Goal: Information Seeking & Learning: Learn about a topic

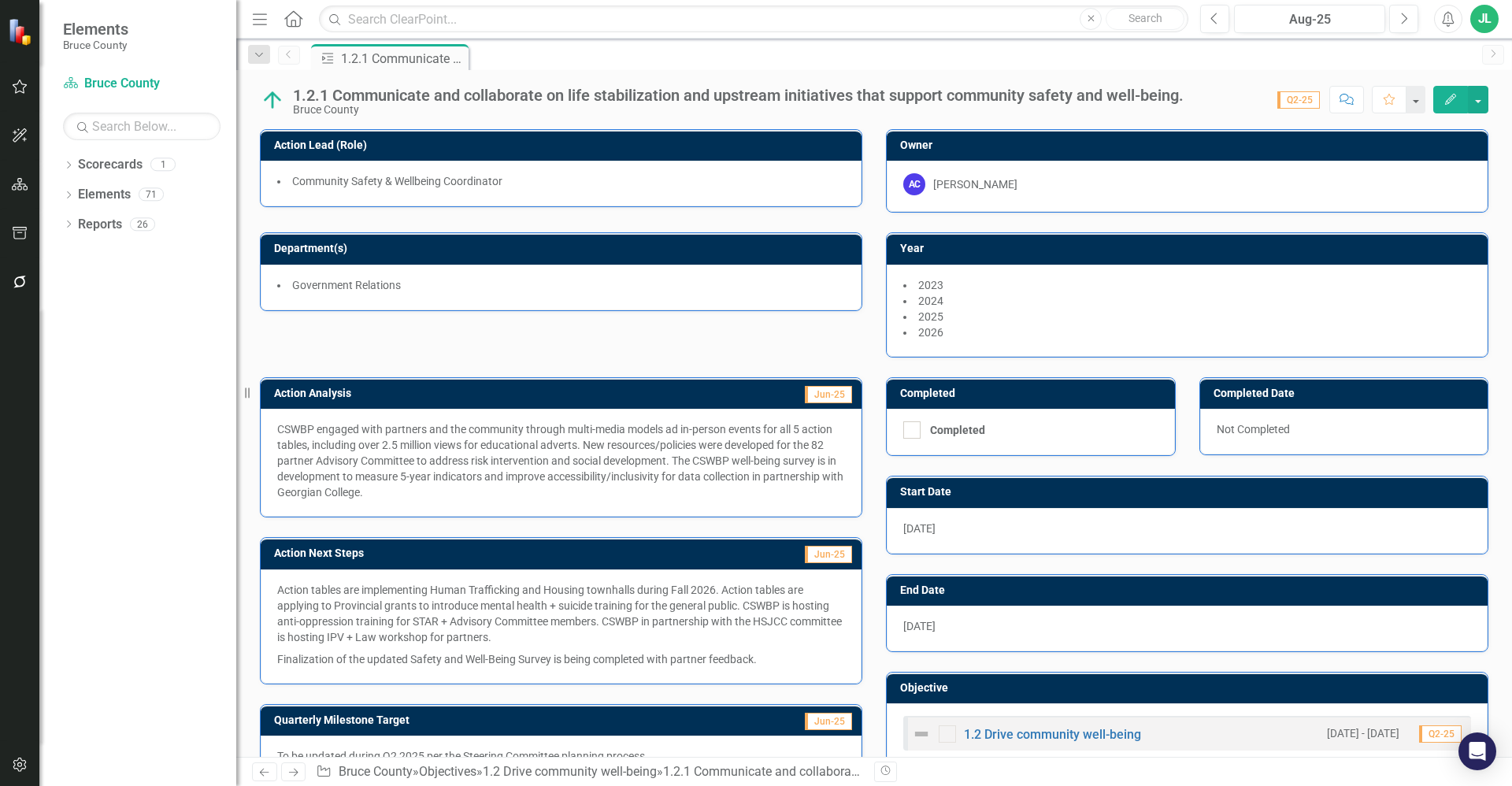
click at [628, 602] on p "Action tables are implementing Human Trafficking and Housing townhalls during F…" at bounding box center [561, 614] width 568 height 66
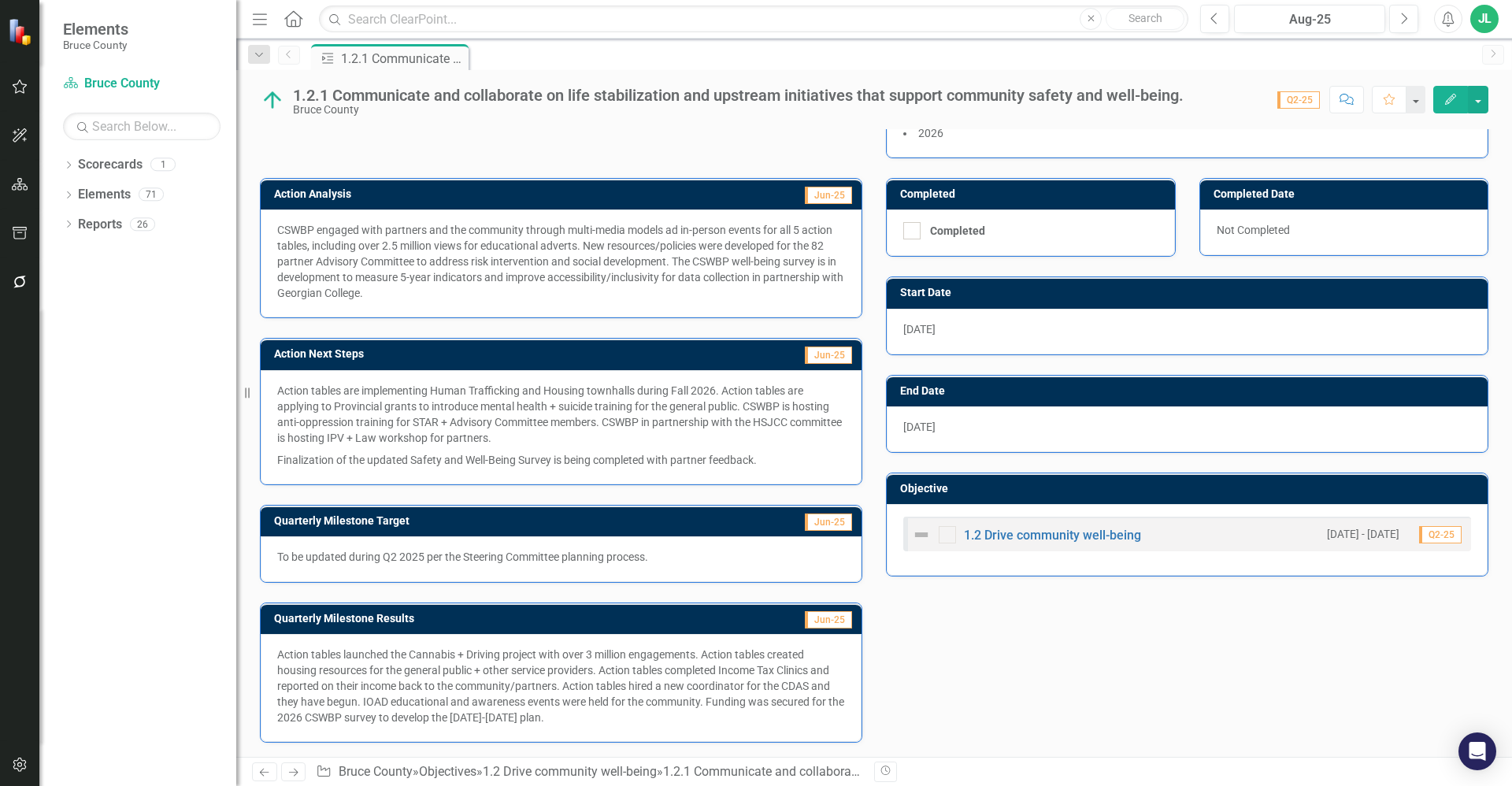
scroll to position [201, 0]
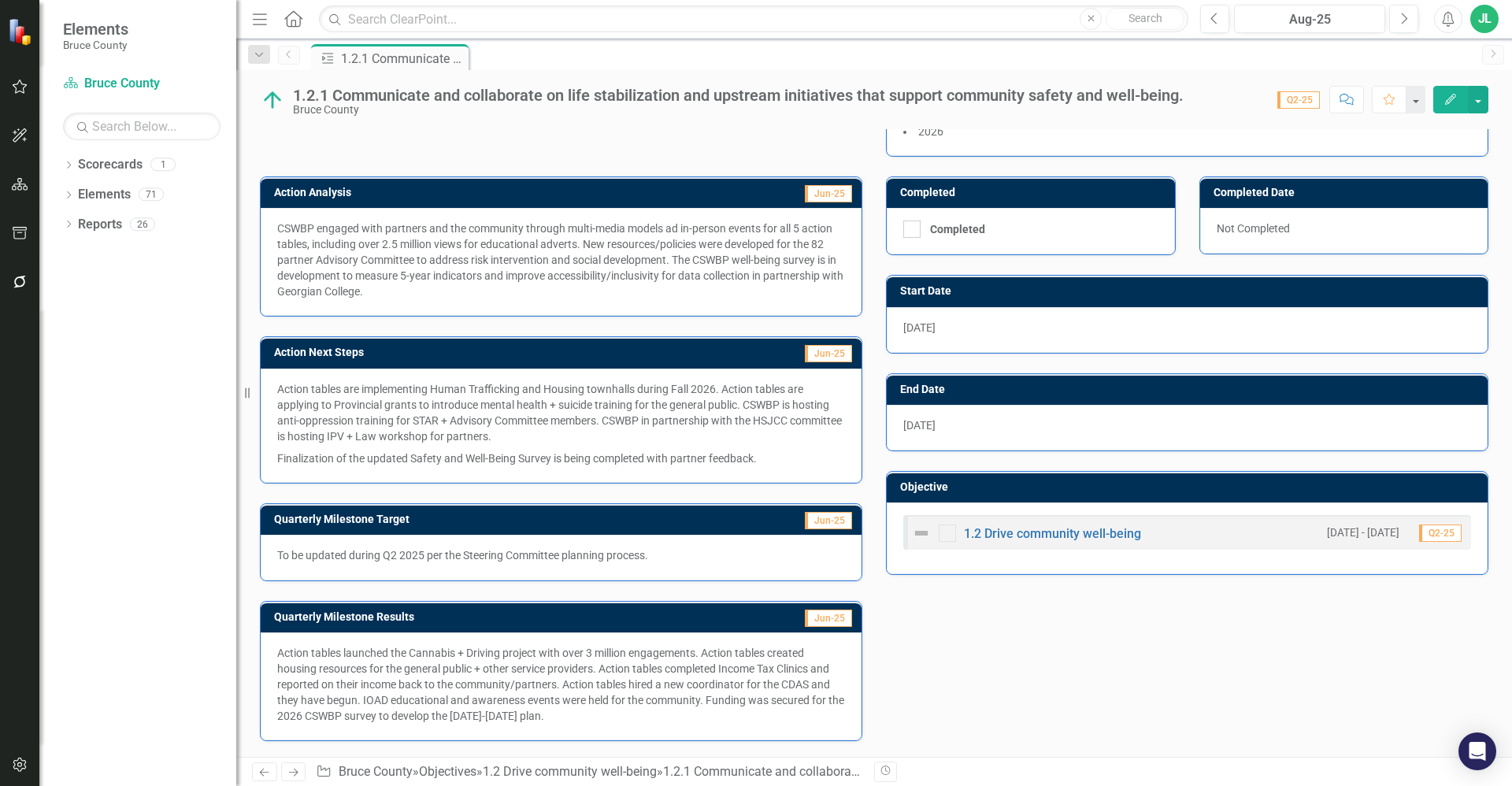
click at [574, 713] on p "Action tables launched the Cannabis + Driving project with over 3 million engag…" at bounding box center [561, 684] width 568 height 78
drag, startPoint x: 569, startPoint y: 722, endPoint x: 294, endPoint y: 651, distance: 284.0
click at [294, 651] on p "Action tables launched the Cannabis + Driving project with over 3 million engag…" at bounding box center [561, 684] width 568 height 78
click at [300, 657] on p "Action tables launched the Cannabis + Driving project with over 3 million engag…" at bounding box center [561, 684] width 568 height 78
drag, startPoint x: 284, startPoint y: 653, endPoint x: 548, endPoint y: 703, distance: 268.7
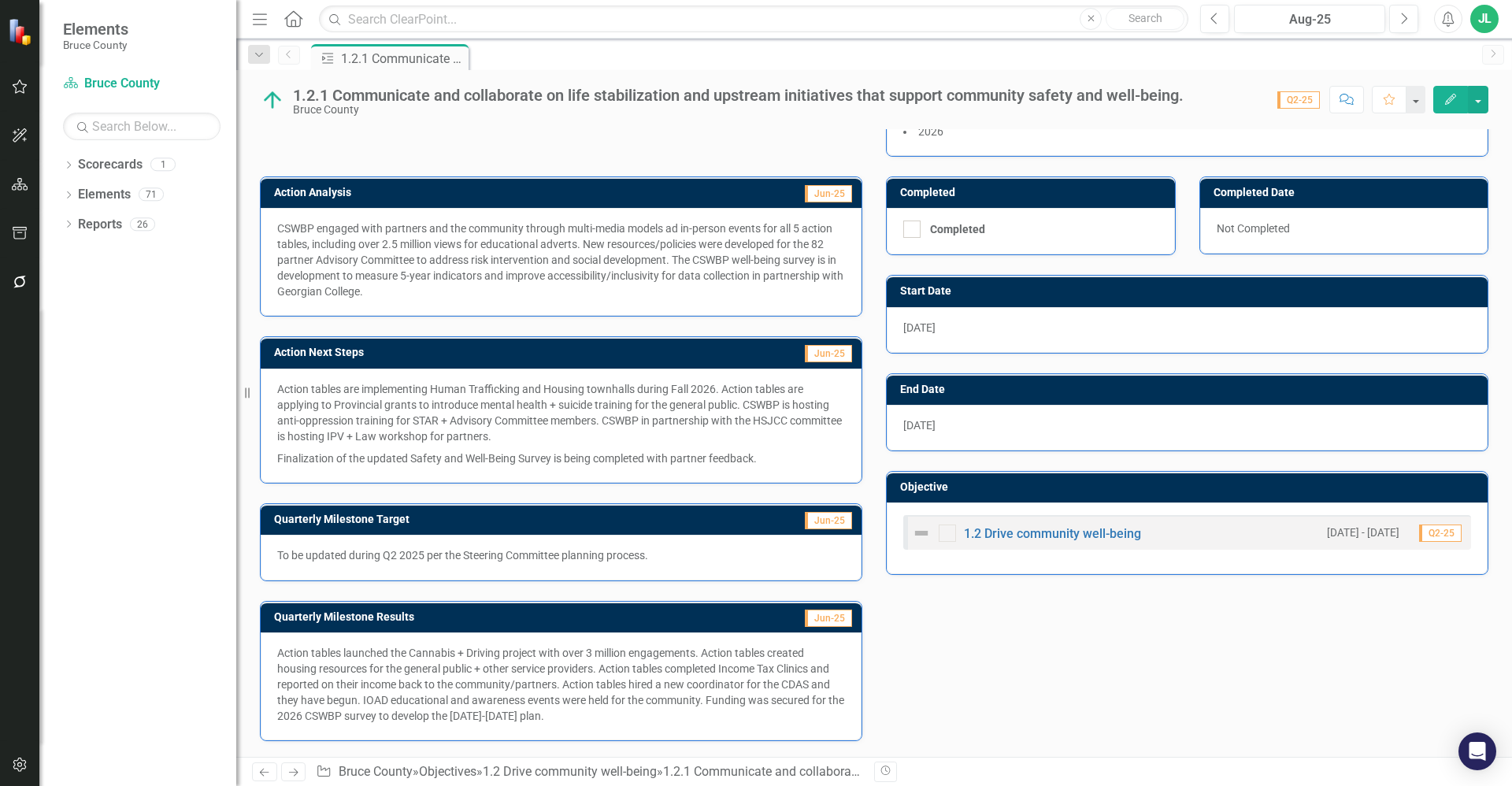
click at [548, 703] on p "Action tables launched the Cannabis + Driving project with over 3 million engag…" at bounding box center [561, 684] width 568 height 78
click at [565, 704] on p "Action tables launched the Cannabis + Driving project with over 3 million engag…" at bounding box center [561, 684] width 568 height 78
click at [441, 685] on p "Action tables launched the Cannabis + Driving project with over 3 million engag…" at bounding box center [561, 684] width 568 height 78
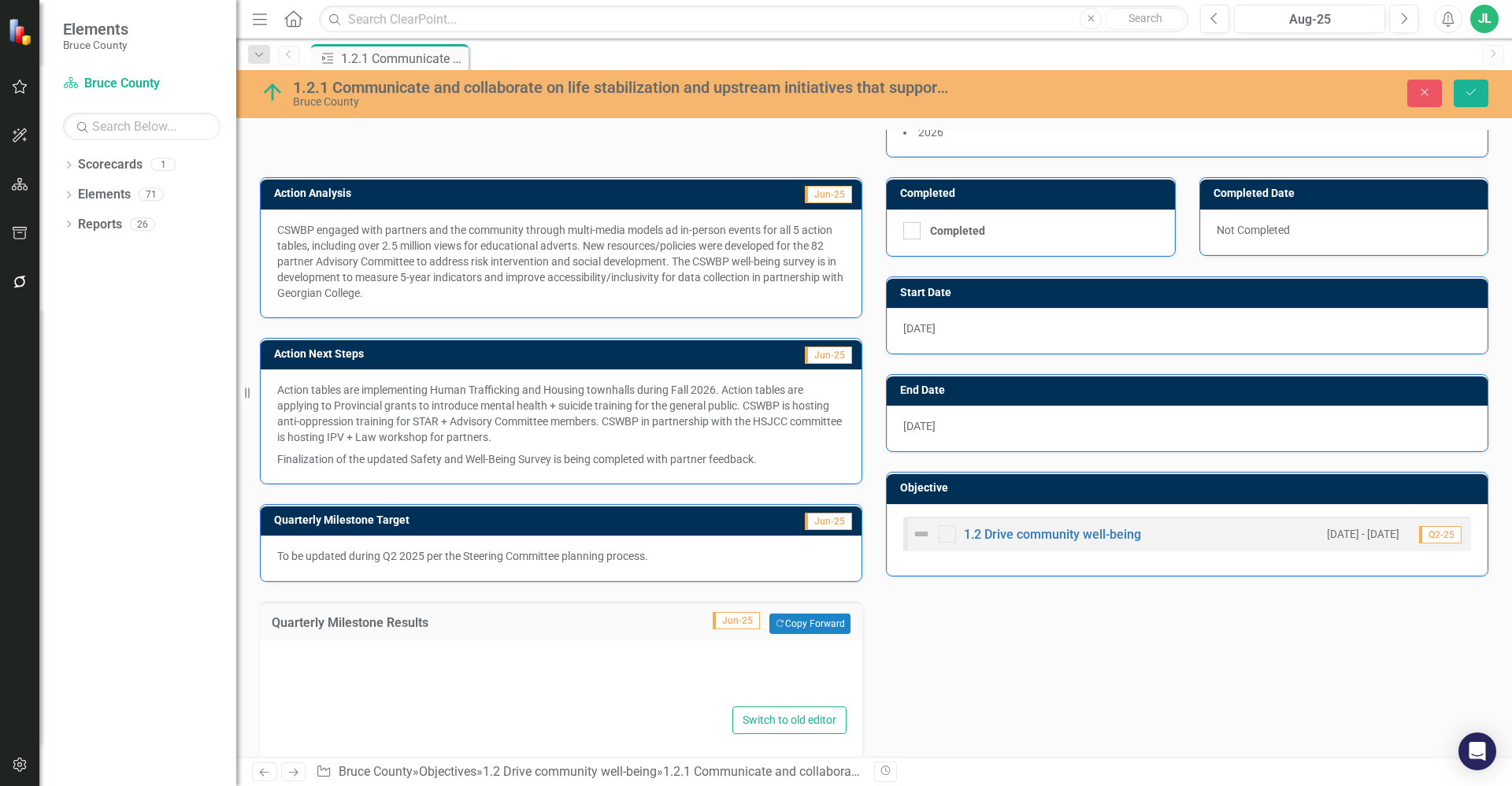
type textarea "<p>Action tables launched the Cannabis + Driving project with over 3 million en…"
click at [543, 703] on div "<p>Action tables launched the Cannabis + Driving project with over 3 million en…" at bounding box center [561, 693] width 571 height 82
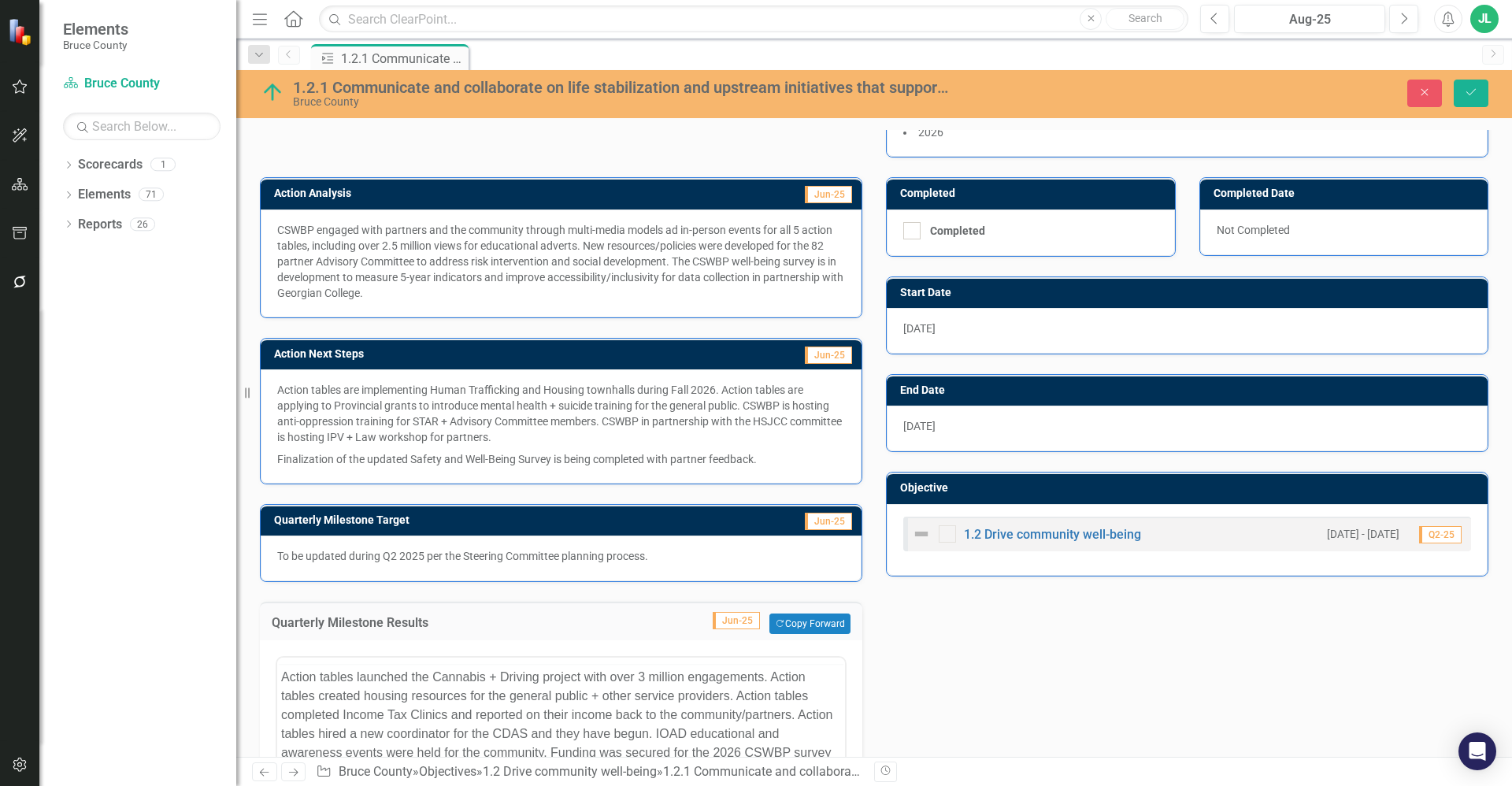
scroll to position [0, 0]
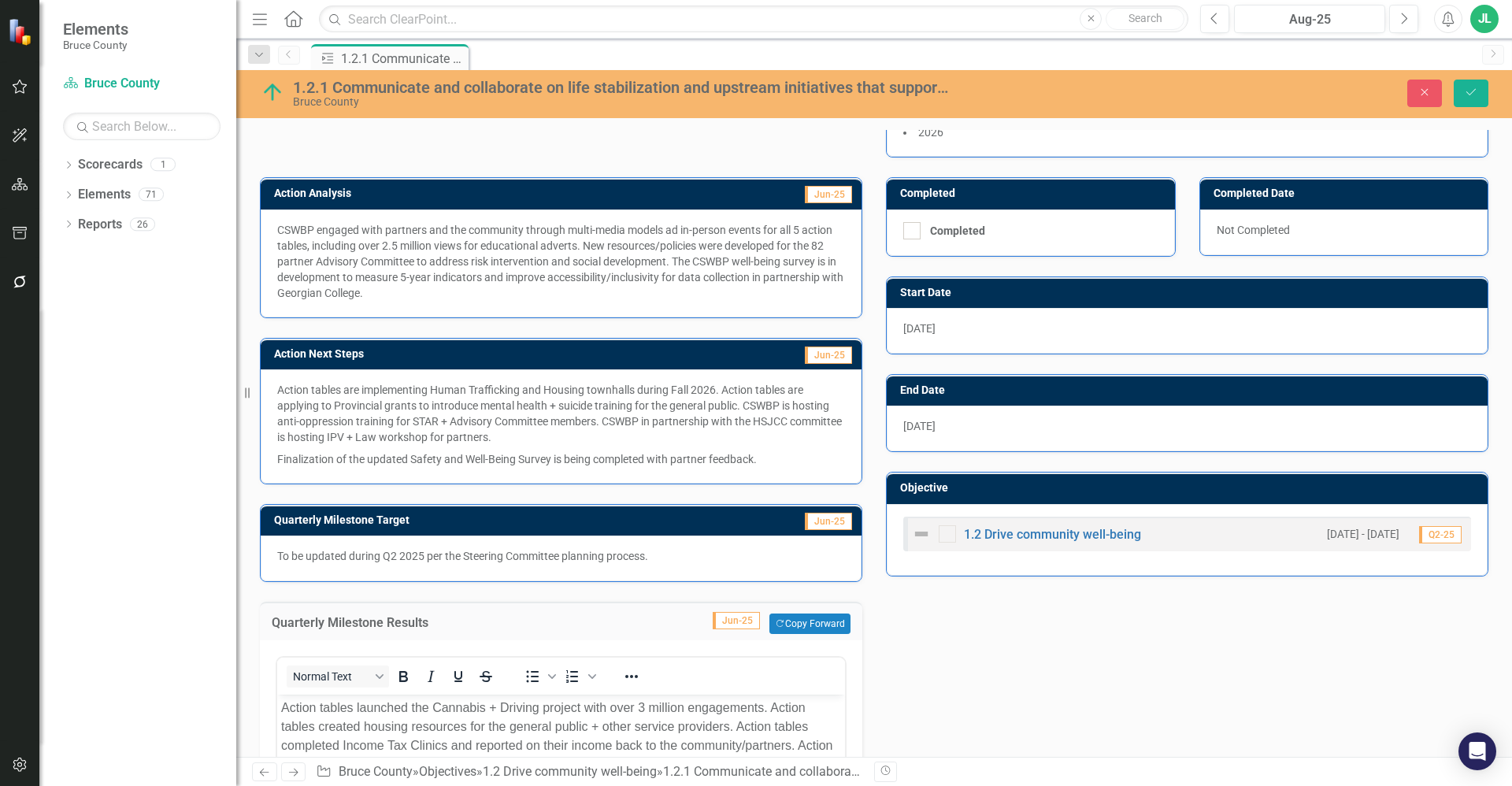
click at [1035, 672] on div "Action Analysis Jun-25 CSWBP engaged with partners and the community through mu…" at bounding box center [874, 593] width 1252 height 872
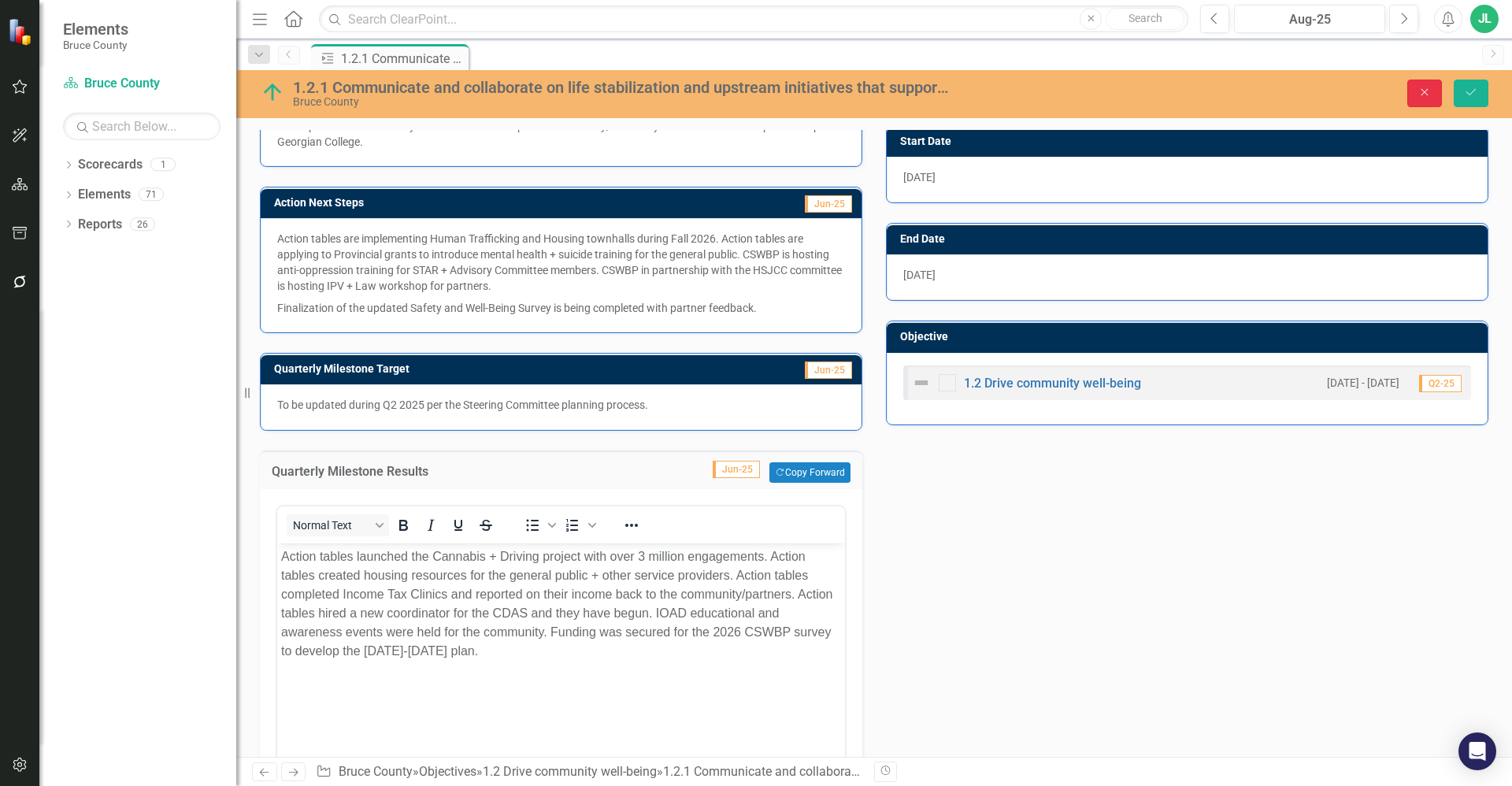
click at [1426, 87] on icon "Close" at bounding box center [1425, 92] width 14 height 11
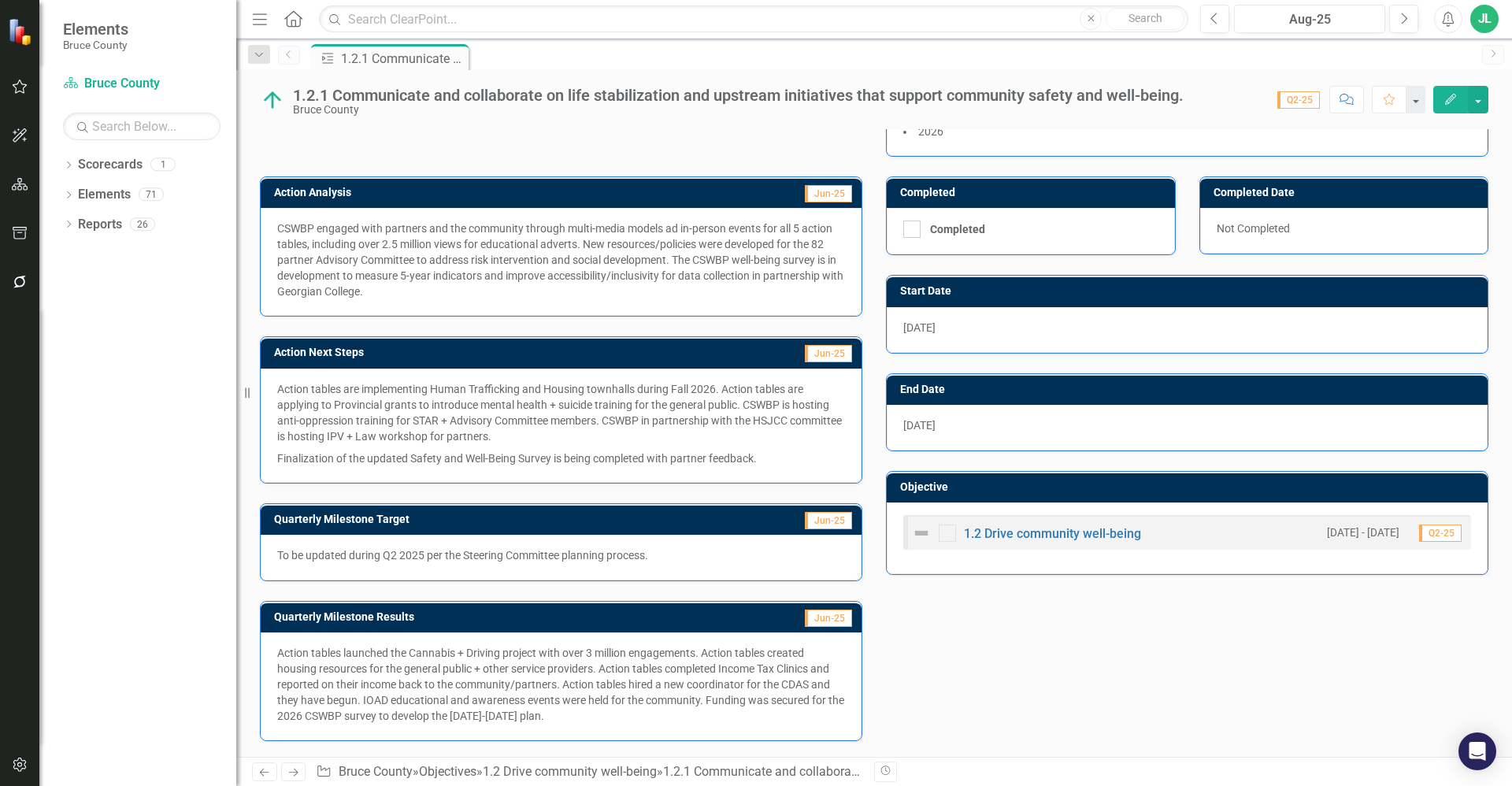
click at [457, 447] on p "Finalization of the updated Safety and Well-Being Survey is being completed wit…" at bounding box center [561, 456] width 568 height 18
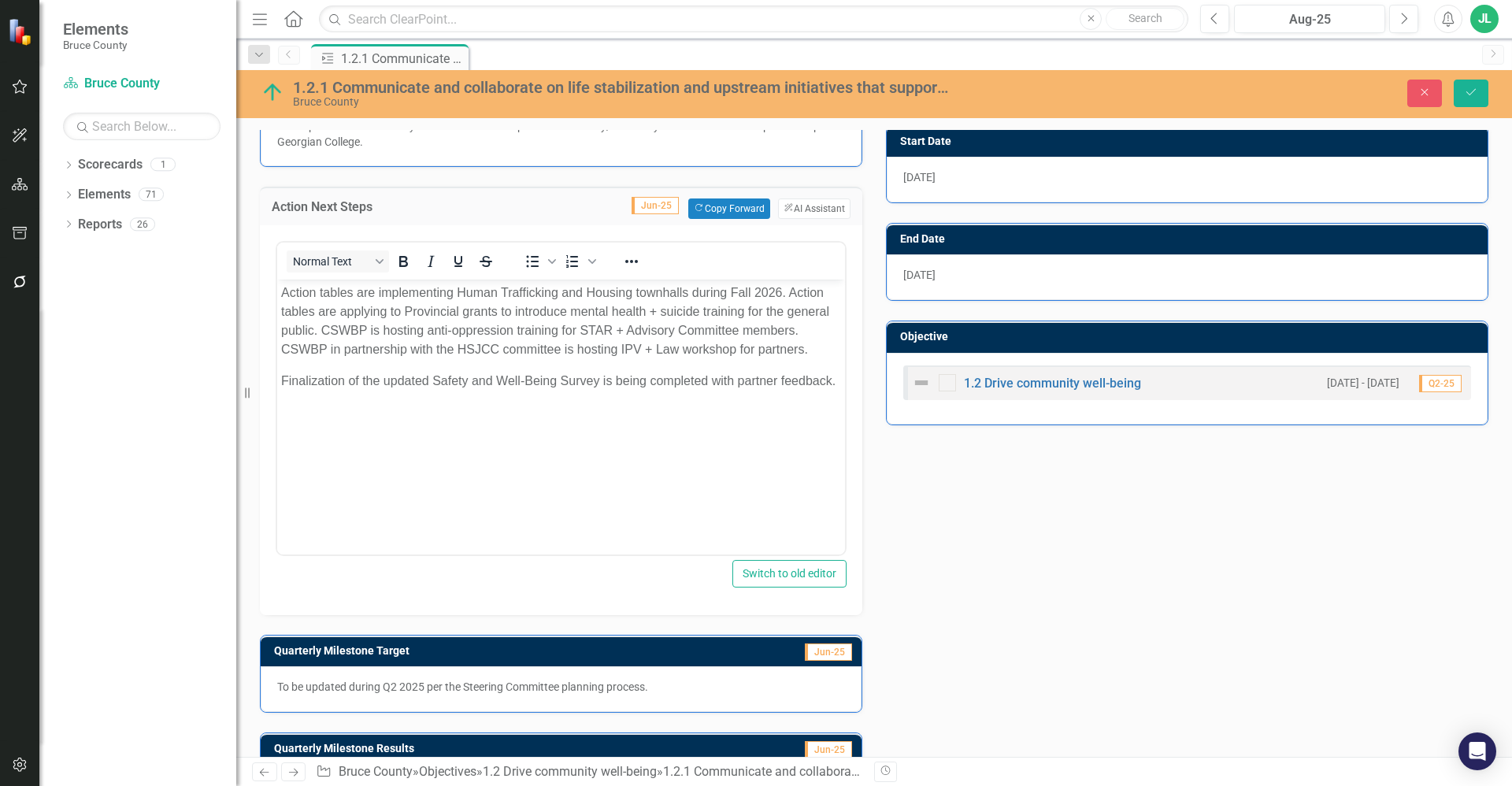
scroll to position [0, 0]
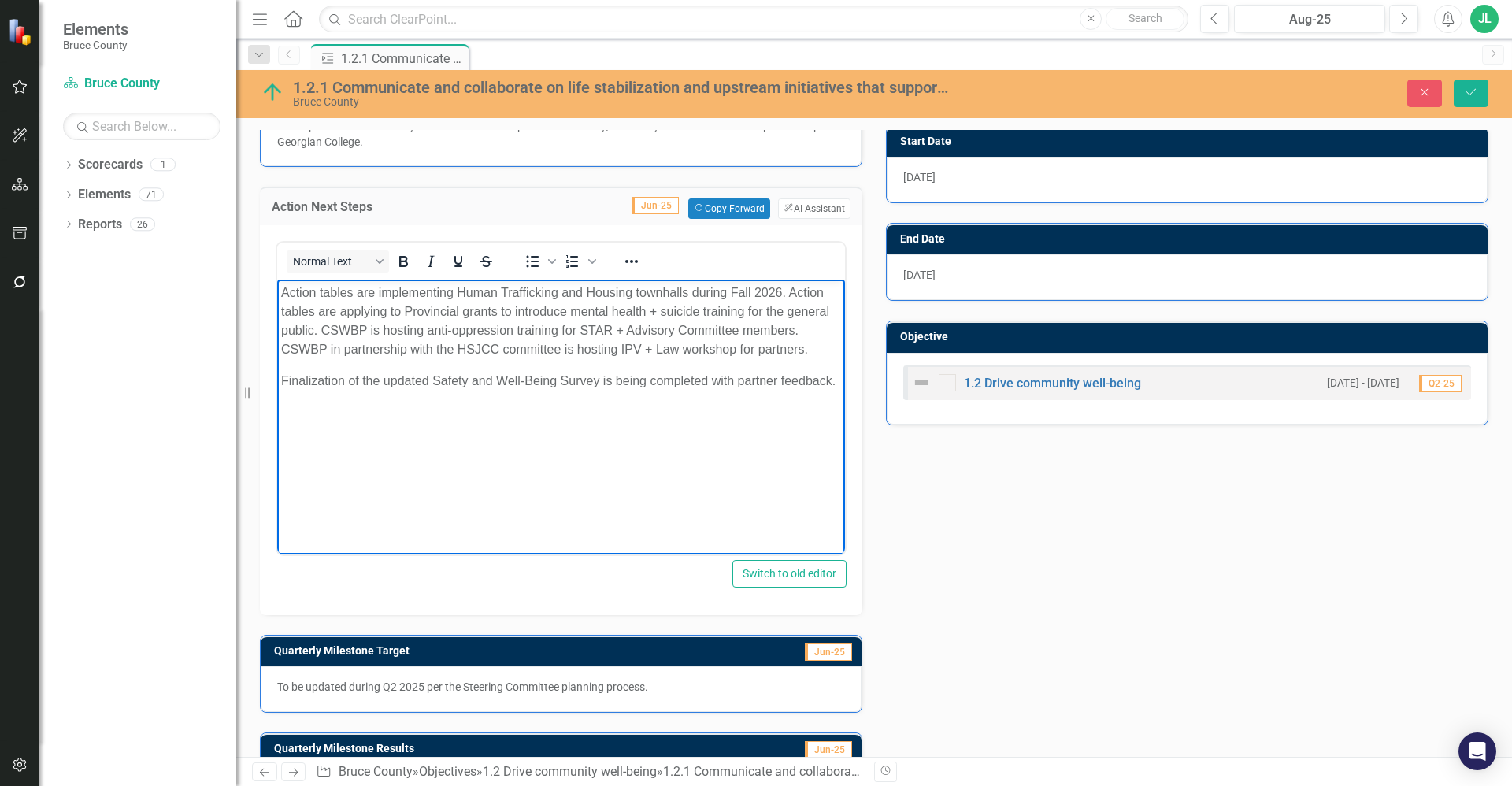
drag, startPoint x: 502, startPoint y: 411, endPoint x: 554, endPoint y: 569, distance: 166.3
click at [277, 283] on html "Action tables are implementing Human Trafficking and Housing townhalls during F…" at bounding box center [561, 397] width 568 height 236
copy body "Action tables are implementing Human Trafficking and Housing townhalls during F…"
drag, startPoint x: 462, startPoint y: 412, endPoint x: 403, endPoint y: 408, distance: 59.1
click at [461, 412] on body "Action tables are implementing Human Trafficking and Housing townhalls during F…" at bounding box center [561, 397] width 568 height 236
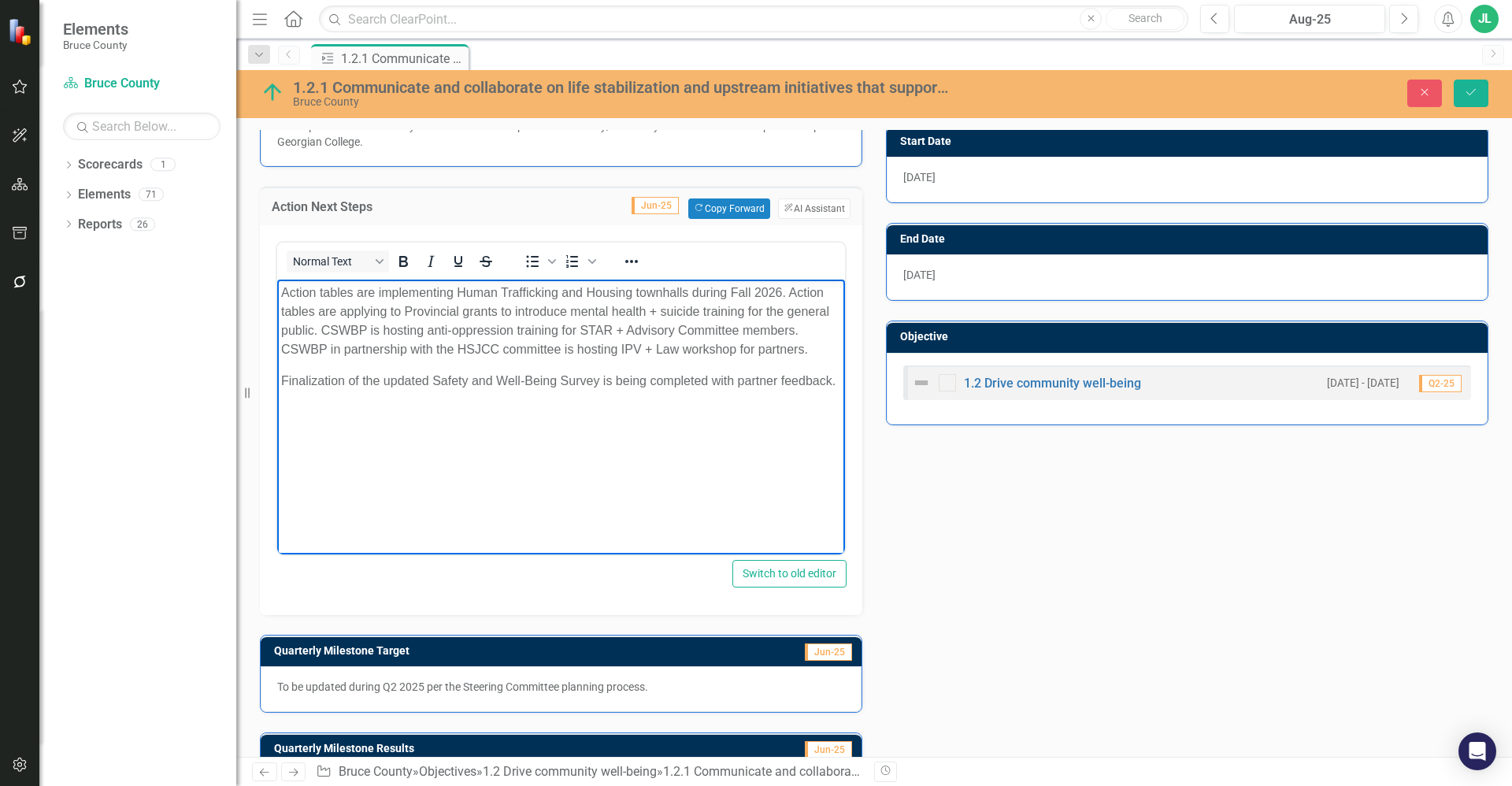
click at [363, 390] on p "Finalization of the updated Safety and Well-Being Survey is being completed wit…" at bounding box center [561, 379] width 560 height 18
drag, startPoint x: 288, startPoint y: 393, endPoint x: 284, endPoint y: 292, distance: 101.1
click at [284, 292] on body "Action tables are implementing Human Trafficking and Housing townhalls during F…" at bounding box center [561, 397] width 568 height 236
copy body "Action tables are implementing Human Trafficking and Housing townhalls during F…"
click at [975, 550] on div "Action Analysis Jun-25 CSWBP engaged with partners and the community through mu…" at bounding box center [874, 439] width 1252 height 866
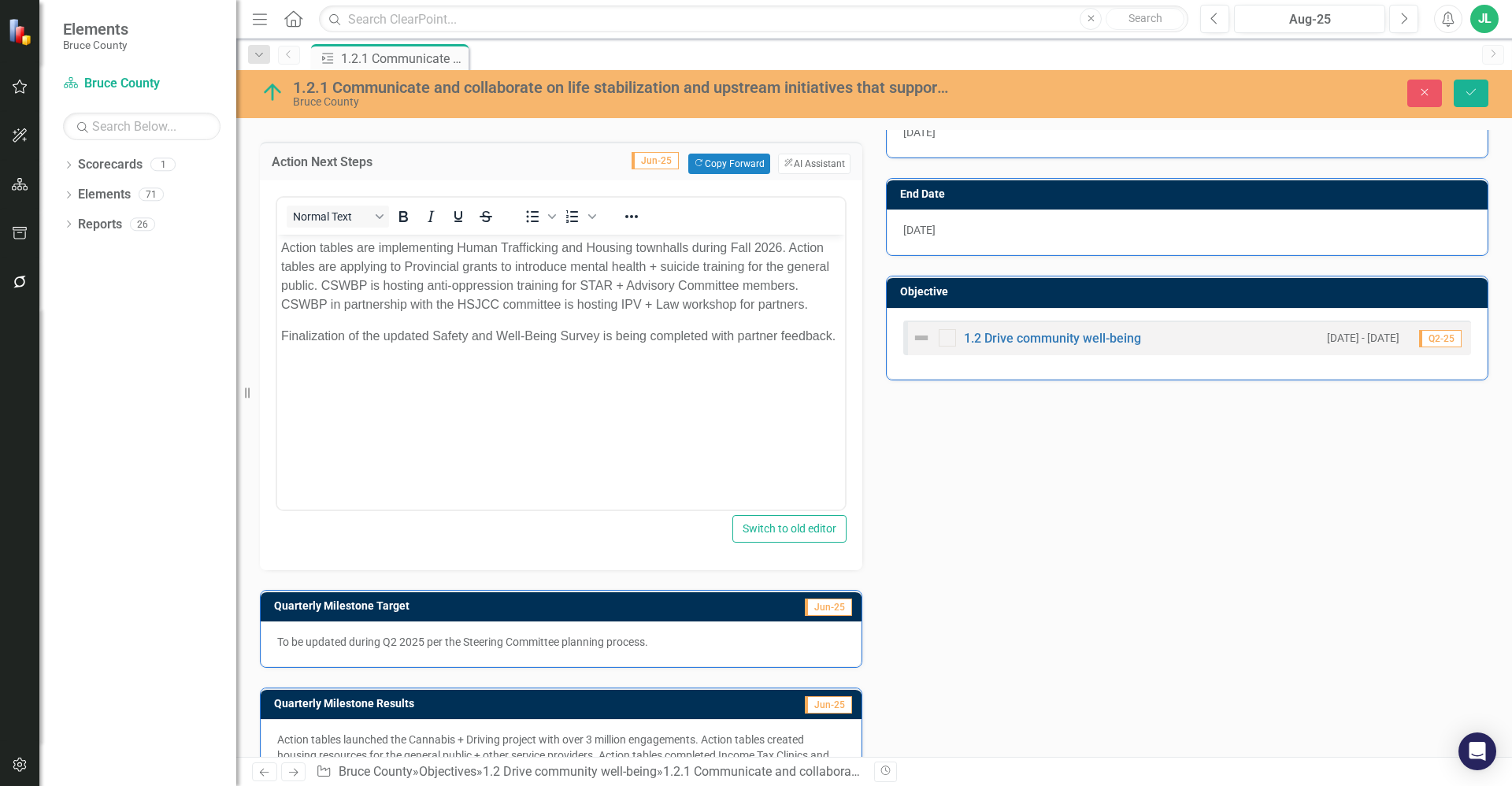
scroll to position [483, 0]
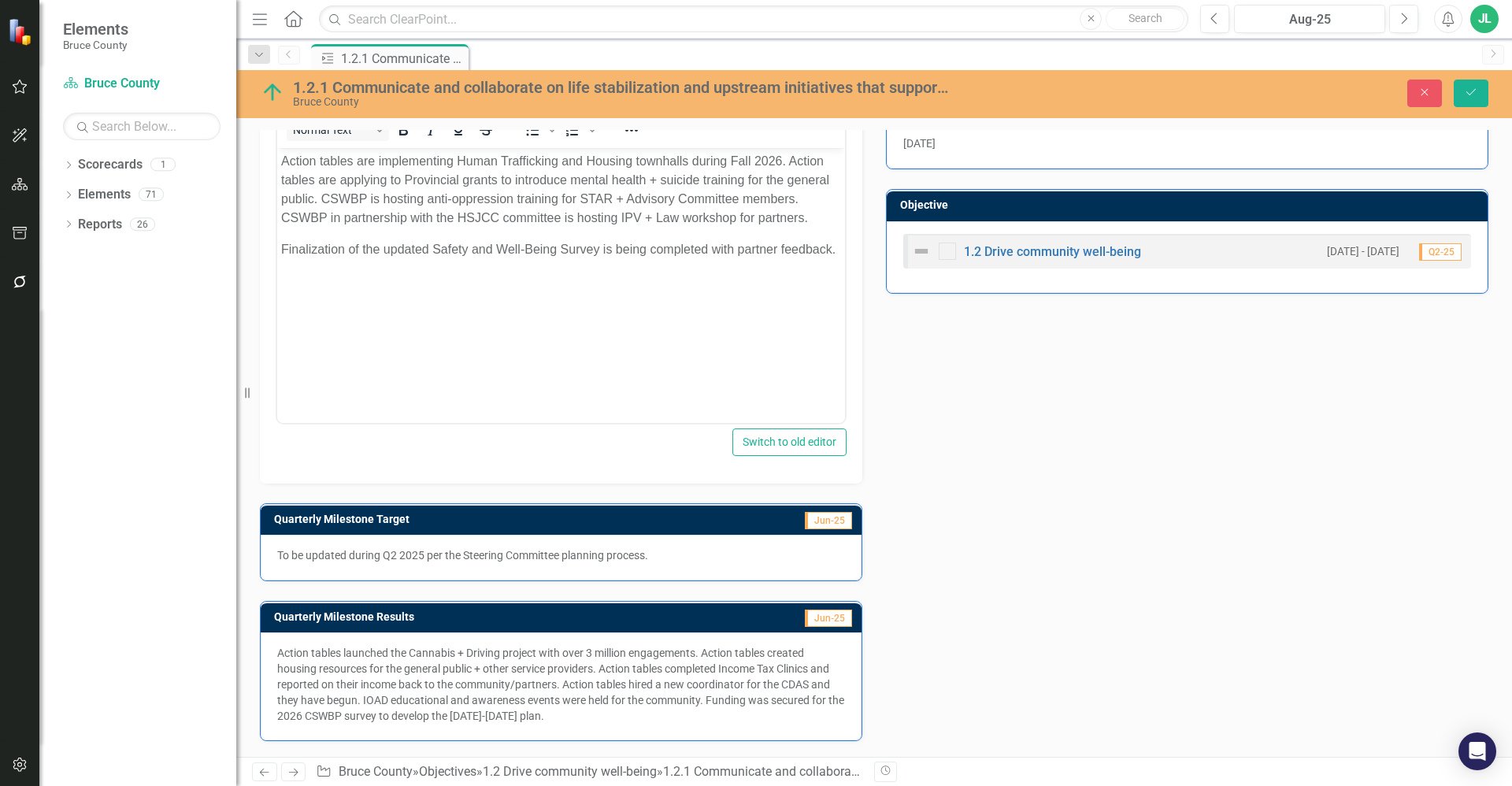
click at [532, 698] on p "Action tables launched the Cannabis + Driving project with over 3 million engag…" at bounding box center [561, 684] width 568 height 78
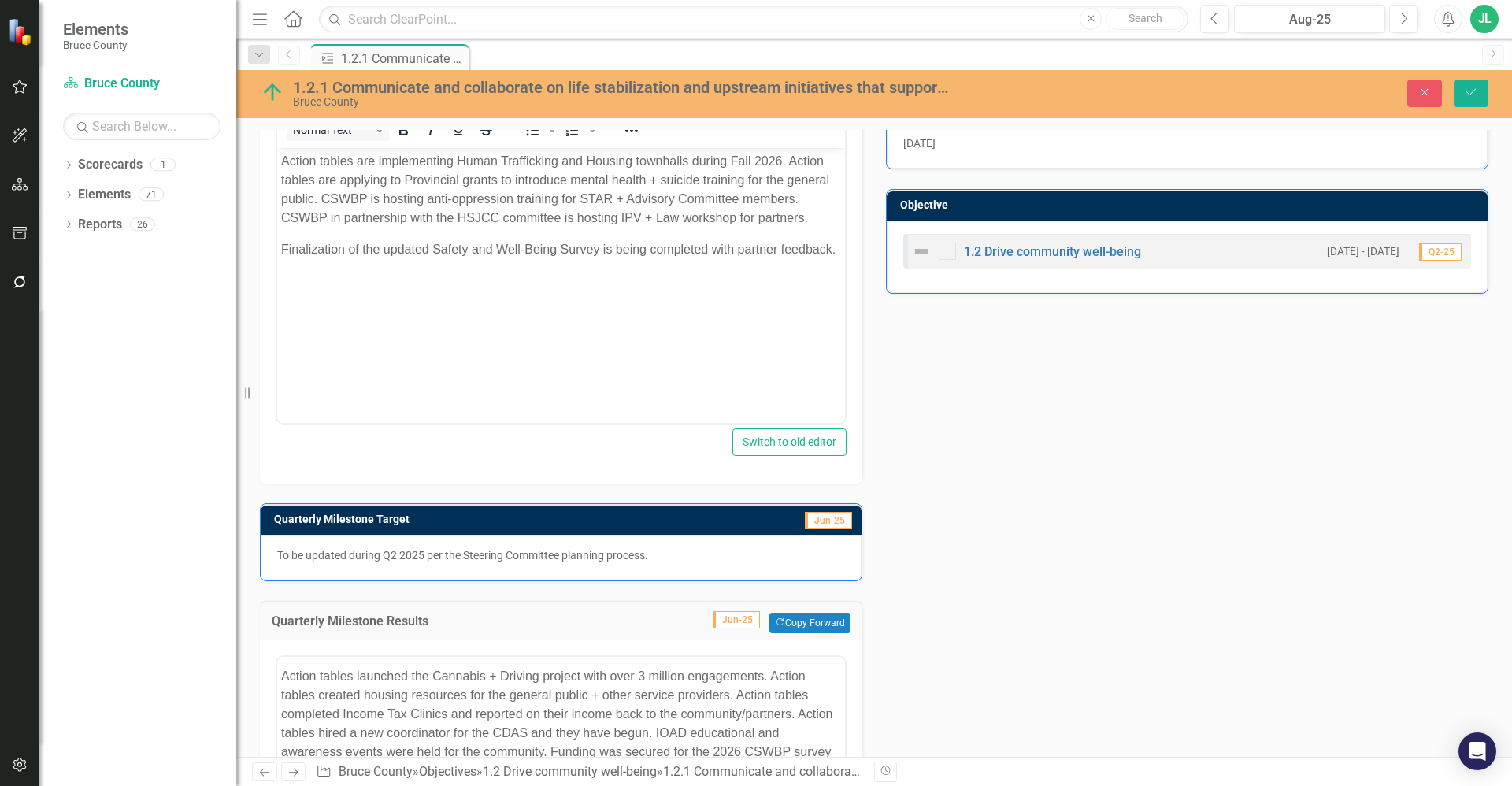
scroll to position [0, 0]
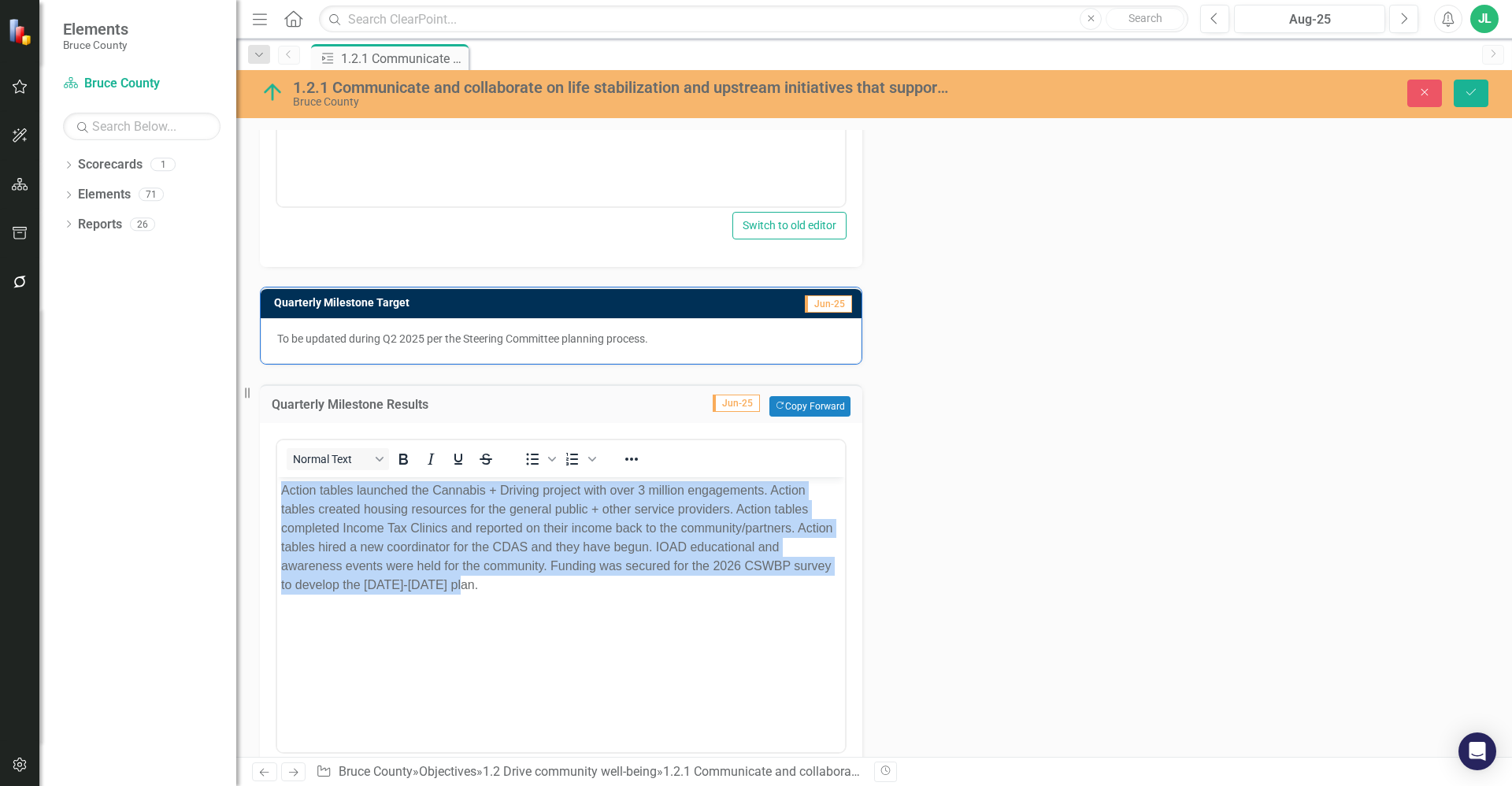
click at [624, 617] on body "Action tables launched the Cannabis + Driving project with over 3 million engag…" at bounding box center [561, 595] width 568 height 236
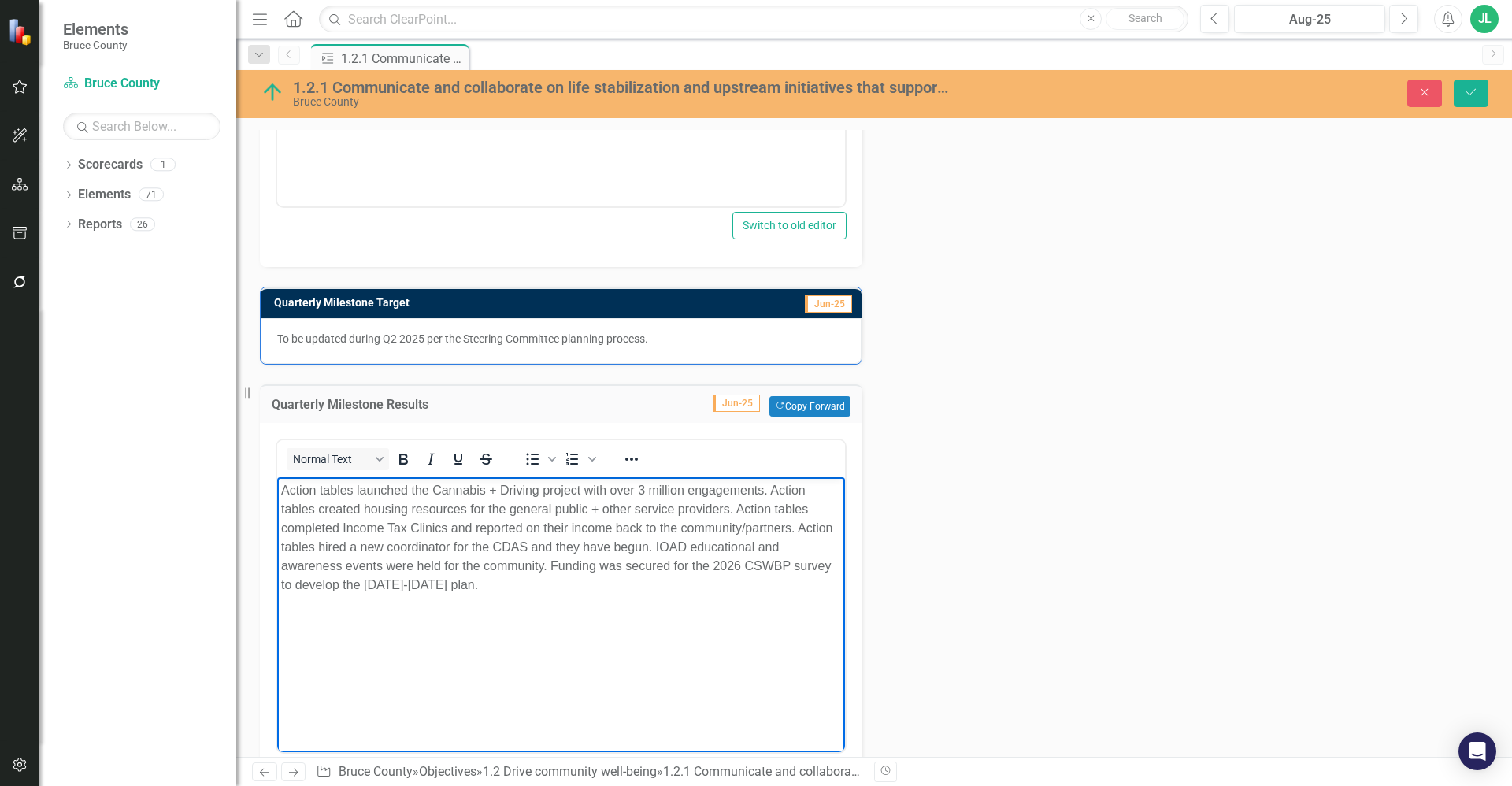
scroll to position [680, 0]
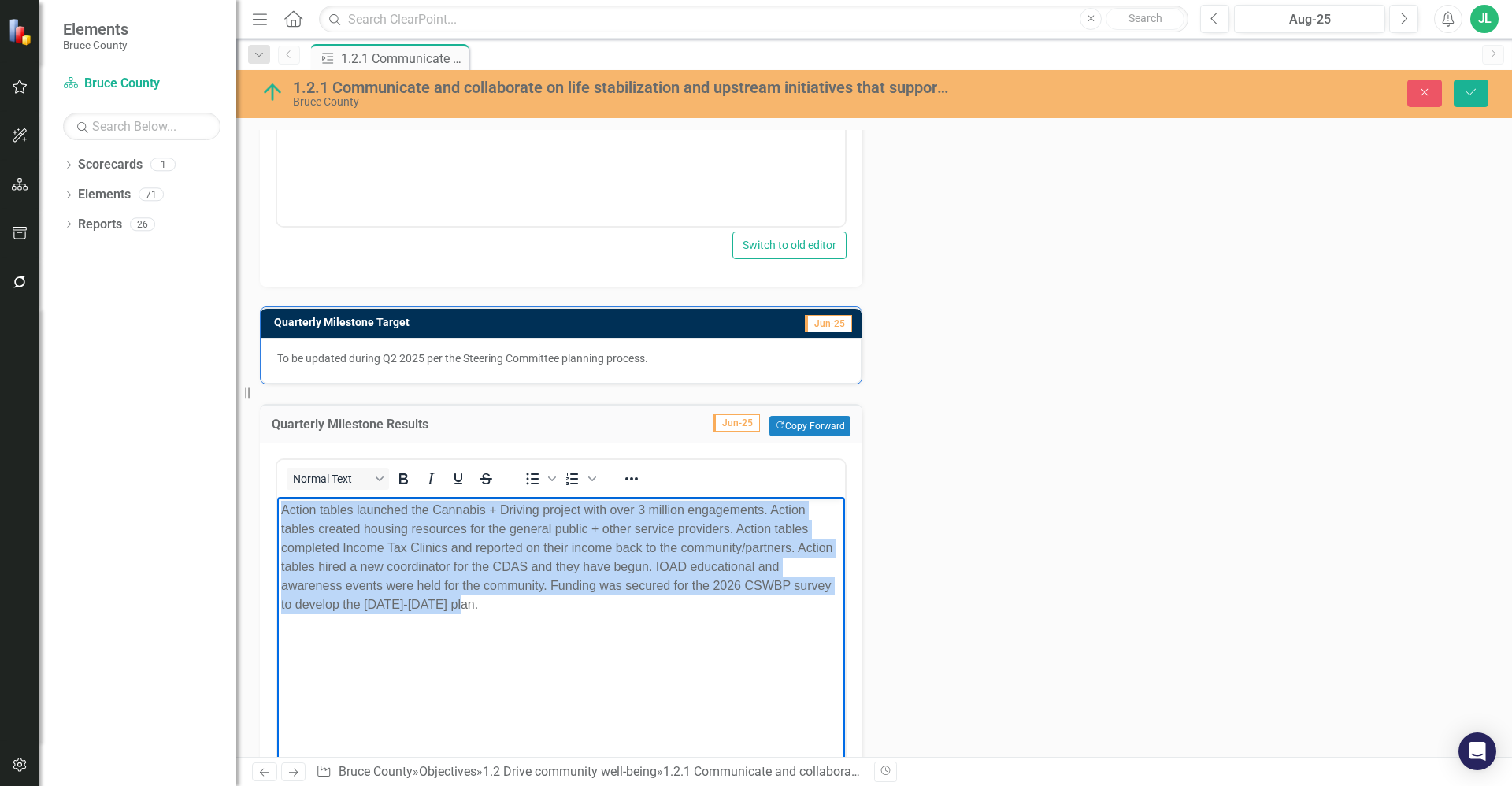
drag, startPoint x: 529, startPoint y: 626, endPoint x: 282, endPoint y: 515, distance: 270.8
click at [282, 515] on body "Action tables launched the Cannabis + Driving project with over 3 million engag…" at bounding box center [561, 615] width 568 height 236
copy p "Action tables launched the Cannabis + Driving project with over 3 million engag…"
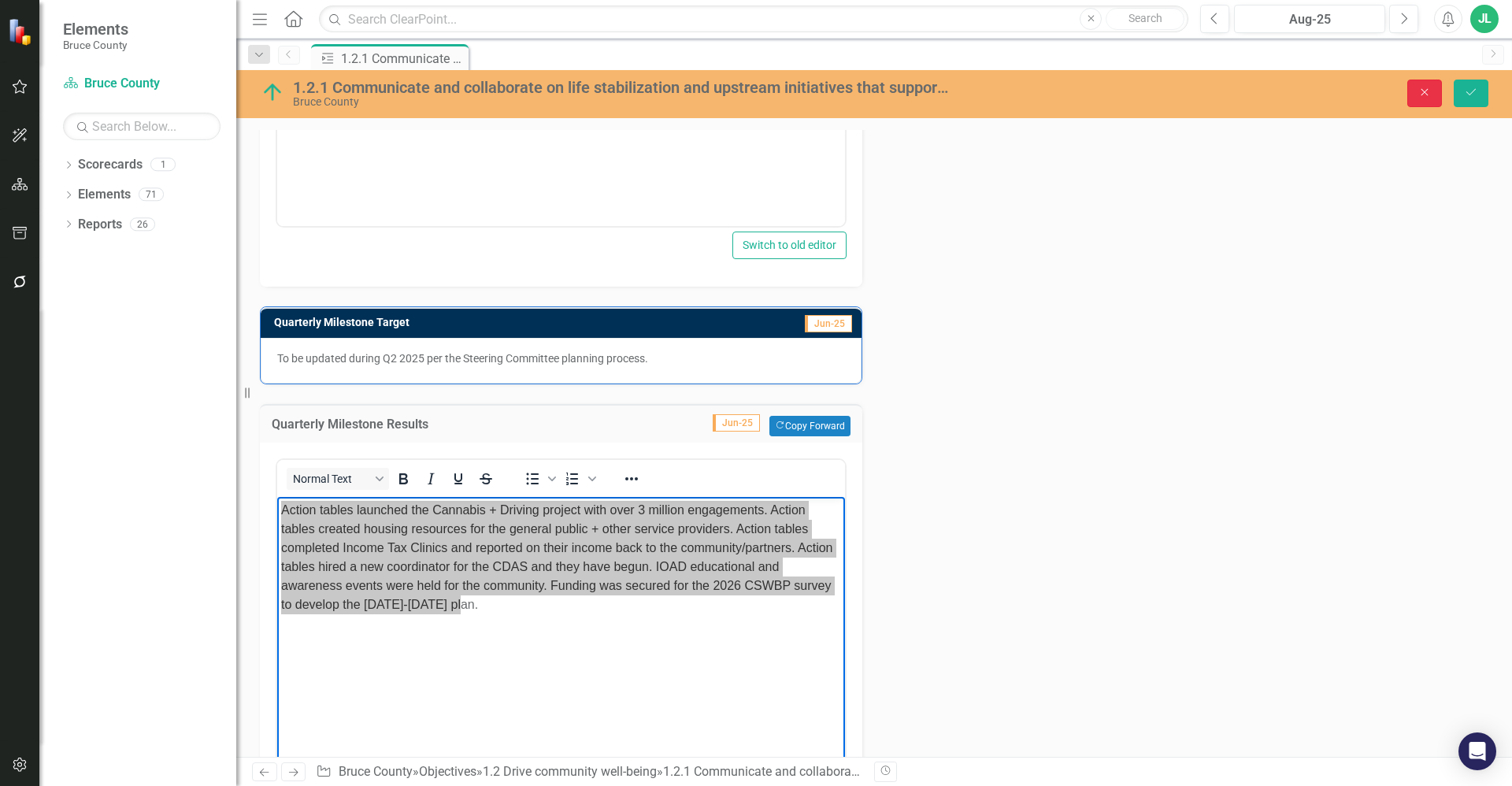
click at [1441, 98] on button "Close" at bounding box center [1424, 92] width 34 height 27
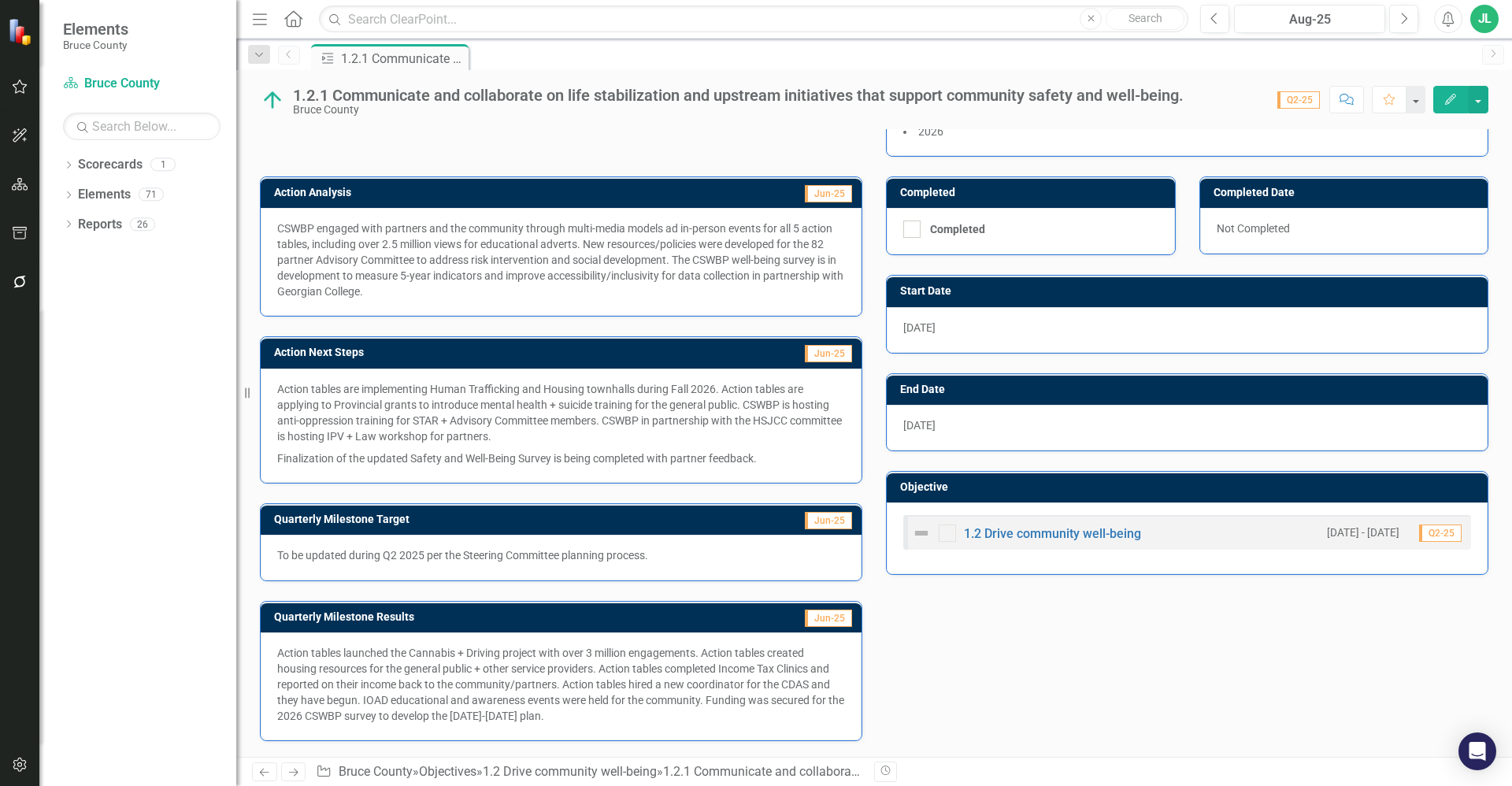
scroll to position [201, 0]
click at [391, 148] on div "Action Lead (Role) Community Safety & Wellbeing Coordinator Owner AC [PERSON_NA…" at bounding box center [874, 33] width 1252 height 248
click at [295, 58] on icon "Previous" at bounding box center [289, 54] width 12 height 10
click at [77, 226] on div "Dropdown Reports 26" at bounding box center [150, 227] width 173 height 30
click at [67, 224] on icon "Dropdown" at bounding box center [69, 225] width 11 height 9
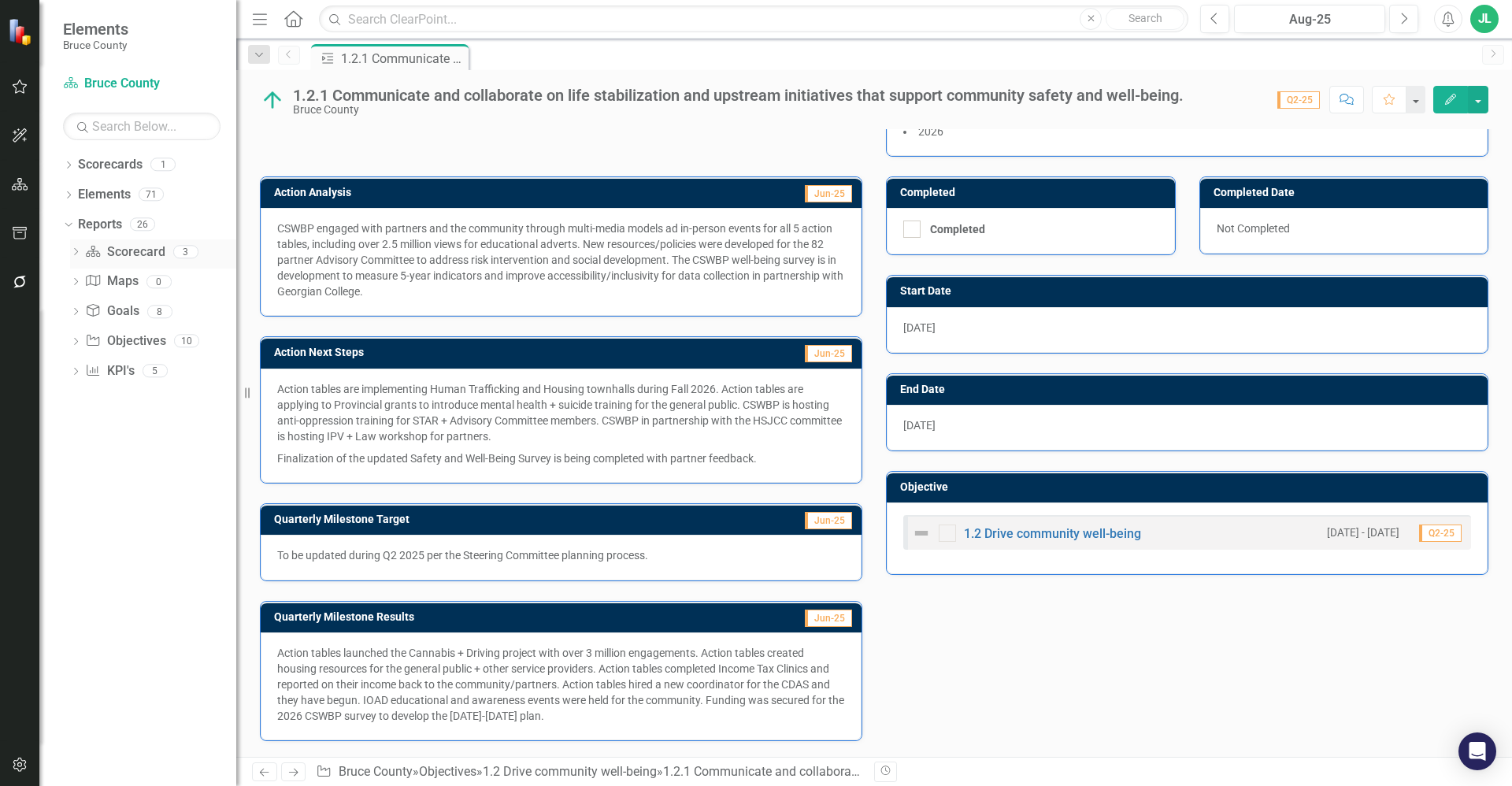
click at [74, 251] on icon "Dropdown" at bounding box center [76, 253] width 11 height 9
click at [132, 283] on div "Bruce County BSC Welcome Page" at bounding box center [160, 280] width 153 height 14
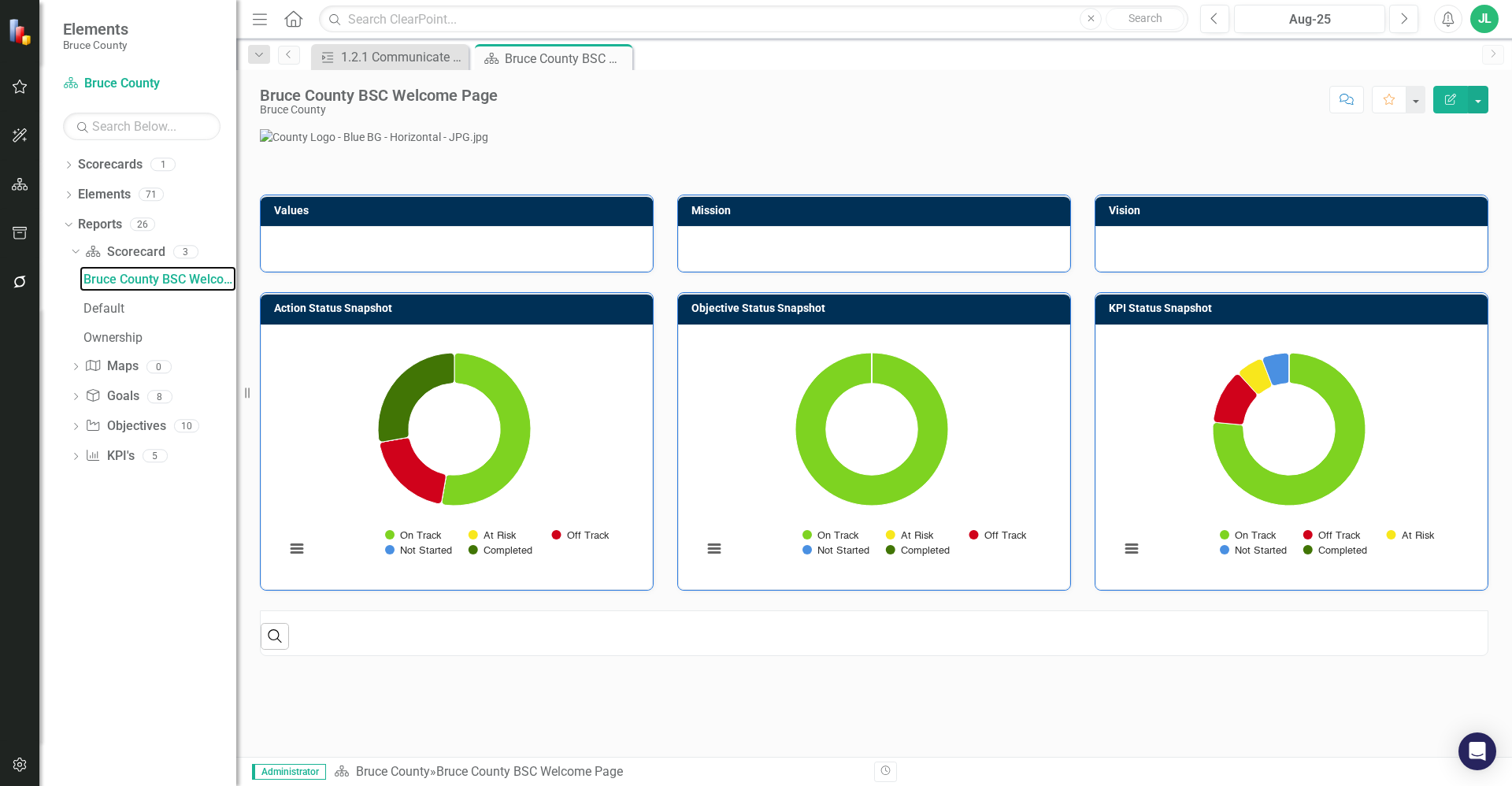
scroll to position [415, 0]
click at [113, 333] on div "Ownership" at bounding box center [160, 338] width 153 height 14
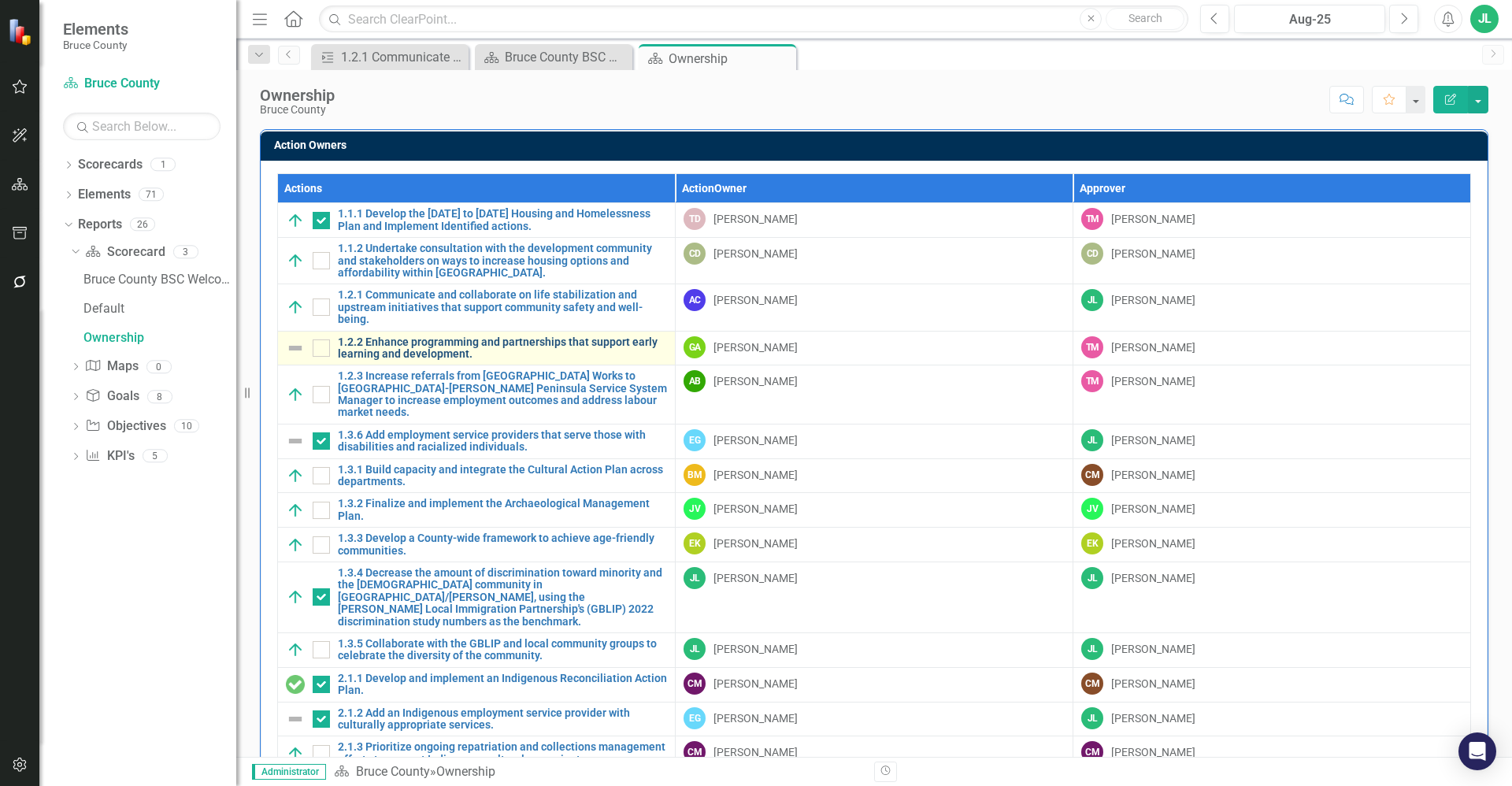
click at [480, 347] on link "1.2.2 Enhance programming and partnerships that support early learning and deve…" at bounding box center [503, 349] width 329 height 25
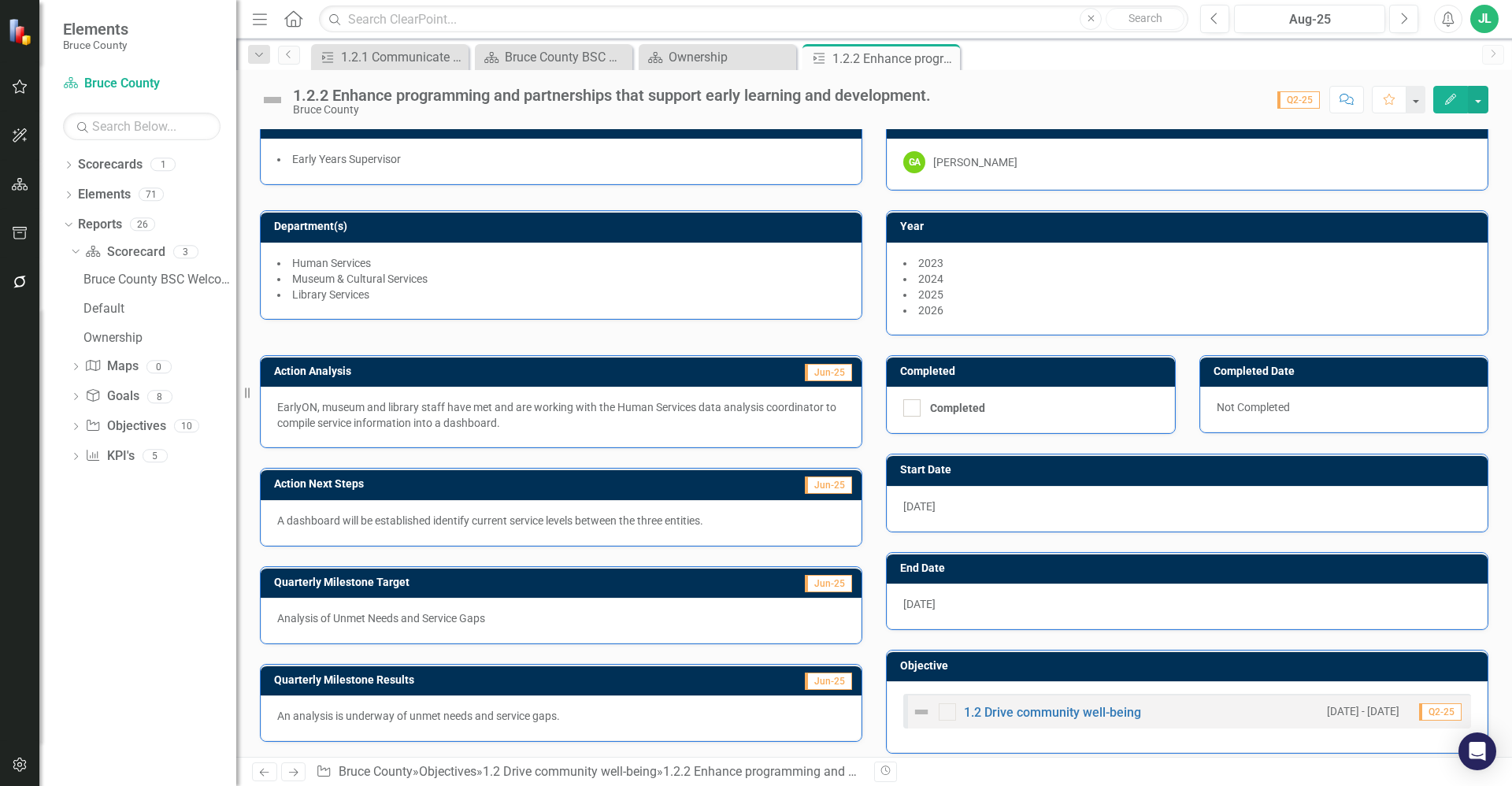
scroll to position [34, 0]
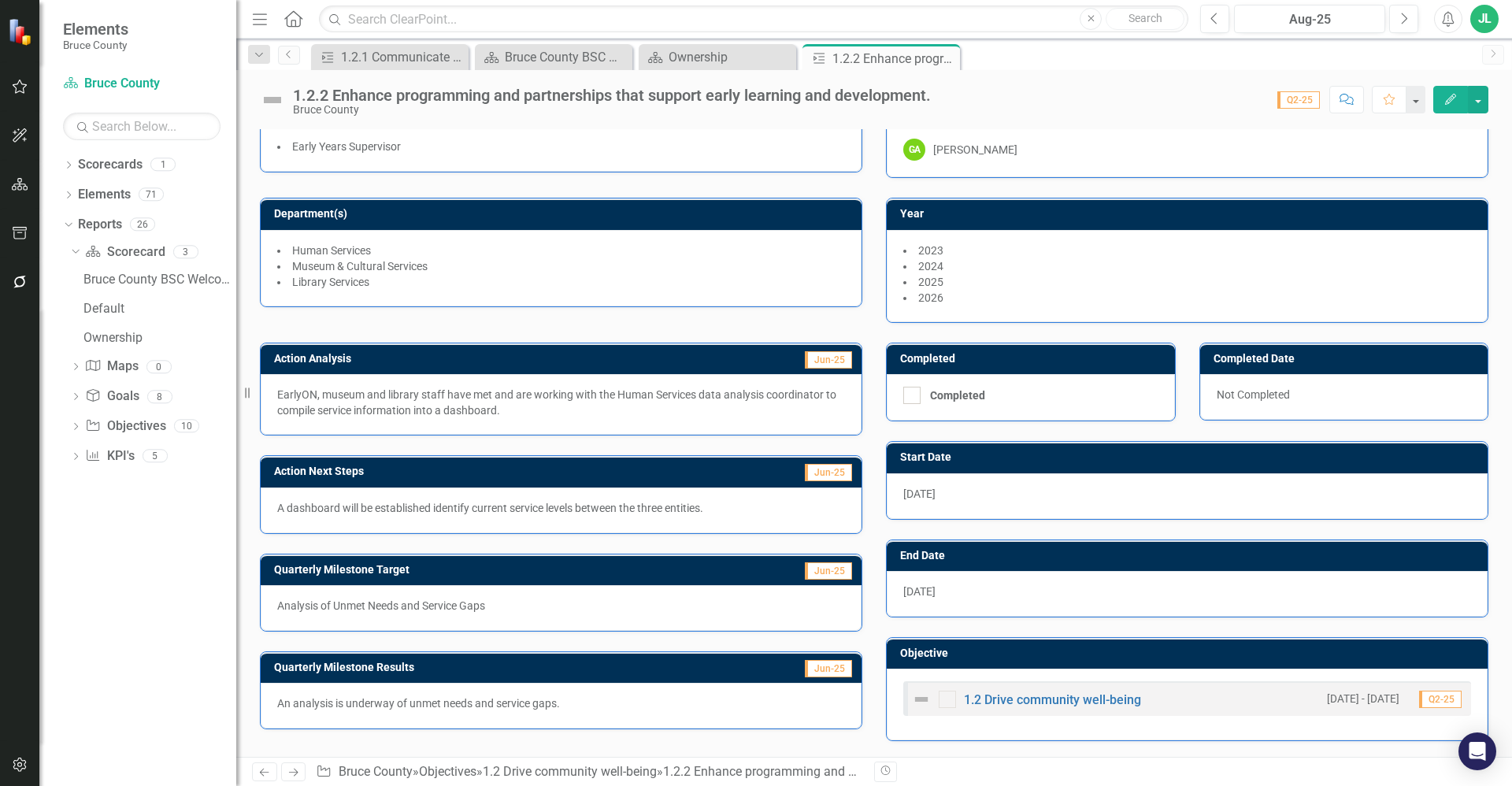
click at [502, 602] on p "Analysis of Unmet Needs and Service Gaps" at bounding box center [561, 606] width 568 height 16
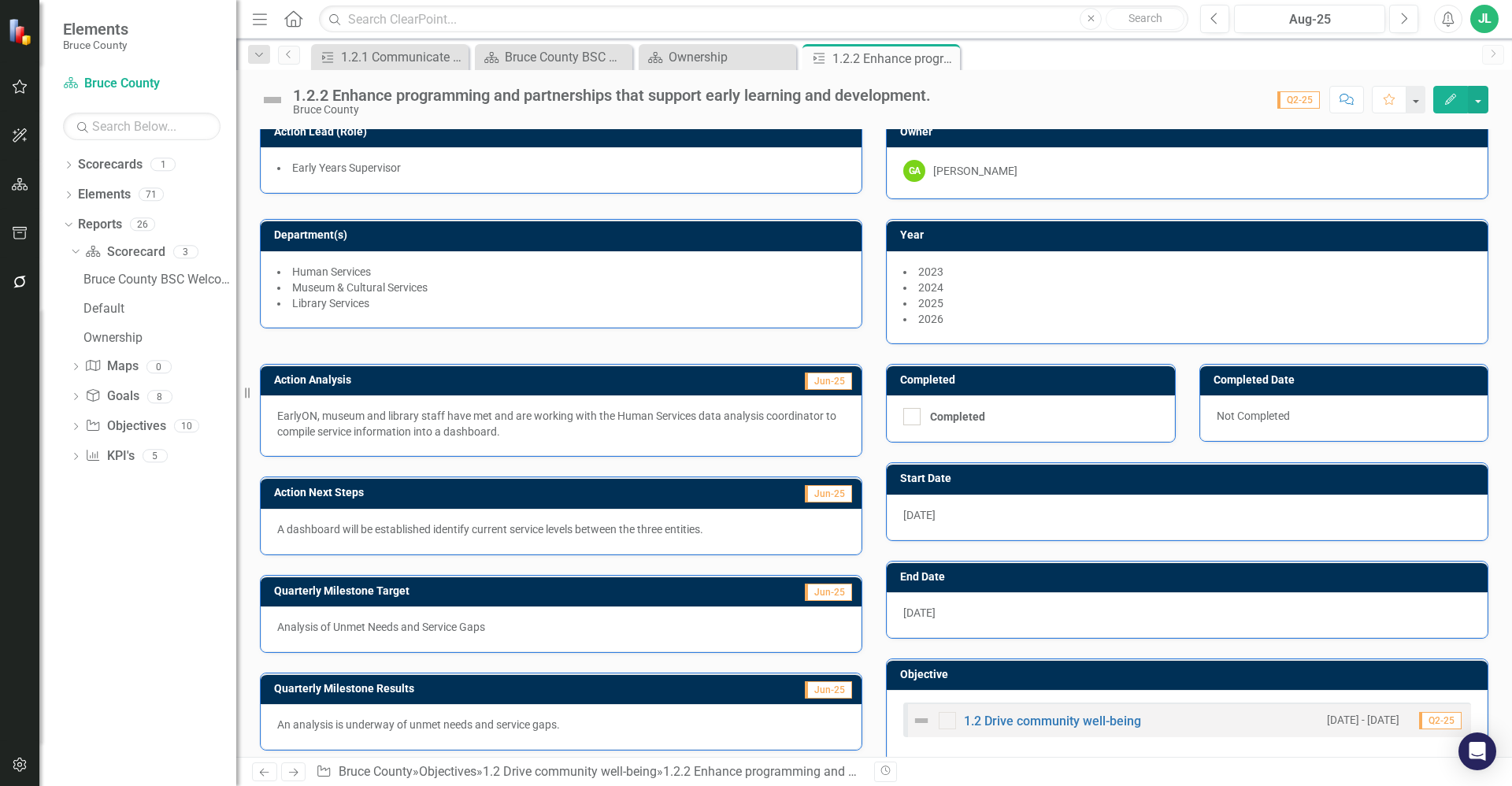
scroll to position [0, 0]
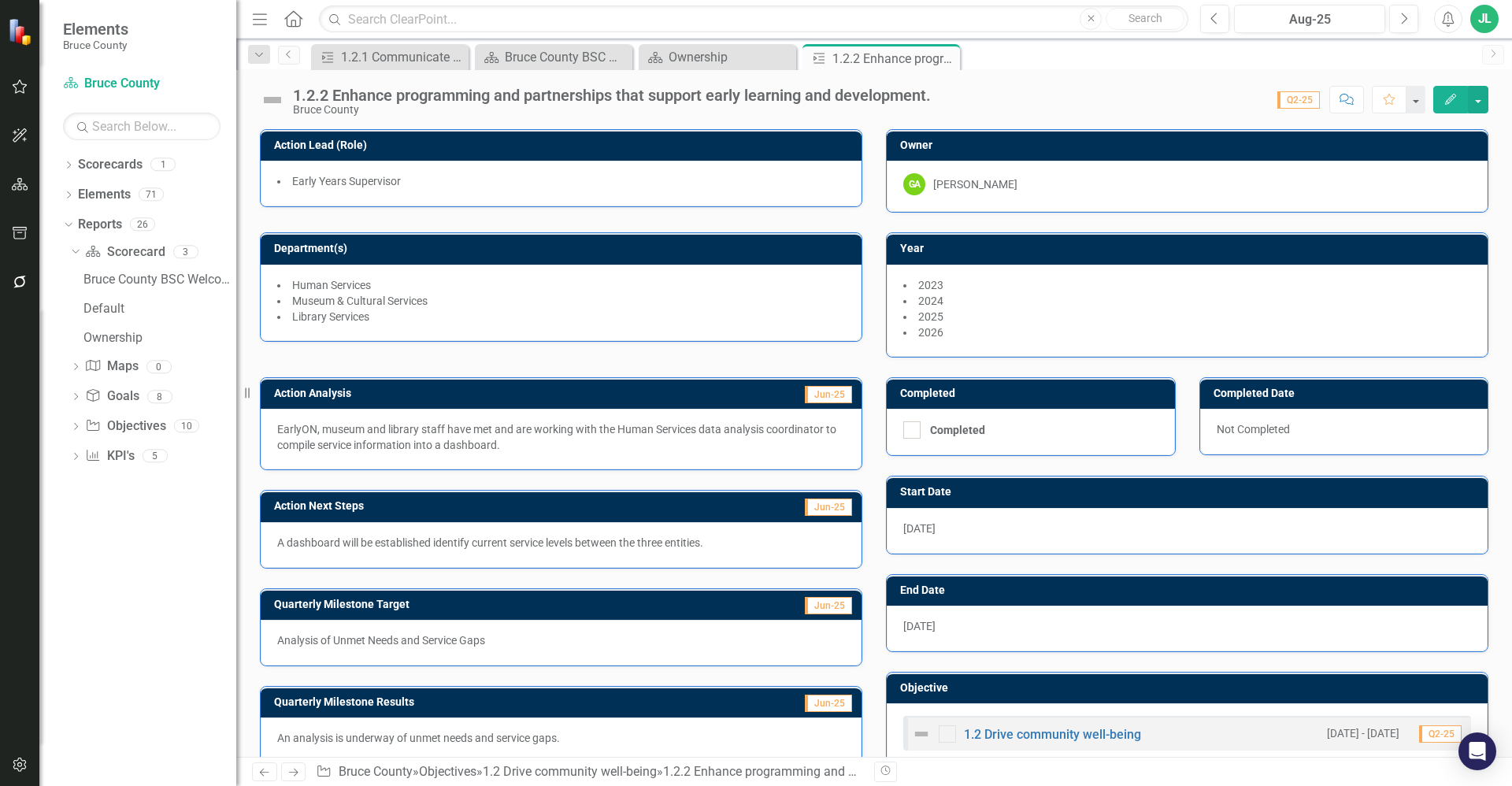
click at [478, 398] on h3 "Action Analysis" at bounding box center [451, 393] width 356 height 11
click at [454, 368] on div "Action Analysis Jun-25 EarlyON, museum and library staff have met and are worki…" at bounding box center [561, 414] width 626 height 113
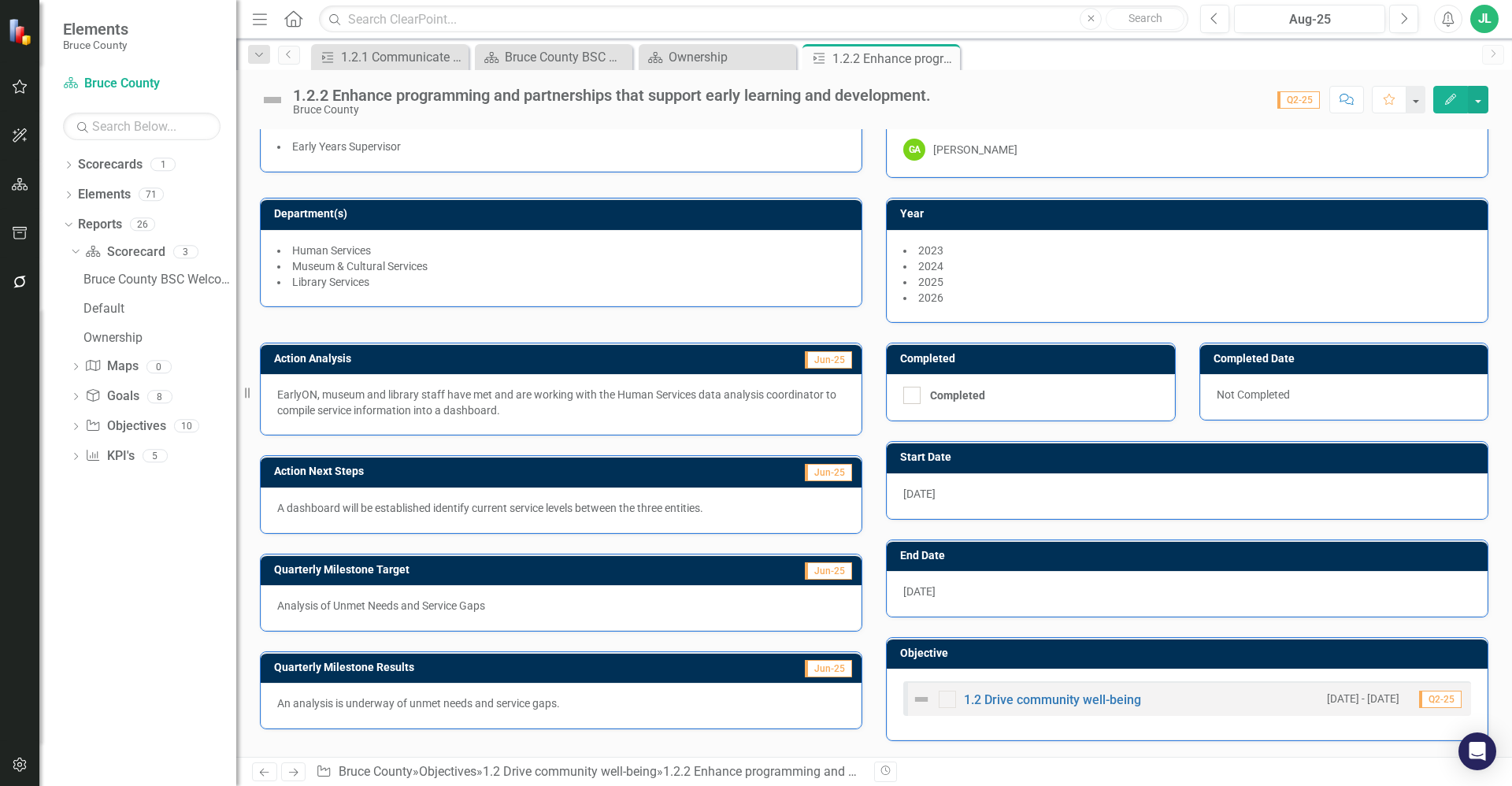
click at [467, 612] on p "Analysis of Unmet Needs and Service Gaps" at bounding box center [561, 606] width 568 height 16
click at [467, 606] on p "Analysis of Unmet Needs and Service Gaps" at bounding box center [561, 606] width 568 height 16
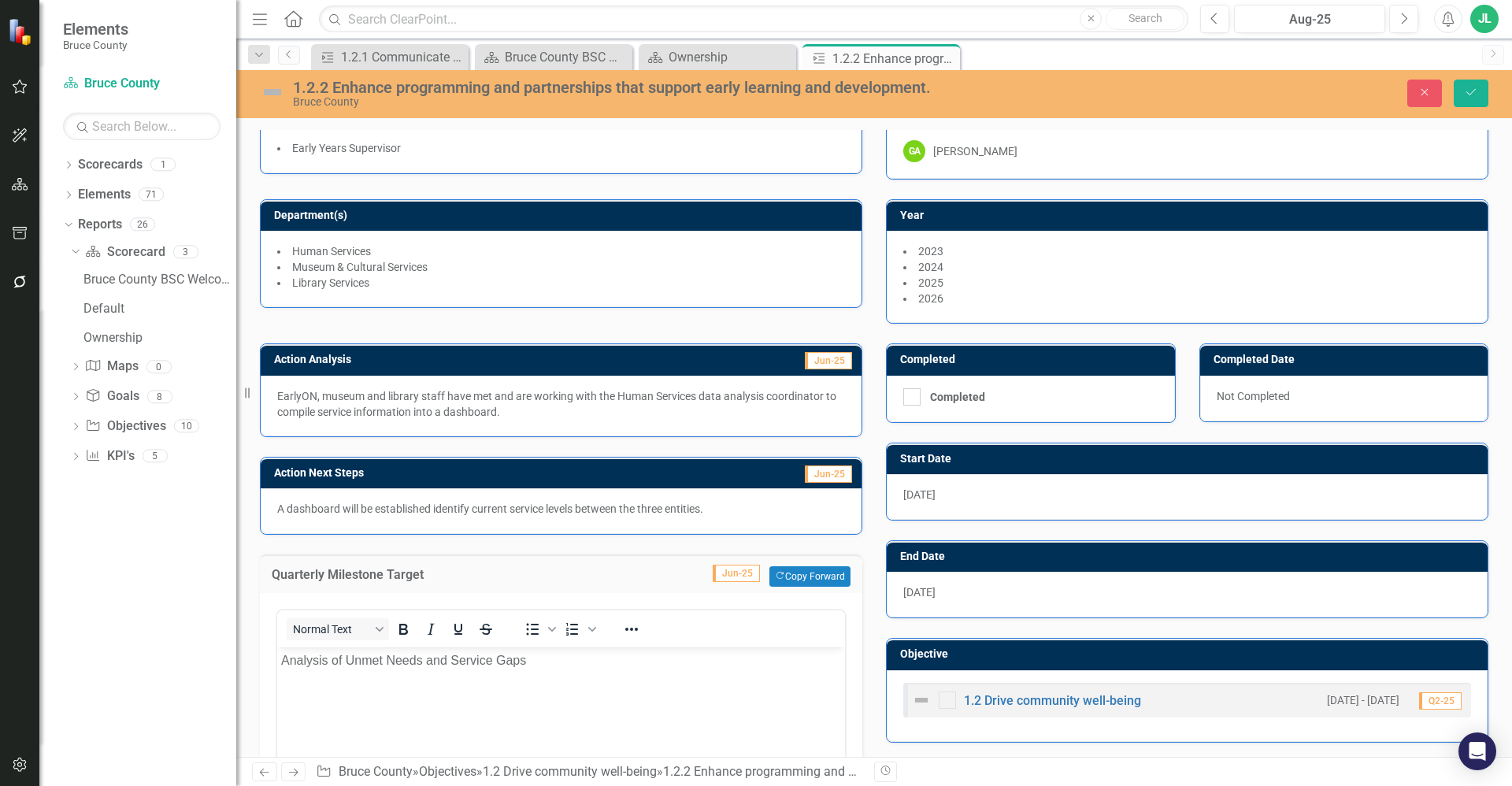
scroll to position [0, 0]
click at [502, 663] on p "Analysis of Unmet Needs and Service Gaps" at bounding box center [561, 660] width 560 height 18
drag, startPoint x: 536, startPoint y: 664, endPoint x: 525, endPoint y: 1295, distance: 631.1
click at [277, 647] on html "Analysis of Unmet Needs and Service Gaps" at bounding box center [561, 765] width 568 height 236
copy p "Analysis of Unmet Needs and Service Gaps"
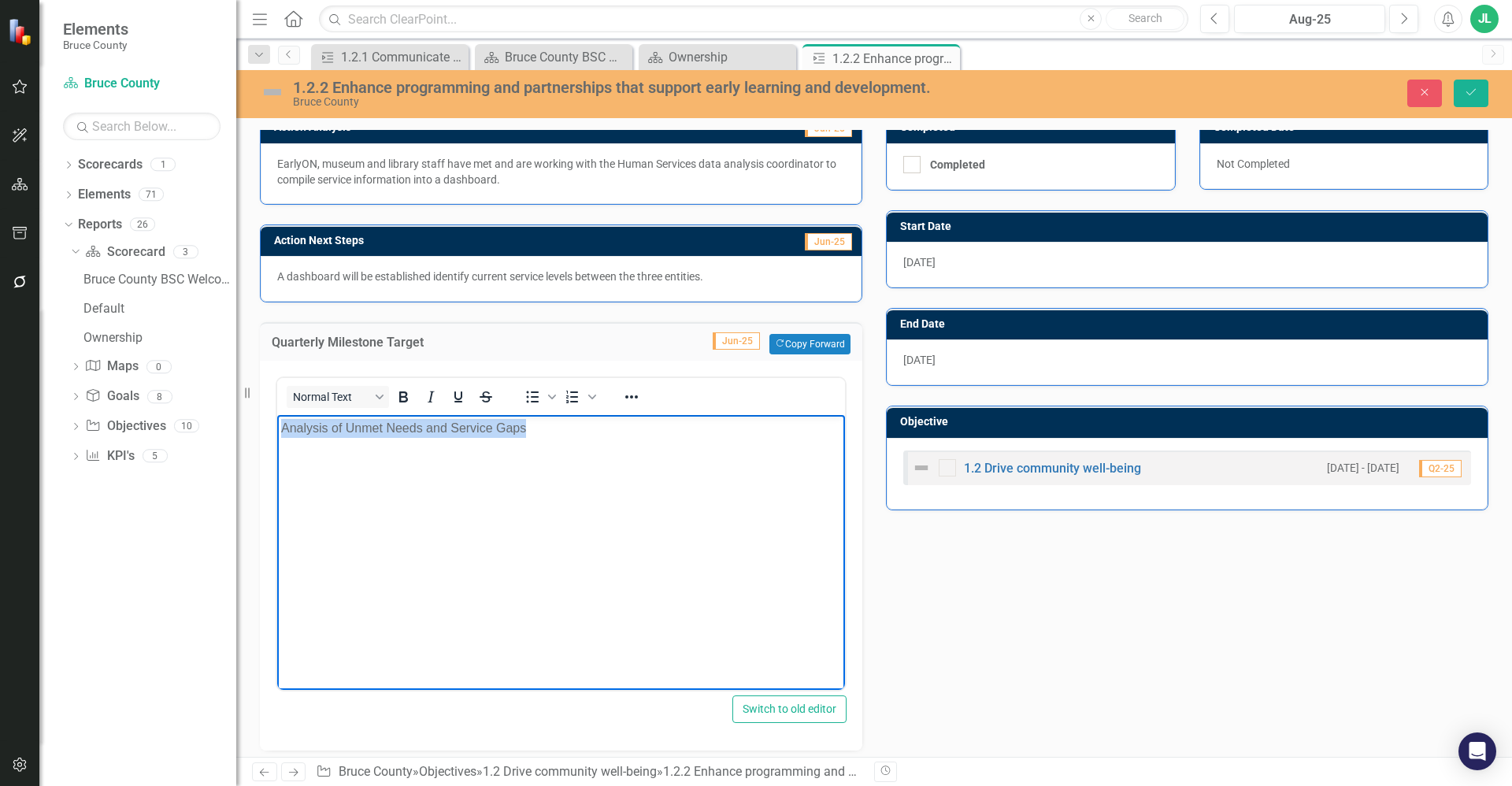
scroll to position [355, 0]
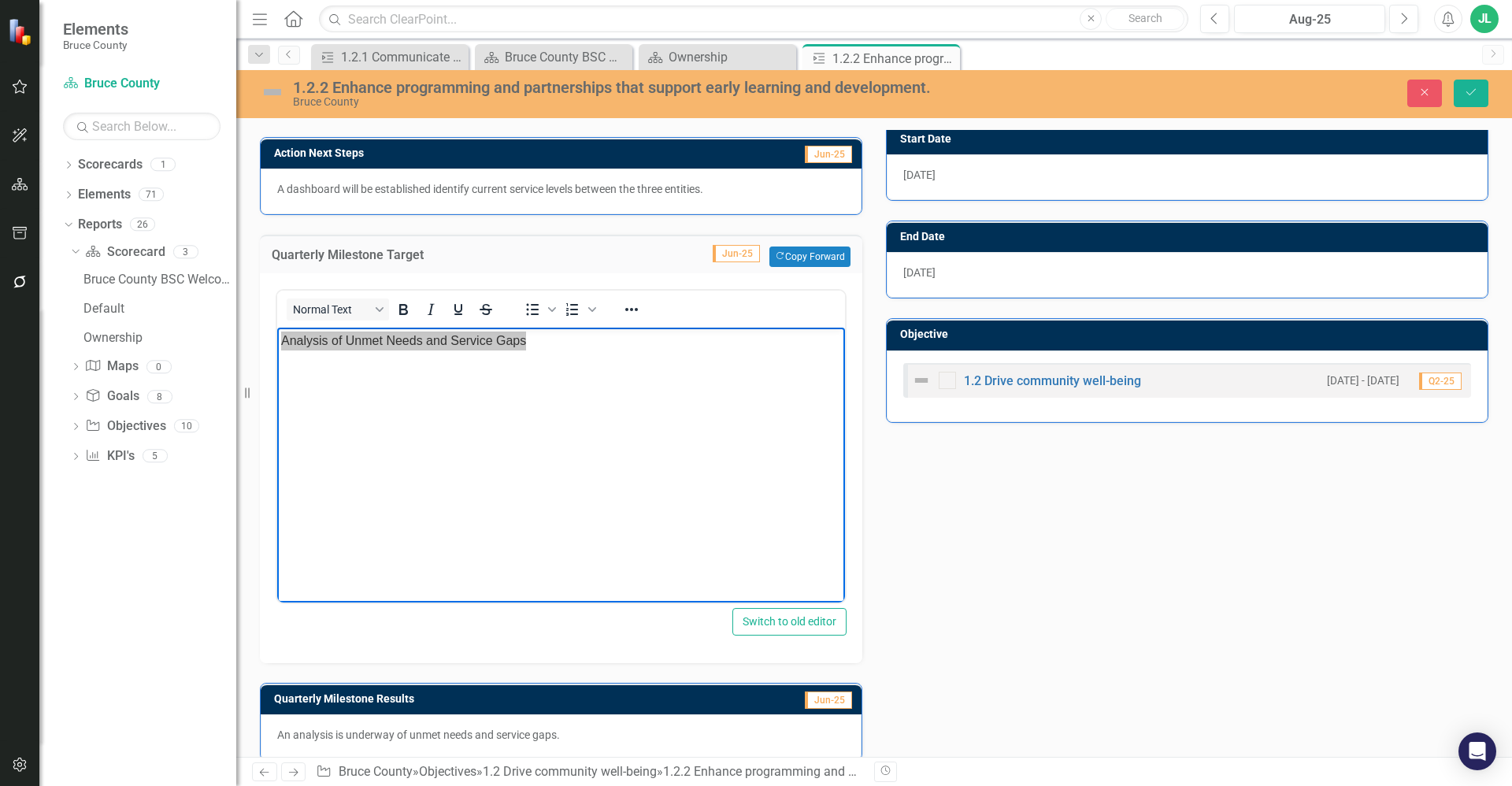
click at [951, 560] on div "Action Analysis Jun-25 EarlyON, museum and library staff have met and are worki…" at bounding box center [874, 382] width 1252 height 757
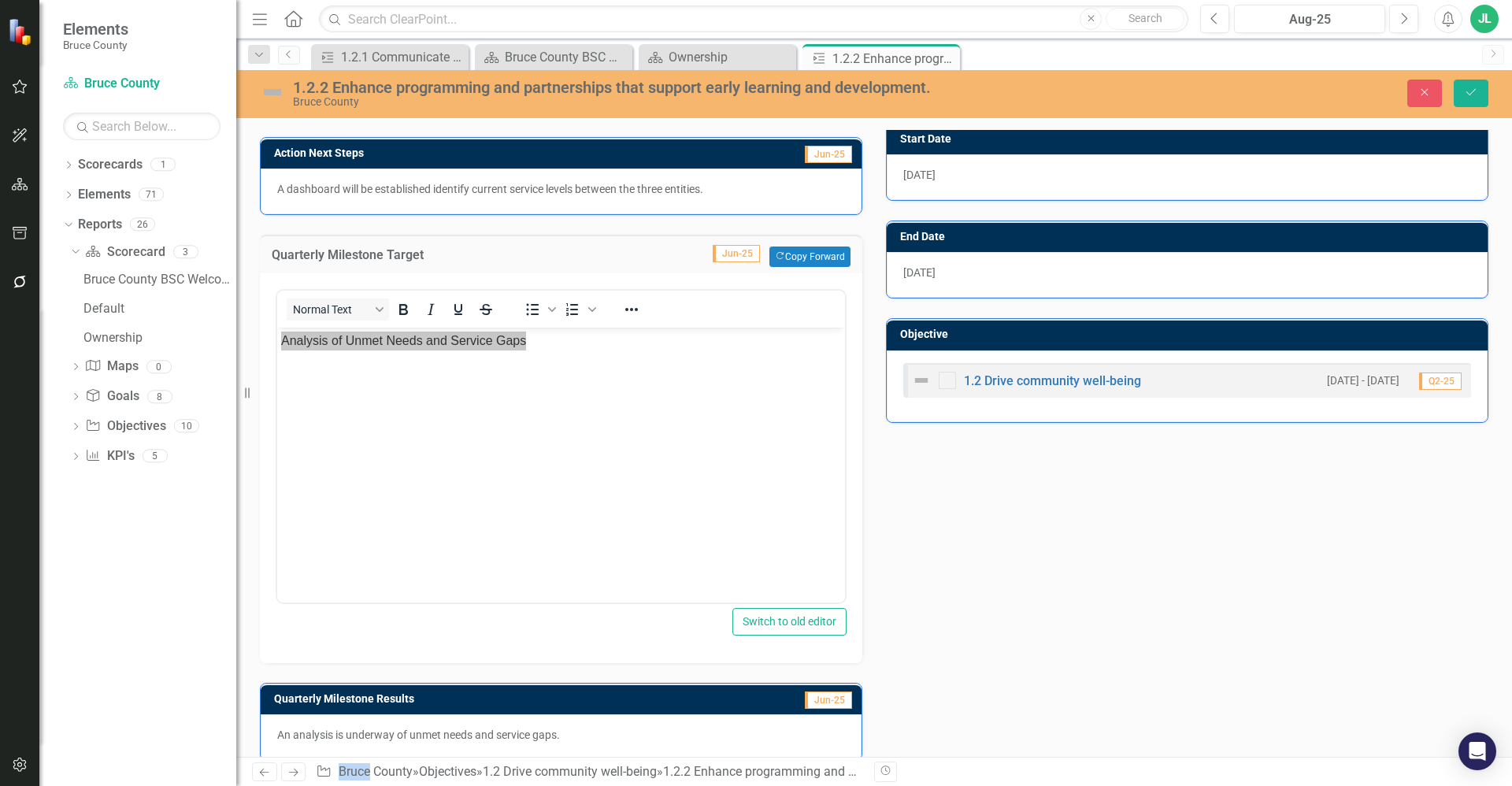
click at [950, 561] on div "Action Analysis Jun-25 EarlyON, museum and library staff have met and are worki…" at bounding box center [874, 382] width 1252 height 757
click at [616, 735] on p "An analysis is underway of unmet needs and service gaps." at bounding box center [561, 735] width 568 height 16
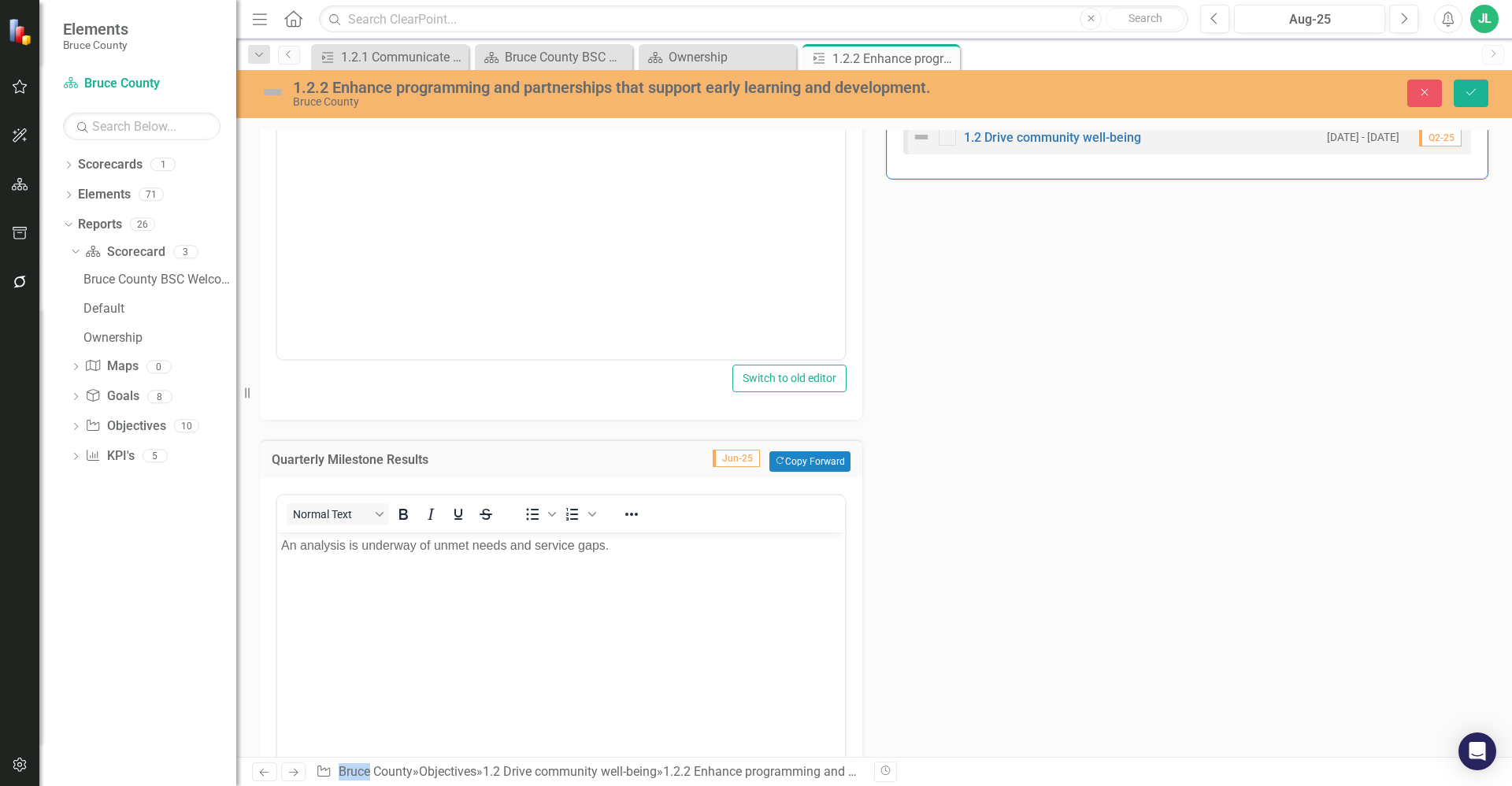
scroll to position [630, 0]
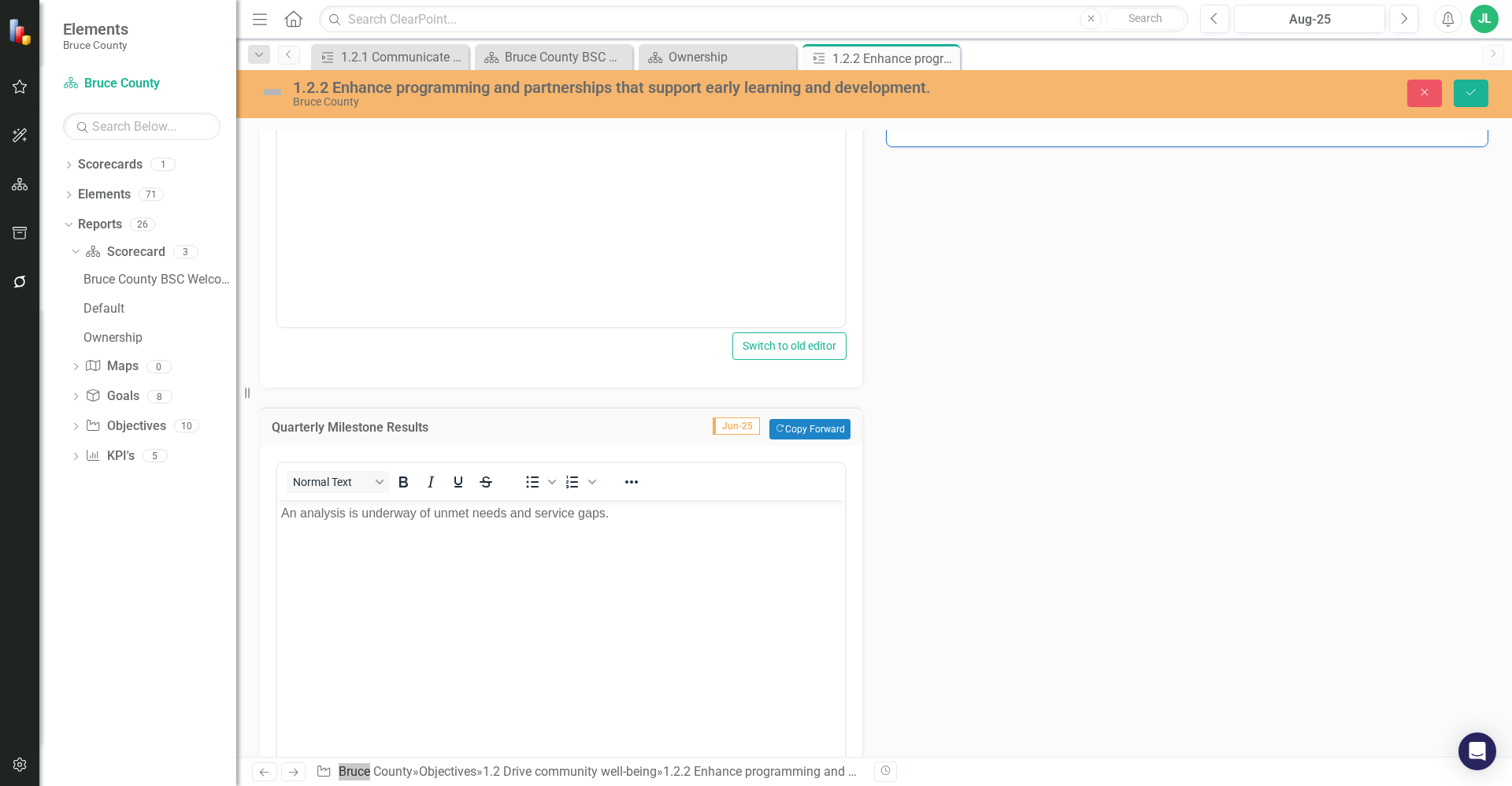
click at [515, 521] on p "An analysis is underway of unmet needs and service gaps." at bounding box center [561, 513] width 560 height 18
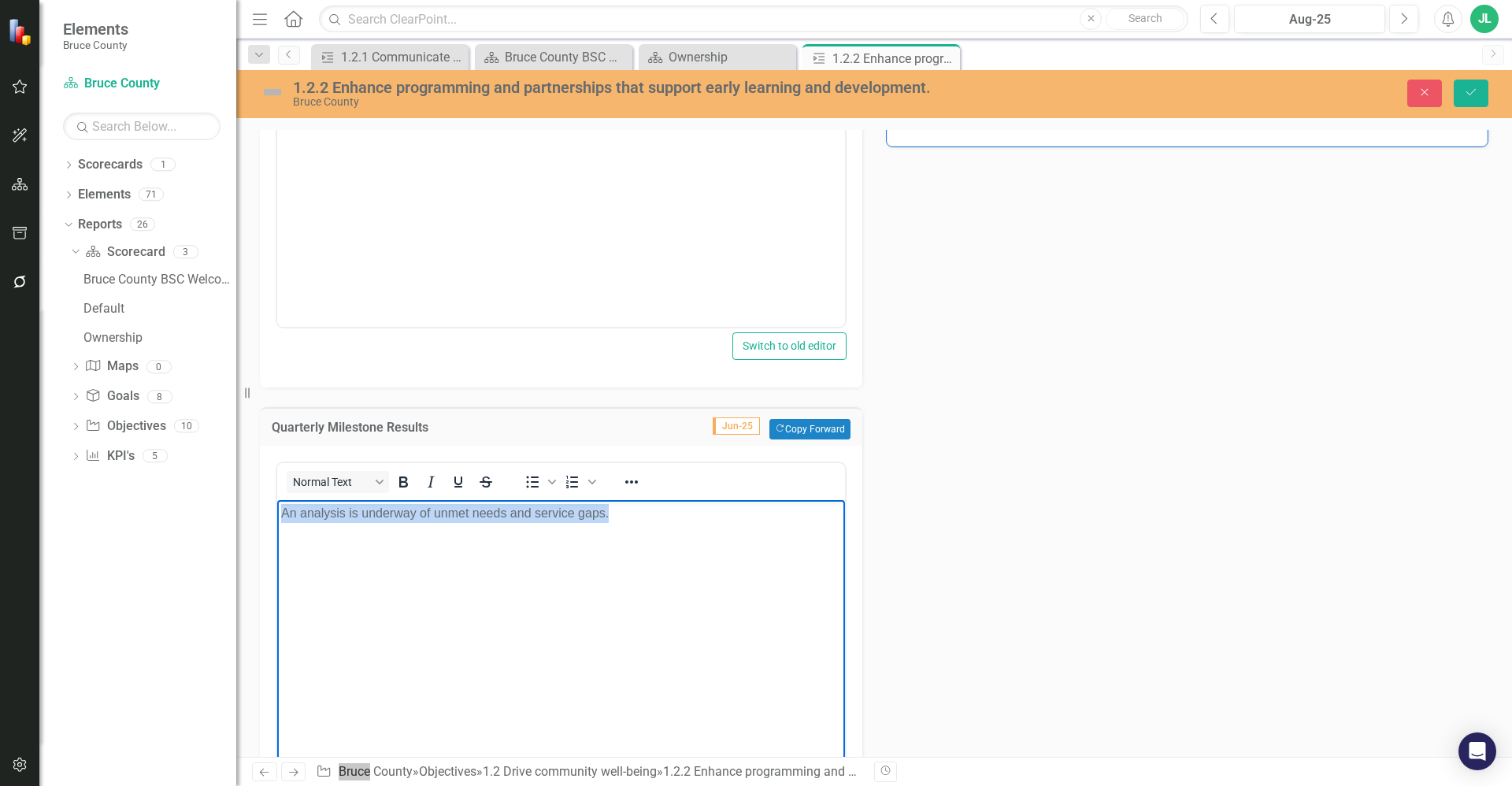
click at [515, 521] on p "An analysis is underway of unmet needs and service gaps." at bounding box center [561, 513] width 560 height 18
copy p "An analysis is underway of unmet needs and service gaps."
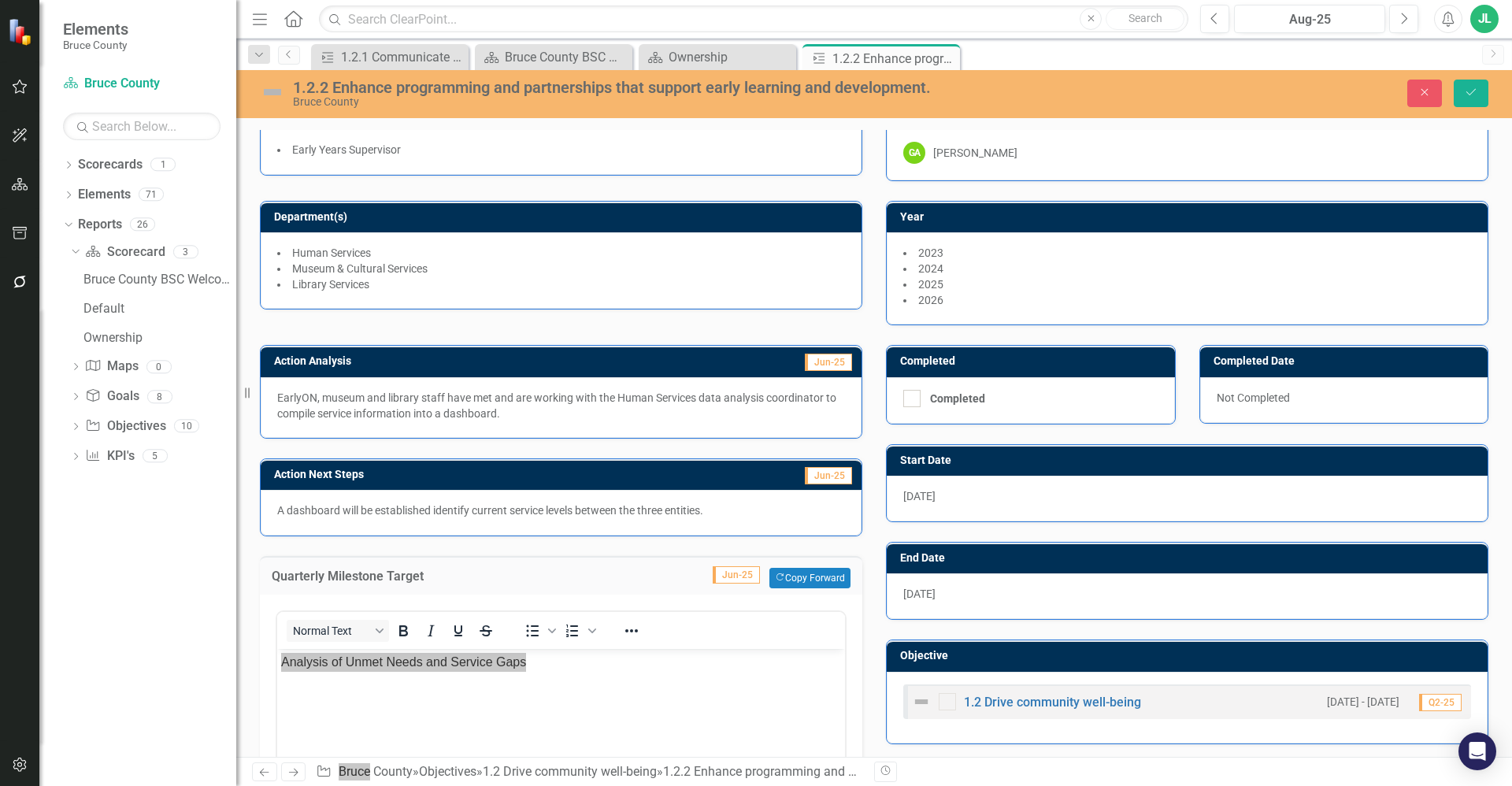
scroll to position [0, 0]
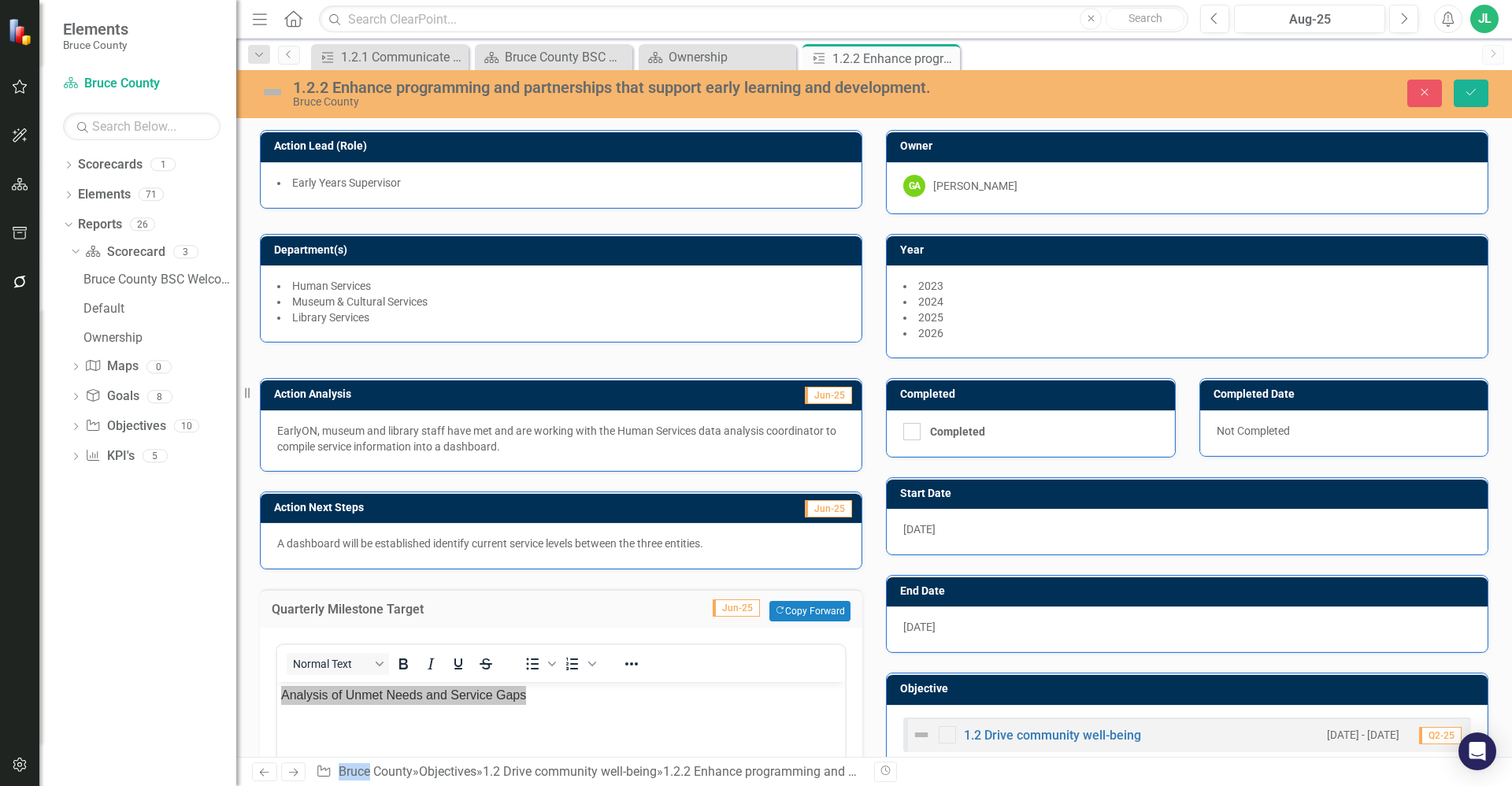
click at [451, 550] on p "A dashboard will be established identify current service levels between the thr…" at bounding box center [561, 543] width 568 height 16
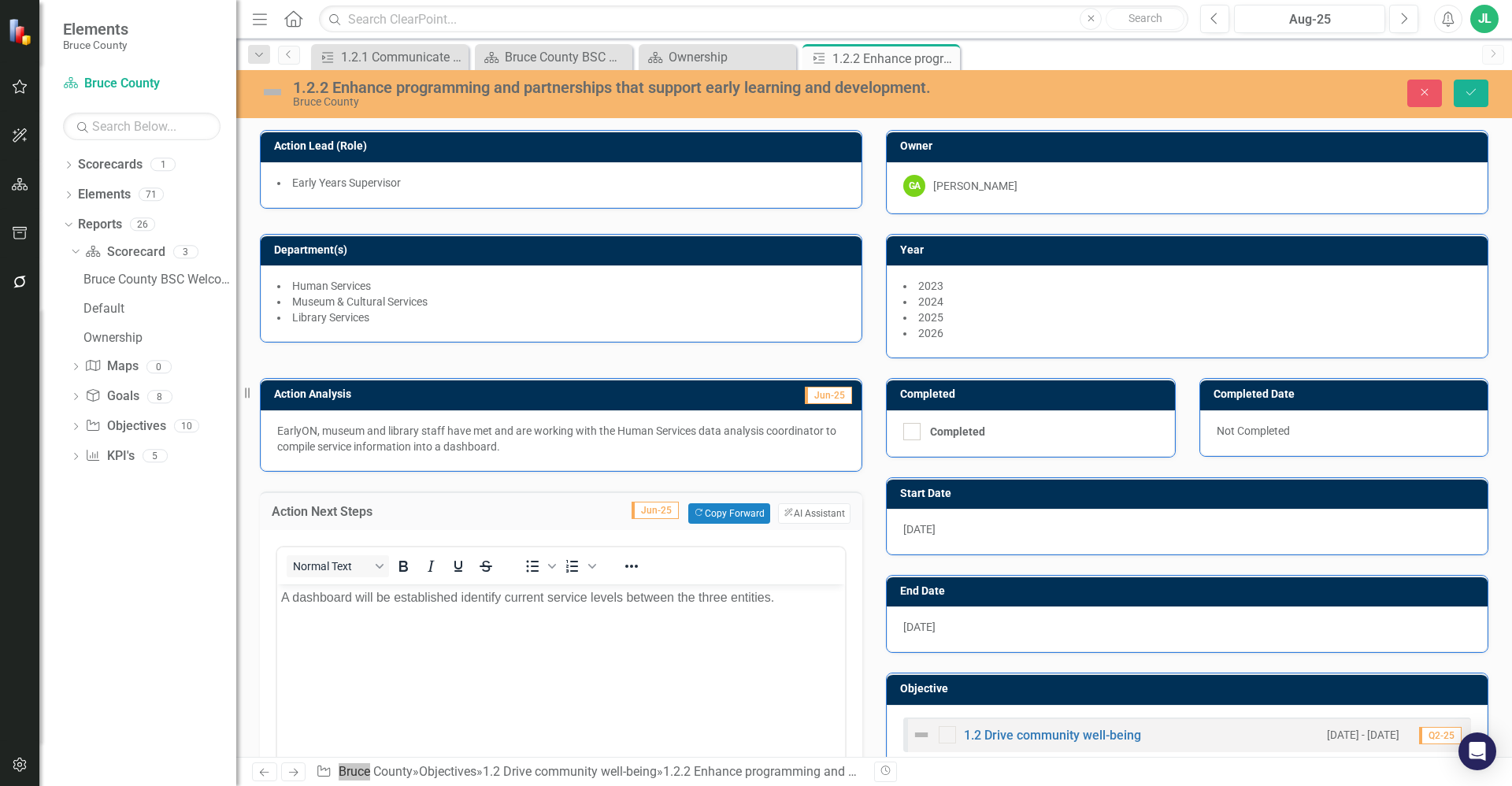
drag, startPoint x: 728, startPoint y: 1134, endPoint x: 437, endPoint y: 600, distance: 608.1
click at [437, 600] on p "A dashboard will be established identify current service levels between the thr…" at bounding box center [561, 596] width 560 height 18
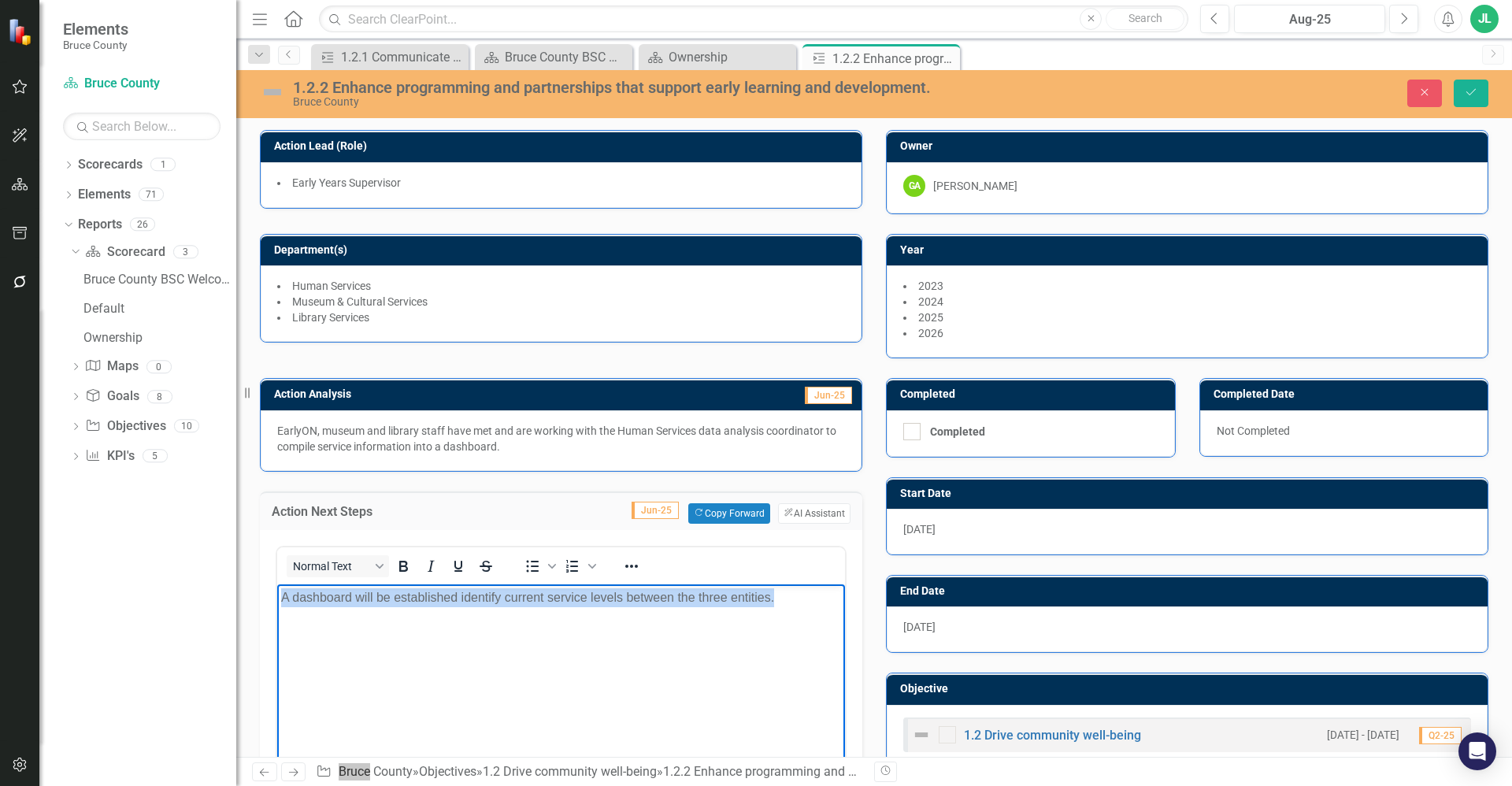
click at [437, 600] on p "A dashboard will be established identify current service levels between the thr…" at bounding box center [561, 596] width 560 height 18
copy p "A dashboard will be established identify current service levels between the thr…"
click at [246, 525] on div "Resize" at bounding box center [242, 393] width 12 height 786
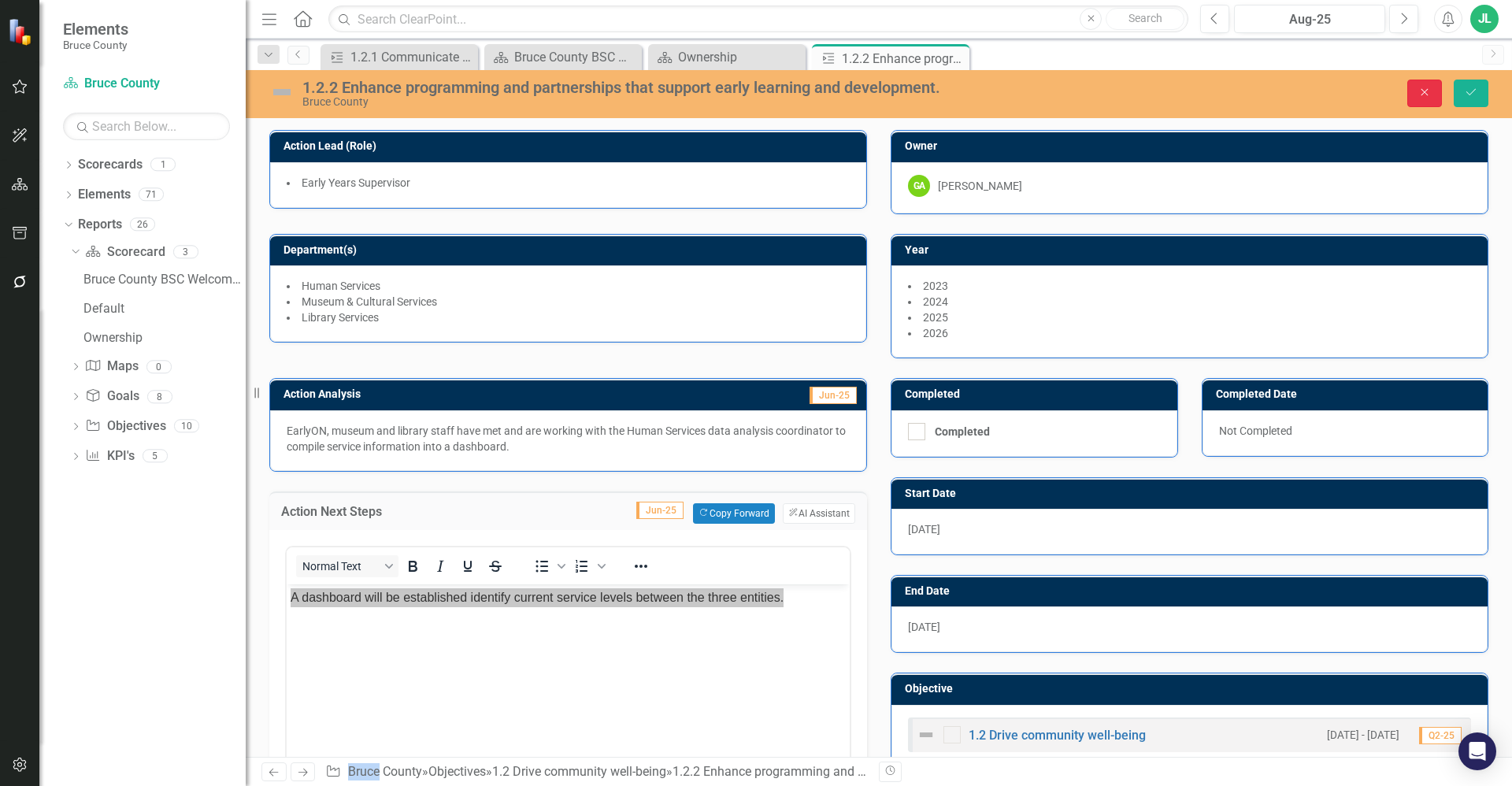
click at [1428, 97] on icon "Close" at bounding box center [1425, 92] width 14 height 11
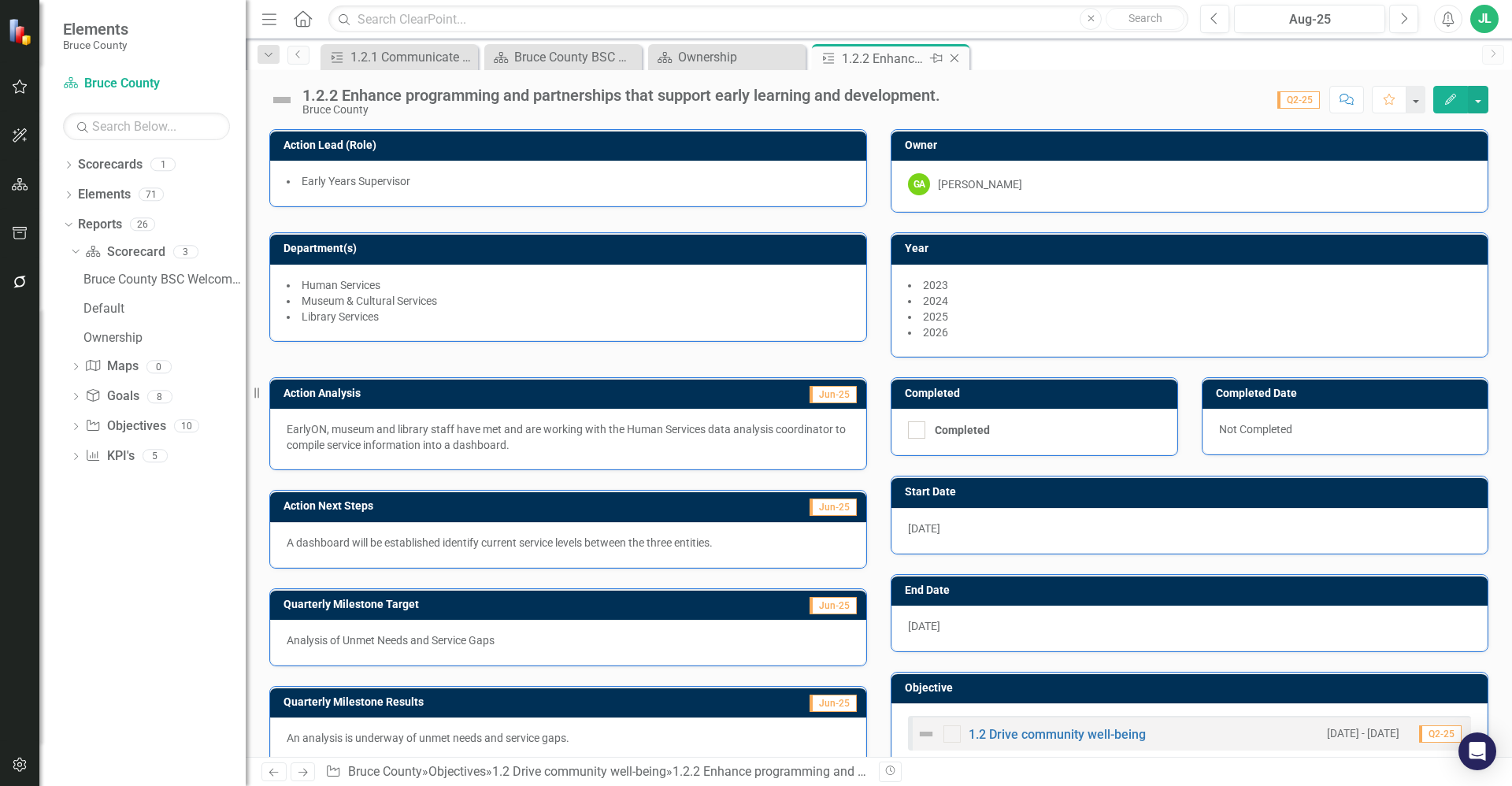
click at [954, 62] on icon "Close" at bounding box center [954, 58] width 16 height 12
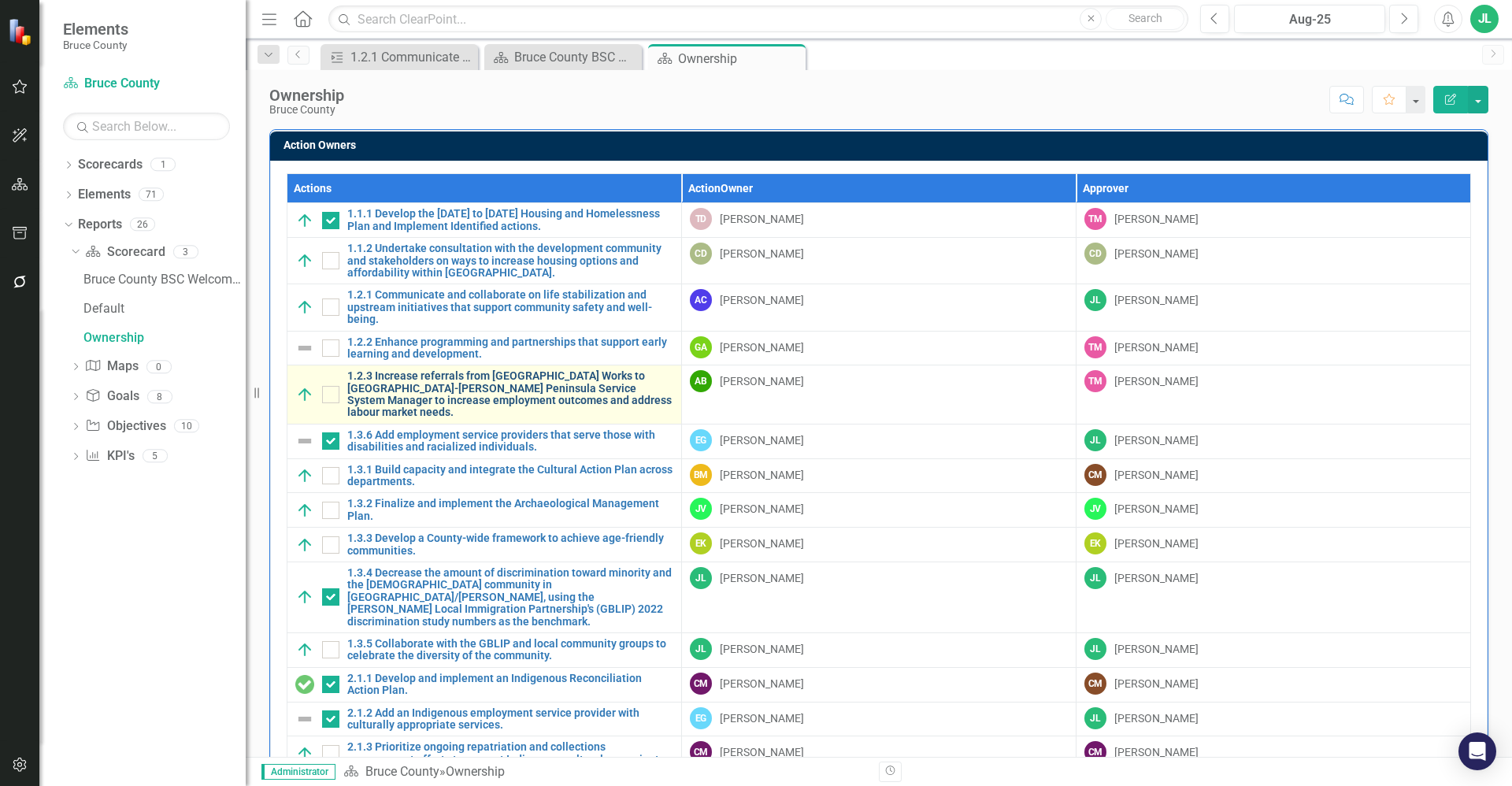
click at [422, 391] on link "1.2.3 Increase referrals from [GEOGRAPHIC_DATA] Works to [GEOGRAPHIC_DATA]-[PER…" at bounding box center [510, 394] width 326 height 48
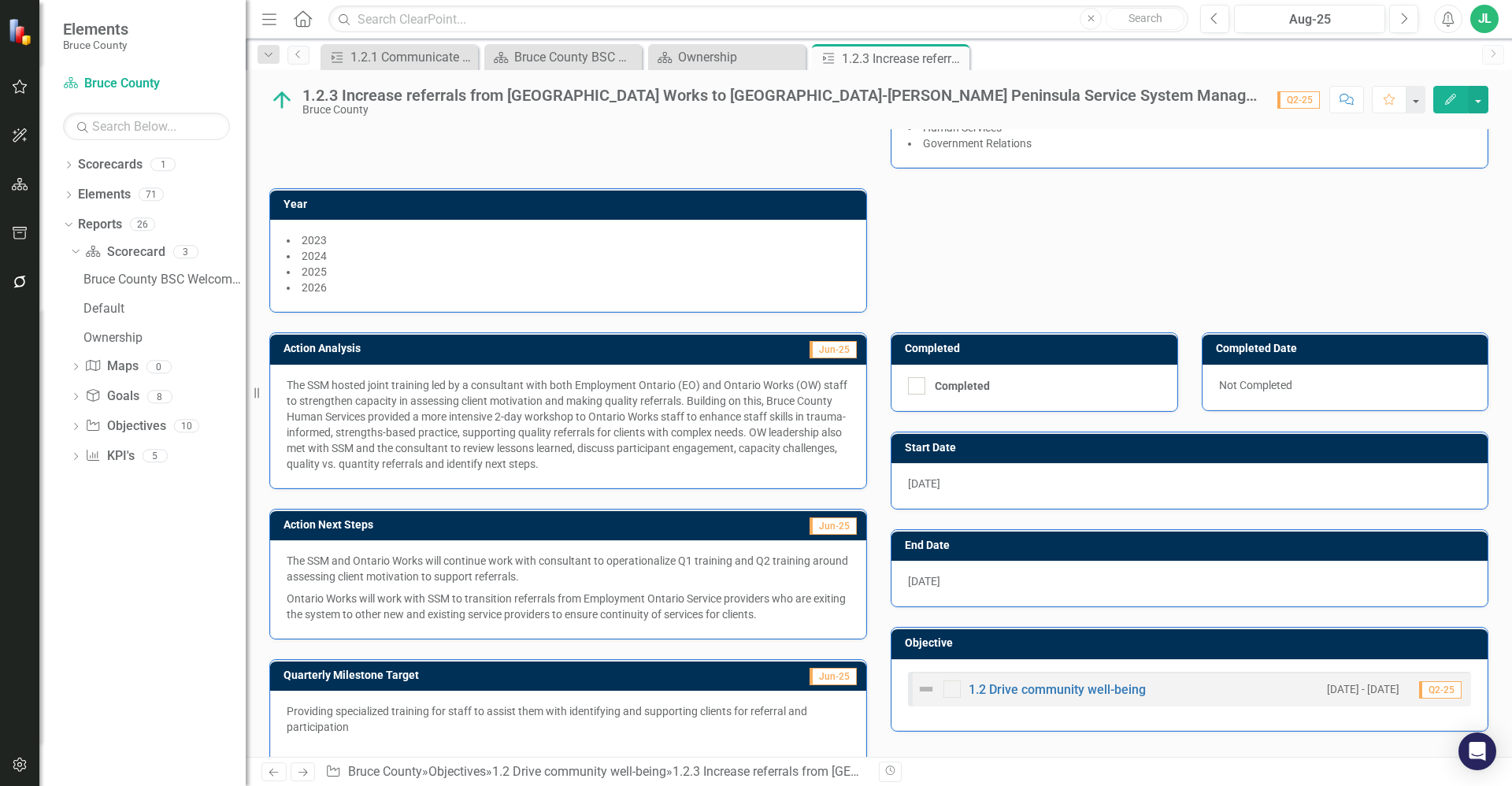
click at [437, 719] on p "Providing specialized training for staff to assist them with identifying and su…" at bounding box center [569, 719] width 563 height 32
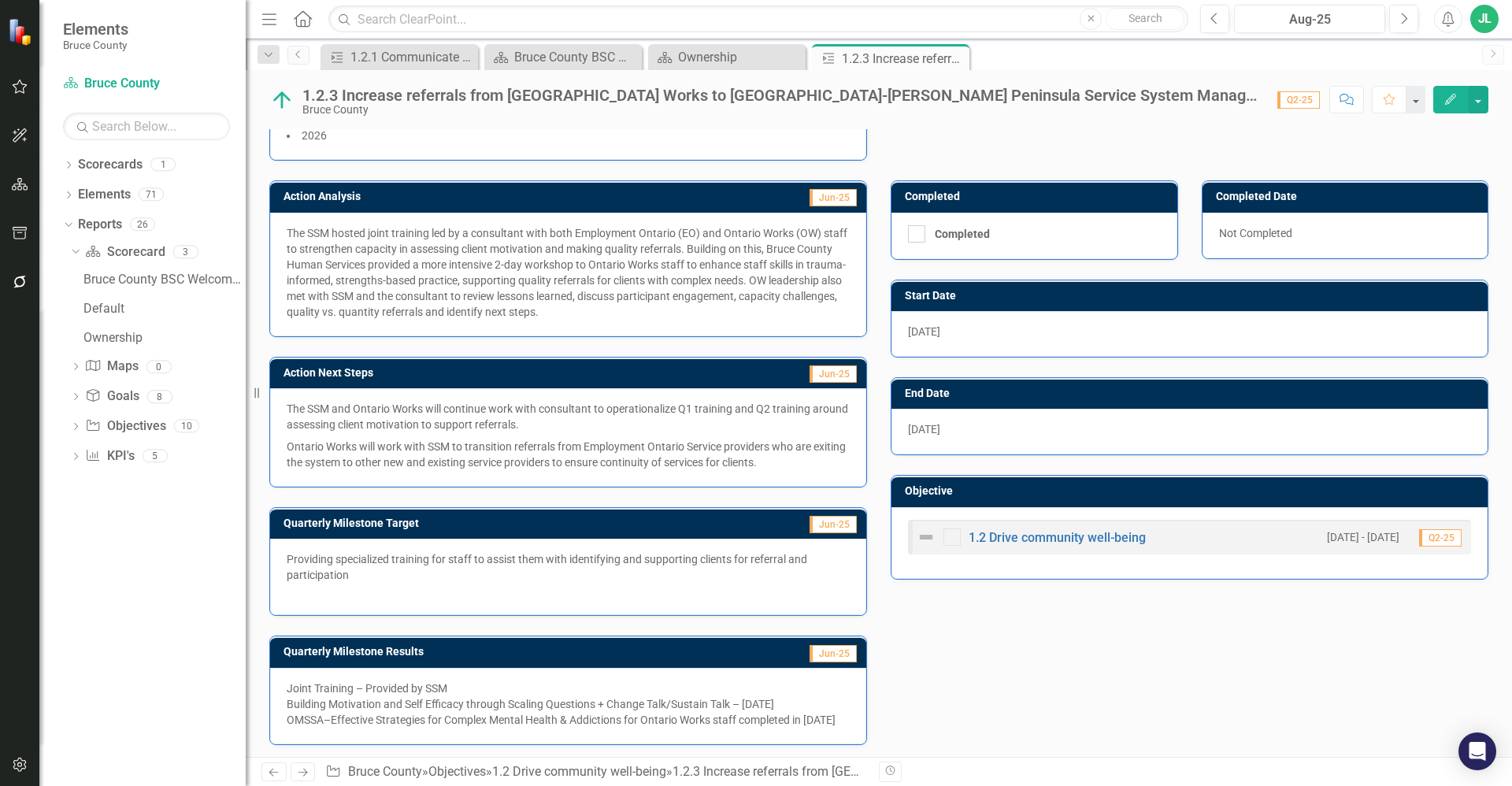
scroll to position [329, 0]
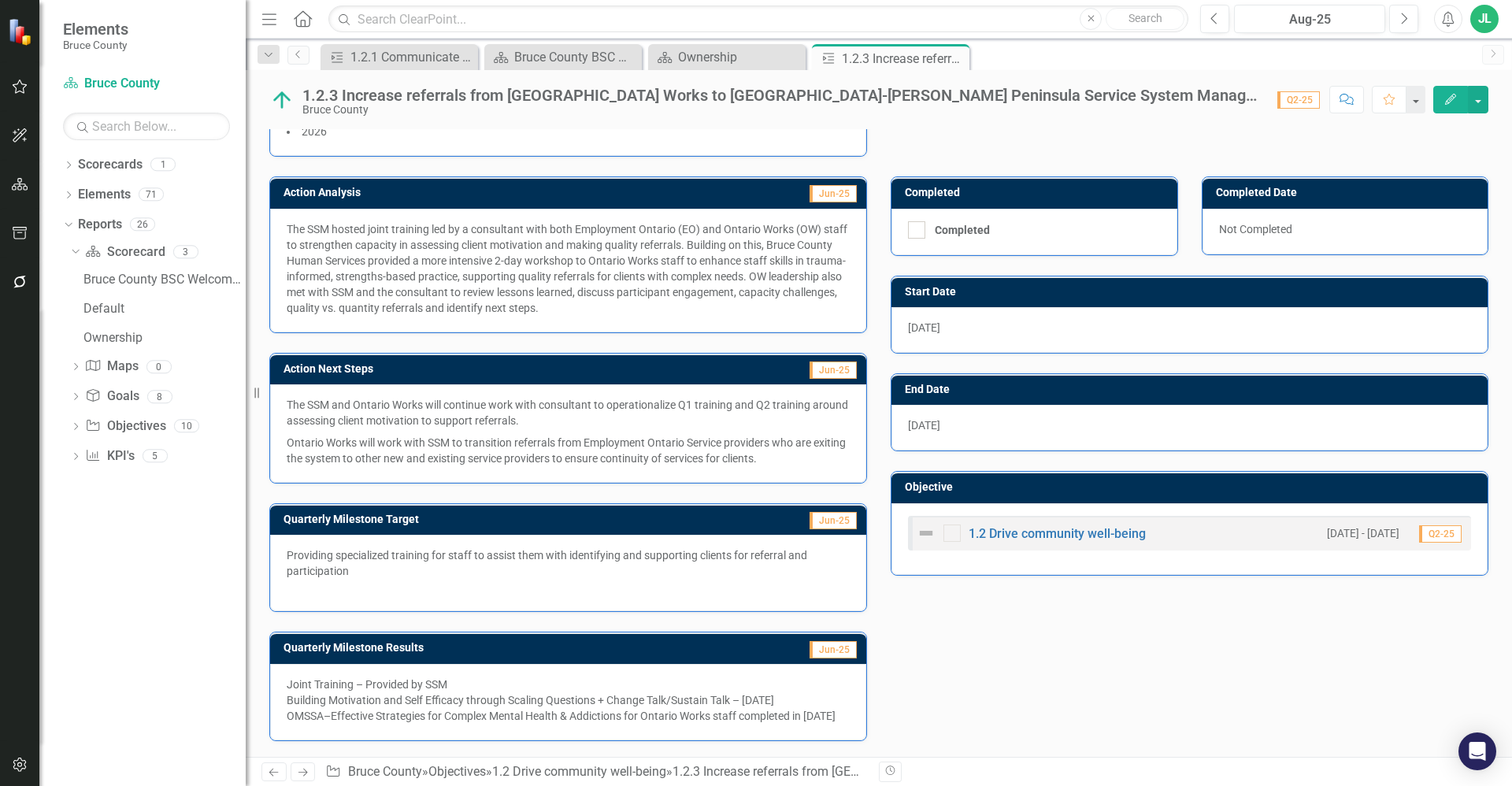
click at [532, 709] on div "OMSSA–Effective Strategies for Complex Mental Health & Addictions for Ontario W…" at bounding box center [569, 716] width 563 height 16
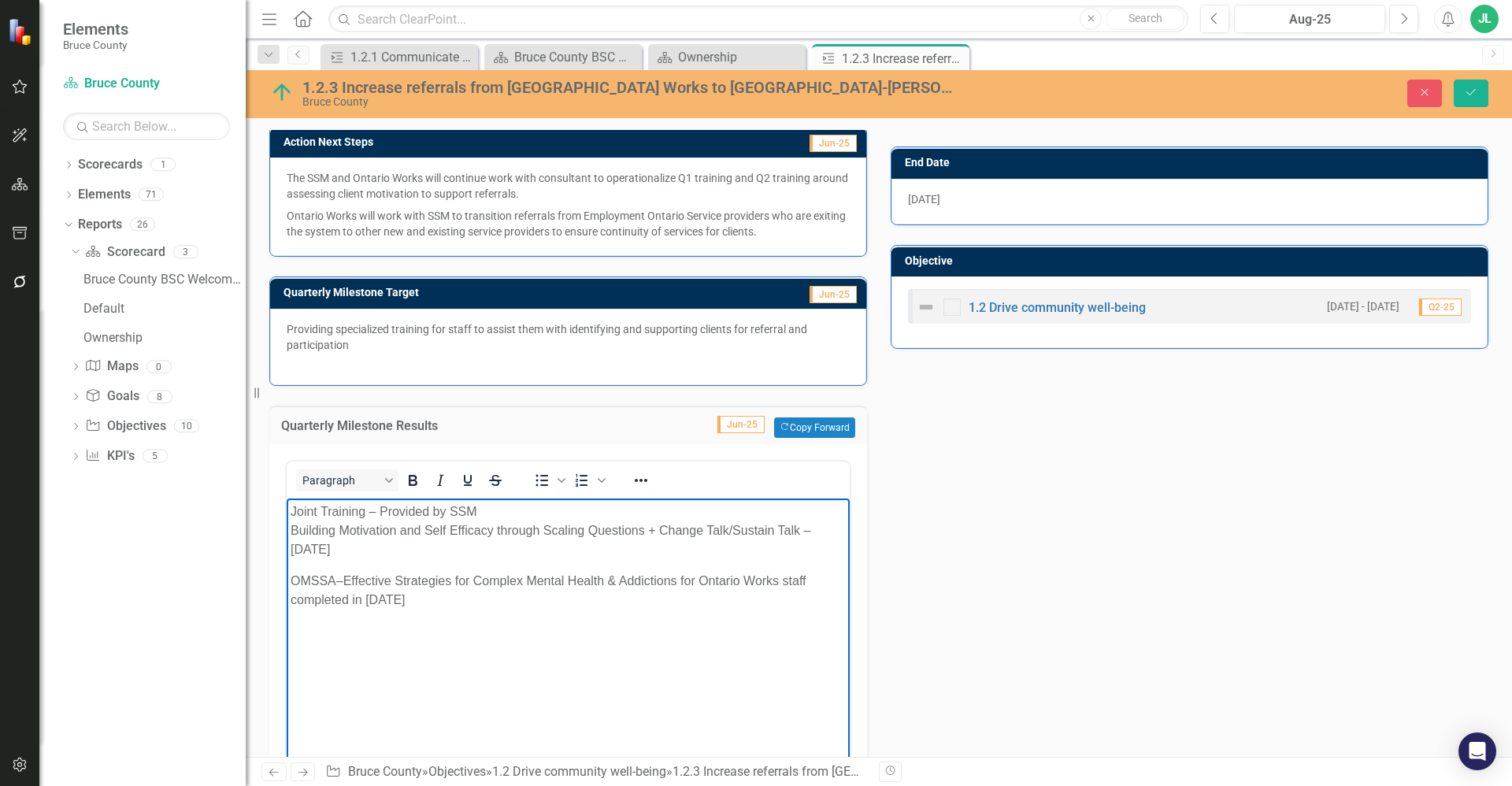
scroll to position [633, 0]
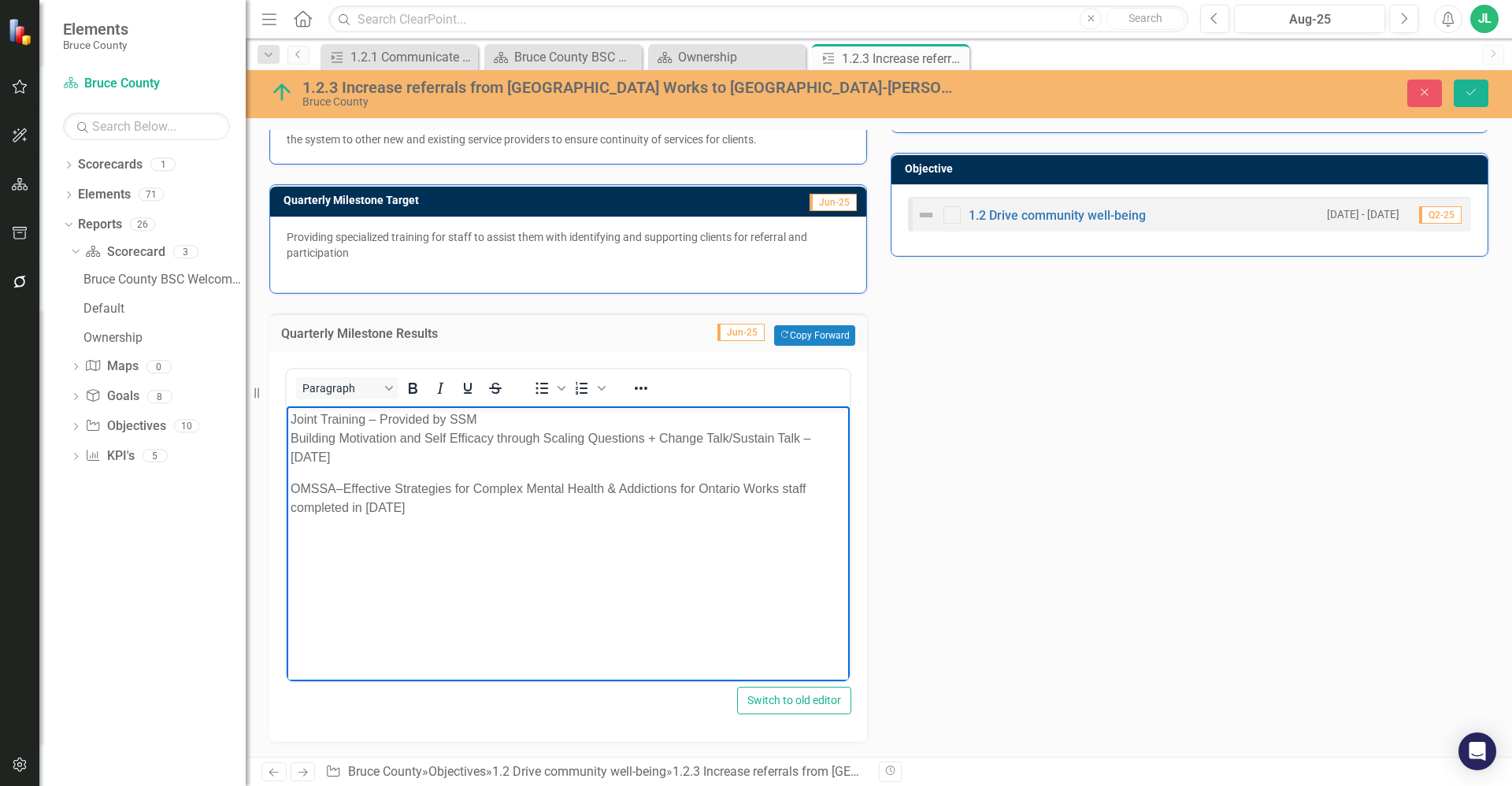
drag, startPoint x: 452, startPoint y: 511, endPoint x: 288, endPoint y: 420, distance: 187.6
click at [288, 420] on body "Joint Training – Provided by SSM Building Motivation and Self Efficacy through …" at bounding box center [569, 524] width 563 height 236
copy body "Joint Training – Provided by SSM Building Motivation and Self Efficacy through …"
click at [398, 57] on div "1.2.1 Communicate and collaborate on life stabilization and upstream initiative…" at bounding box center [402, 57] width 104 height 19
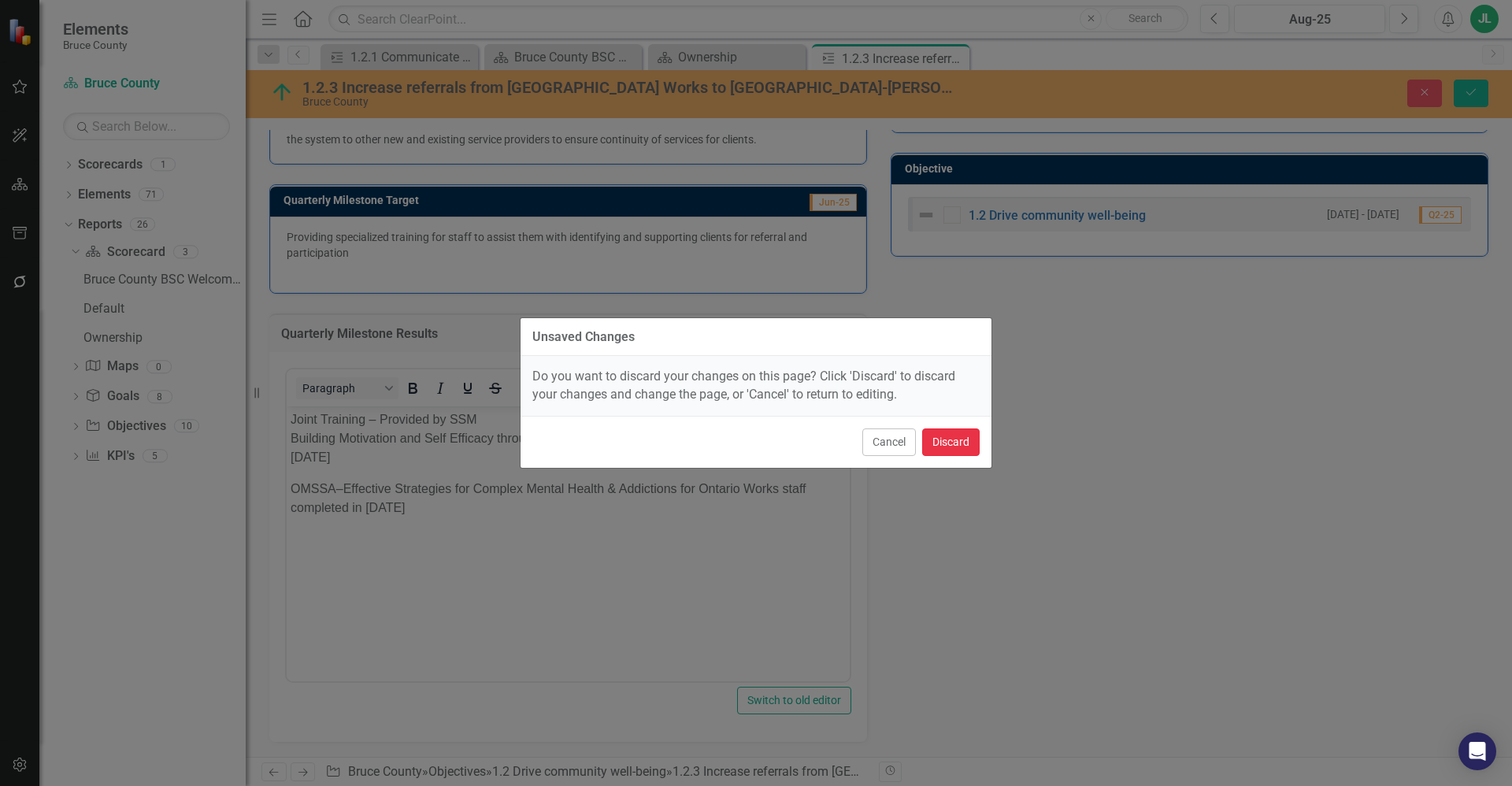
click at [936, 441] on button "Discard" at bounding box center [951, 442] width 57 height 27
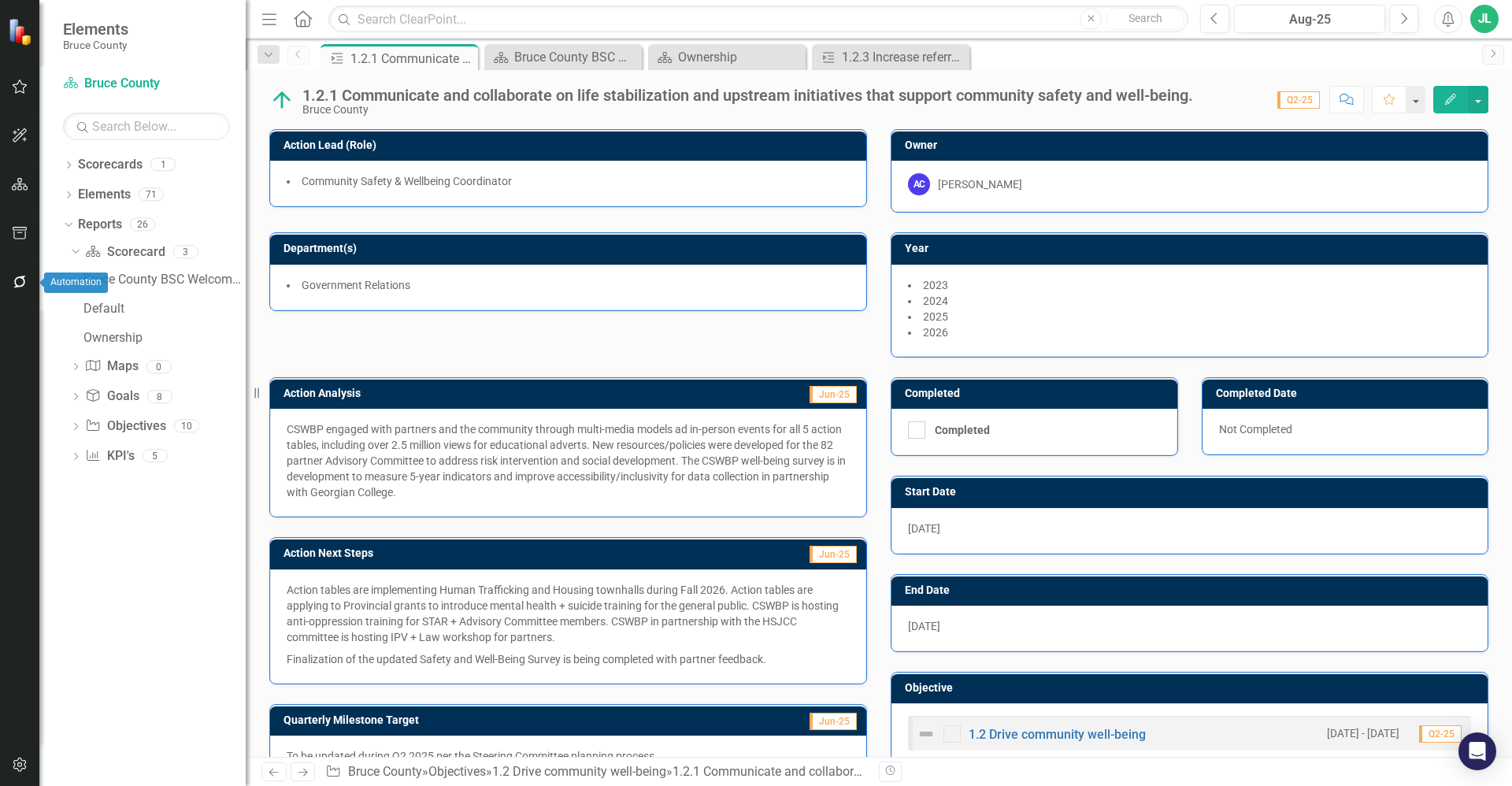
click at [24, 282] on icon "button" at bounding box center [19, 282] width 17 height 12
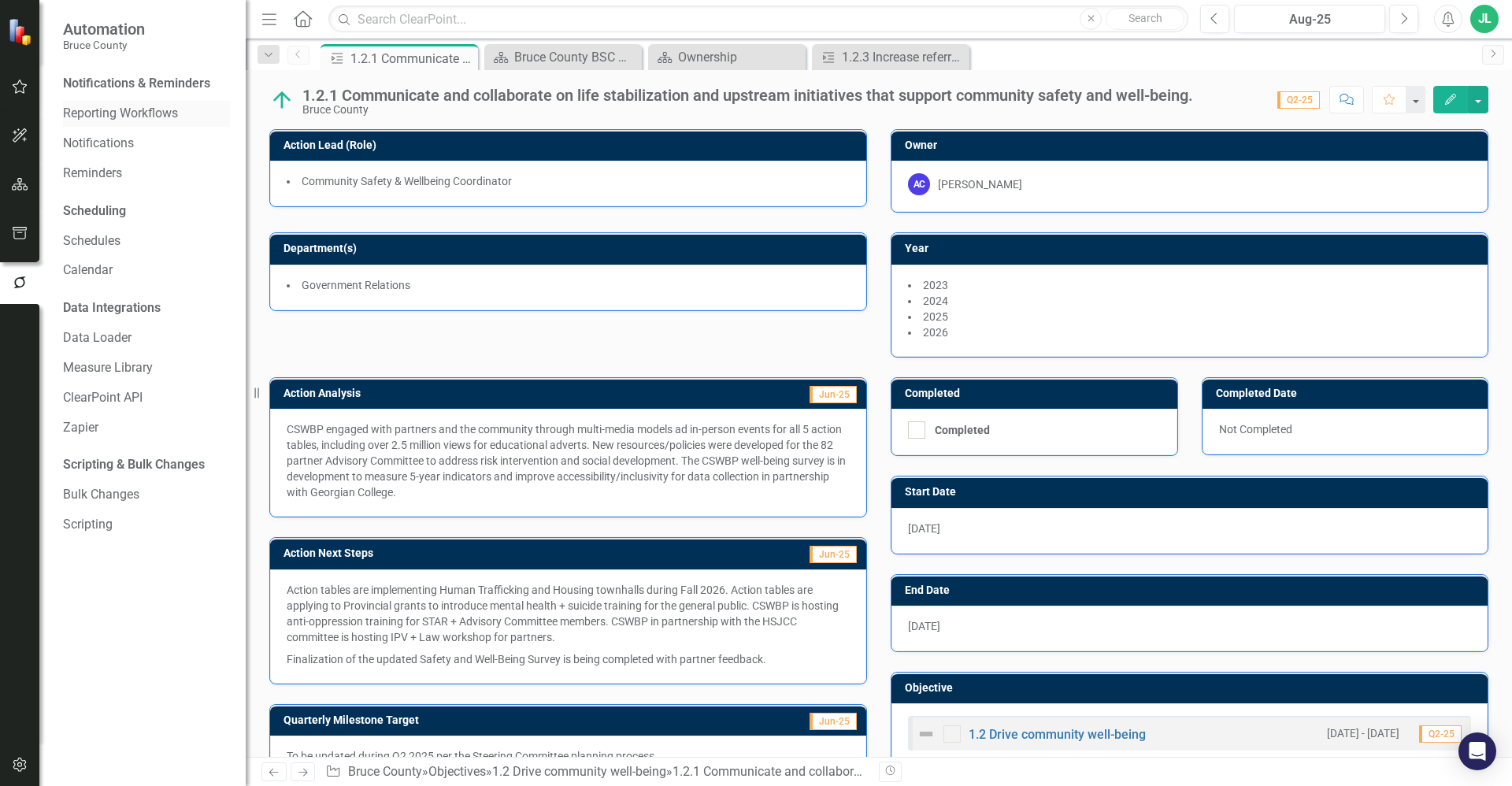
click at [127, 119] on link "Reporting Workflows" at bounding box center [147, 114] width 167 height 18
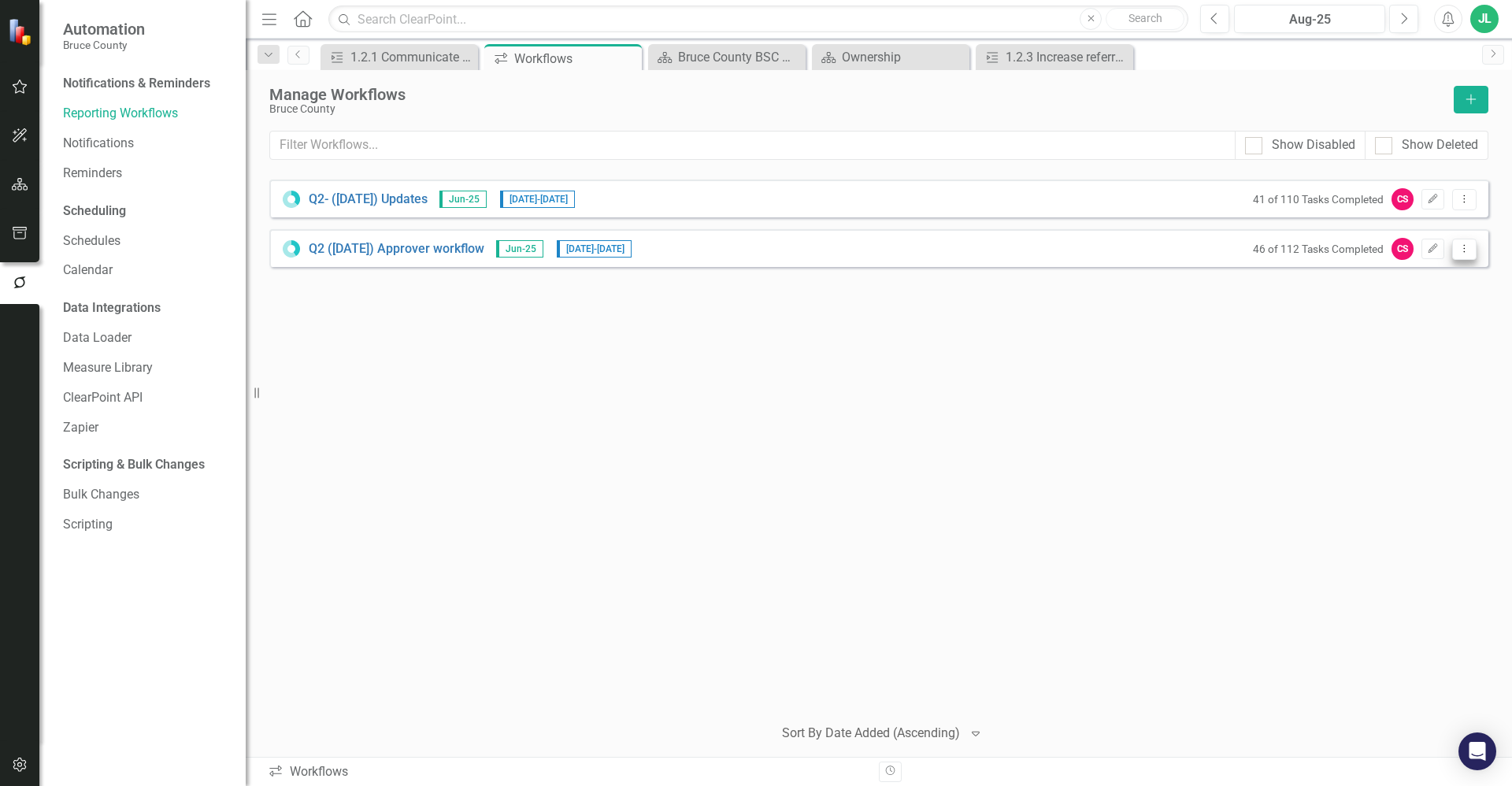
click at [1472, 253] on button "Dropdown Menu" at bounding box center [1464, 249] width 25 height 21
click at [1414, 281] on link "Preview Preview Workflow" at bounding box center [1403, 275] width 146 height 29
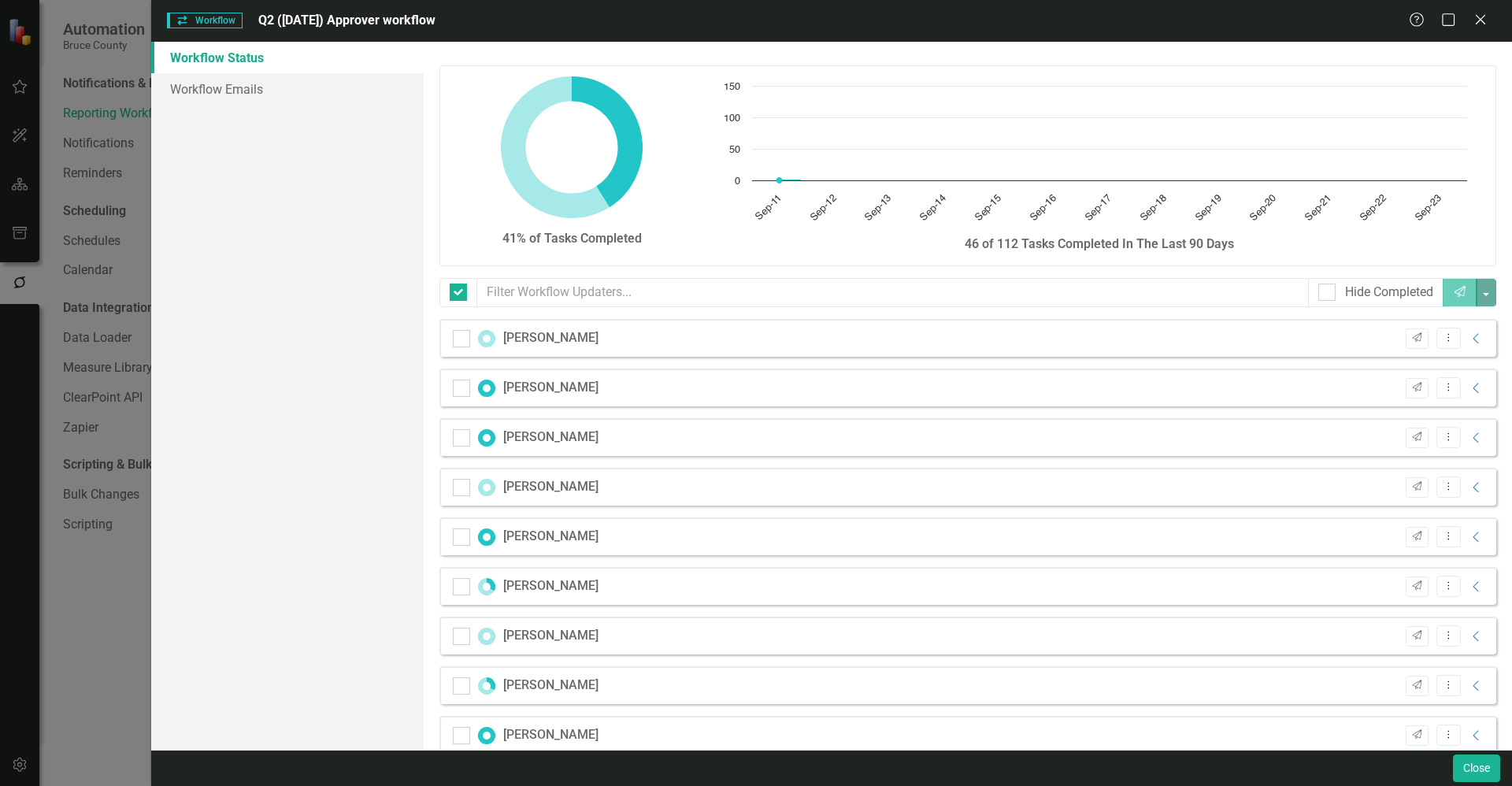
checkbox input "false"
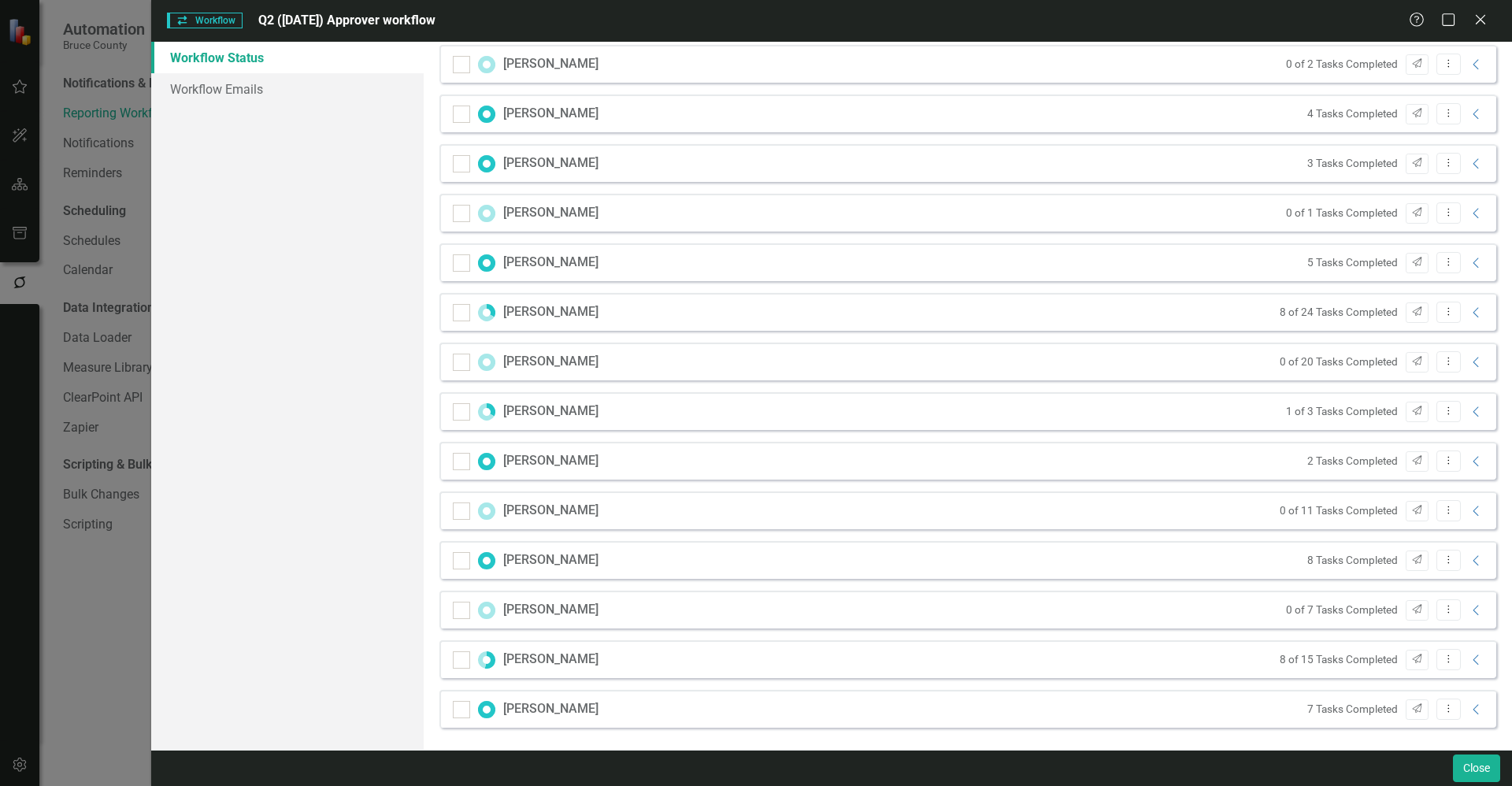
scroll to position [275, 0]
click at [1482, 18] on icon at bounding box center [1479, 18] width 11 height 11
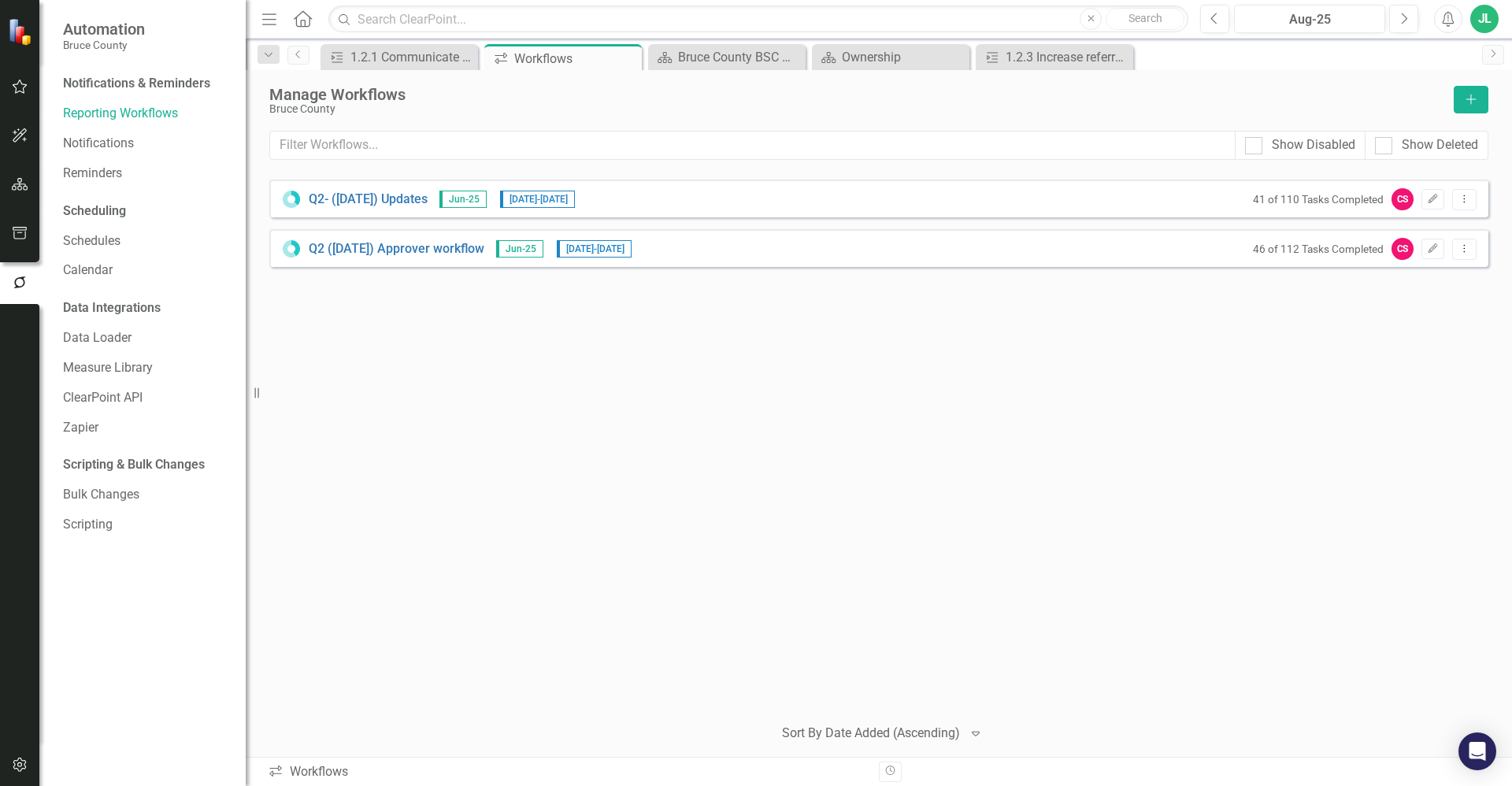
click at [819, 520] on div "Q2- ([DATE]) Updates Jun-25 [DATE] - [DATE] 41 of 110 Tasks Completed CS Edit D…" at bounding box center [878, 440] width 1219 height 522
drag, startPoint x: 646, startPoint y: 343, endPoint x: 670, endPoint y: 343, distance: 24.0
click at [648, 343] on div "Q2- ([DATE]) Updates Jun-25 [DATE] - [DATE] 41 of 110 Tasks Completed CS Edit D…" at bounding box center [878, 440] width 1219 height 522
click at [1468, 252] on icon "Dropdown Menu" at bounding box center [1464, 248] width 13 height 11
click at [1406, 280] on link "Preview Preview Workflow" at bounding box center [1403, 275] width 146 height 29
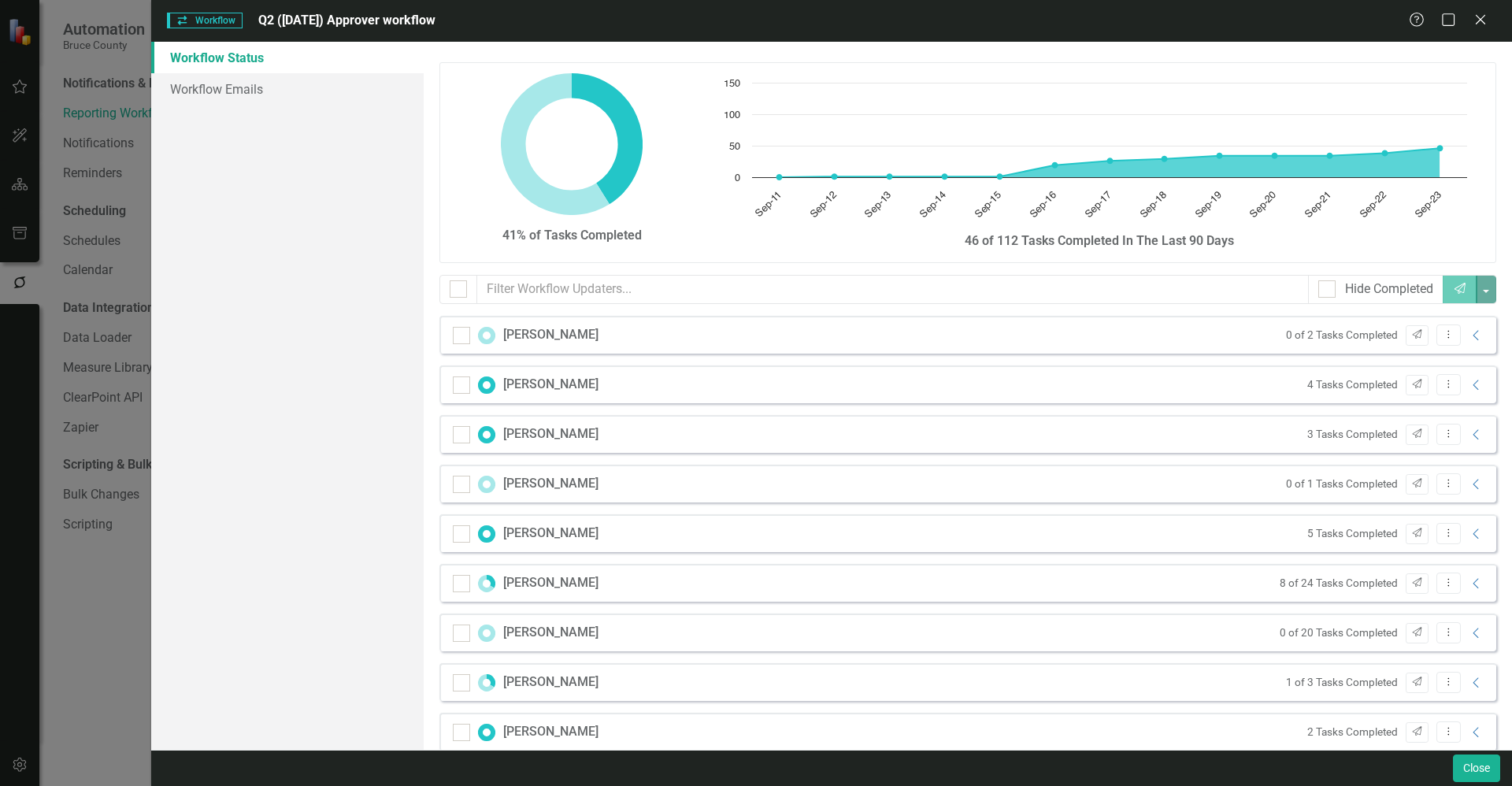
scroll to position [0, 0]
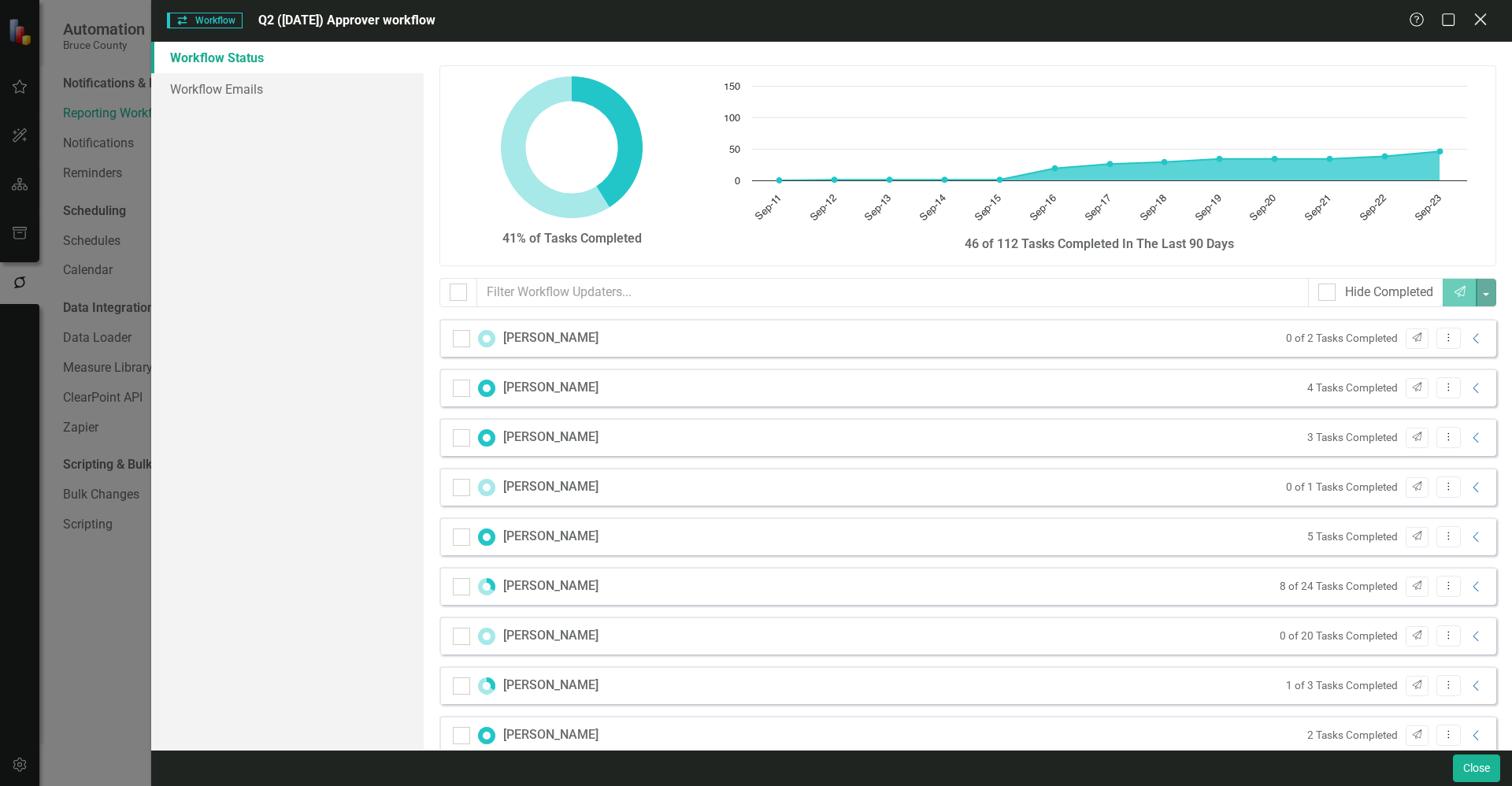
click at [1485, 22] on icon "Close" at bounding box center [1480, 18] width 19 height 15
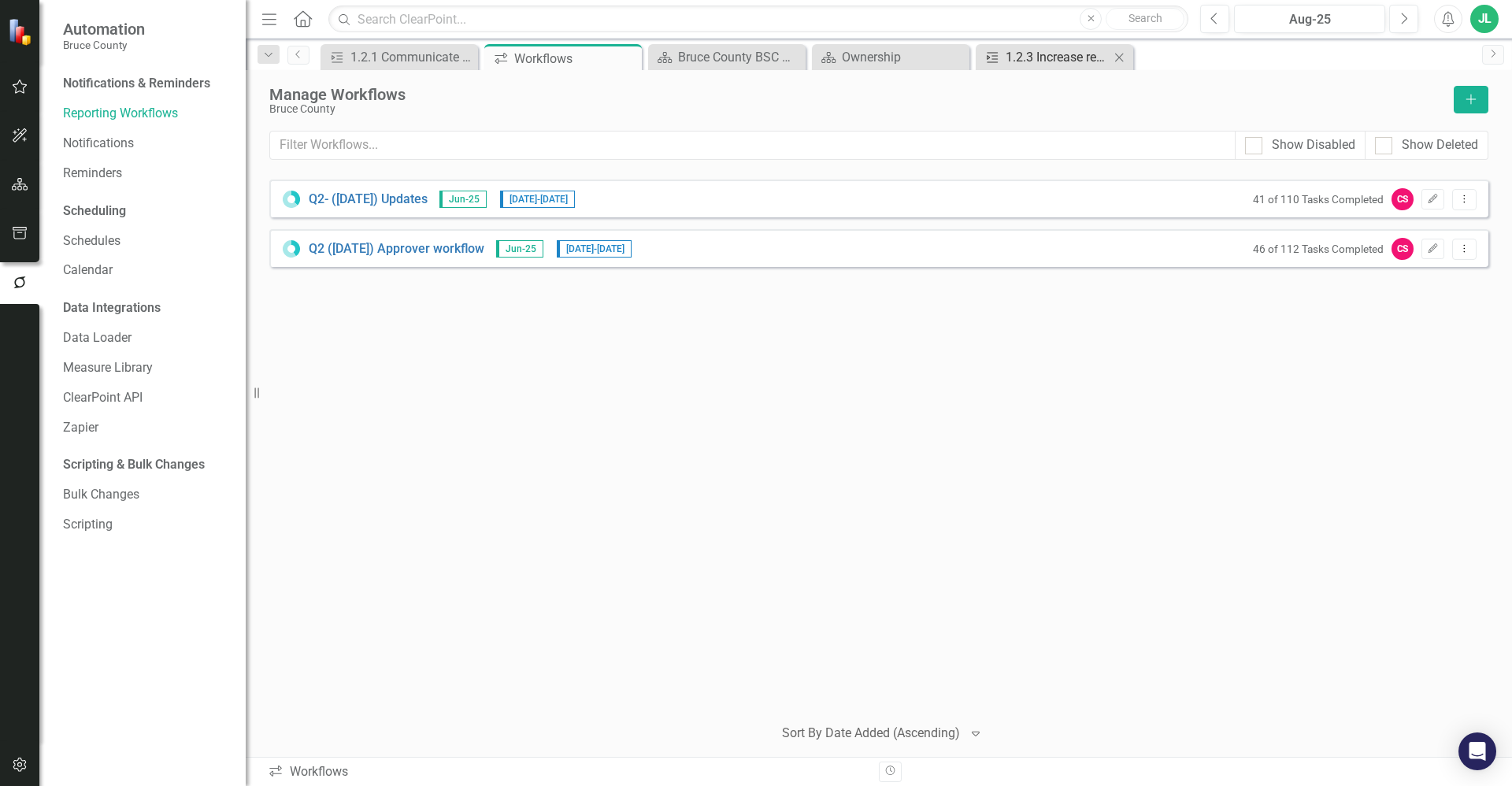
click at [1059, 55] on div "1.2.3 Increase referrals from [GEOGRAPHIC_DATA] Works to [GEOGRAPHIC_DATA]-[PER…" at bounding box center [1058, 57] width 104 height 19
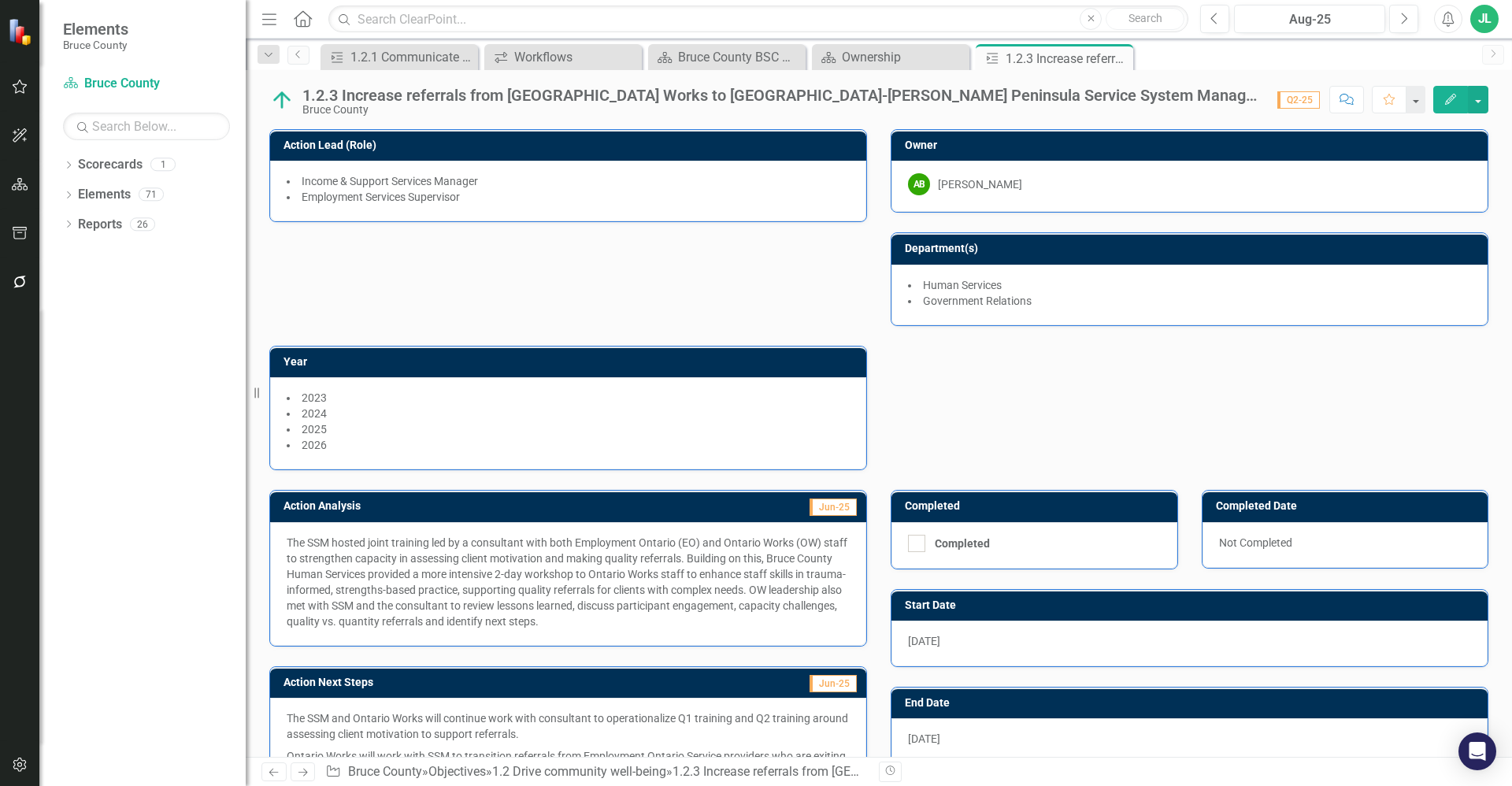
click at [606, 622] on p "The SSM hosted joint training led by a consultant with both Employment Ontario …" at bounding box center [569, 582] width 563 height 94
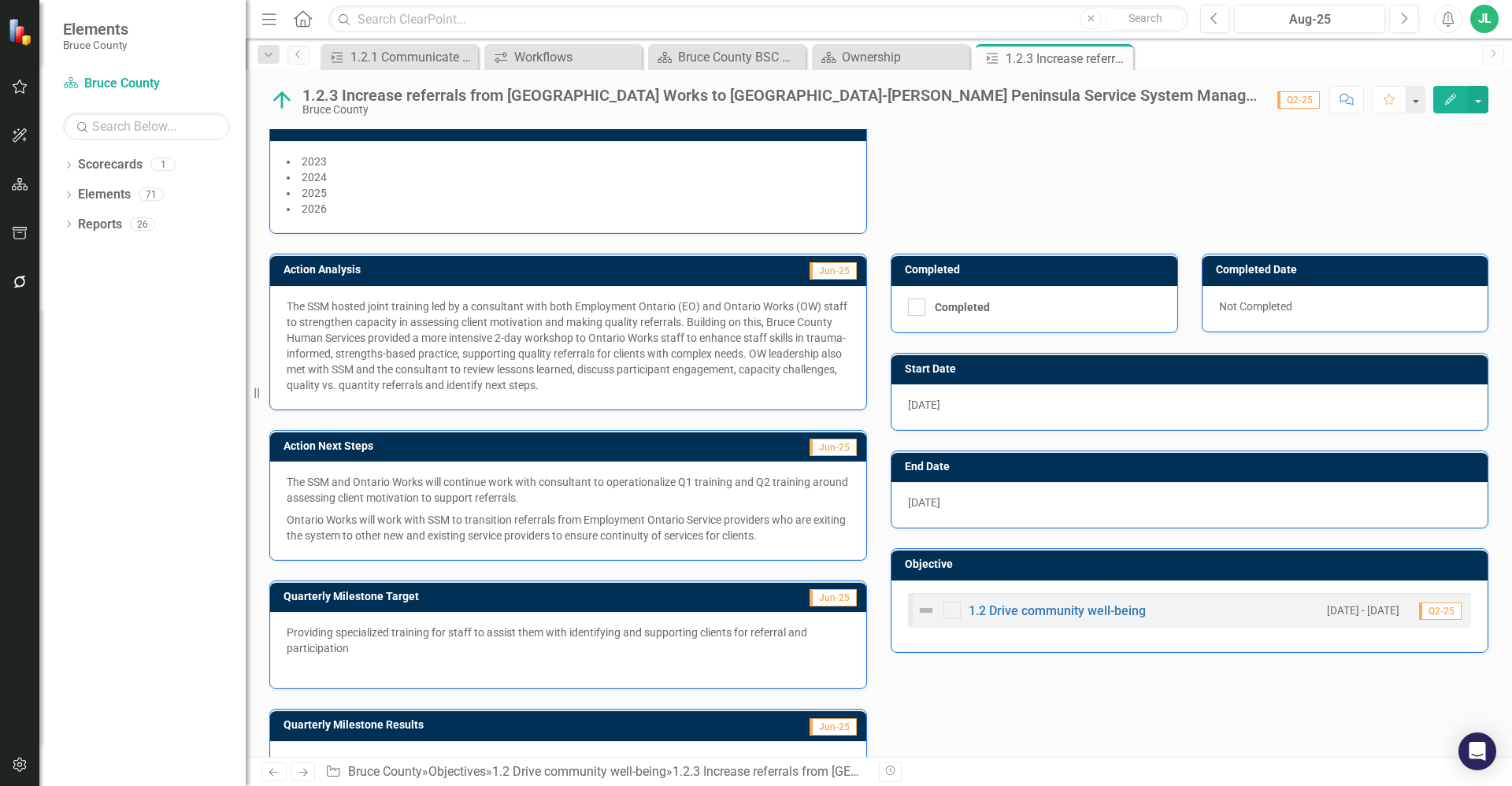
click at [527, 619] on div "Providing specialized training for staff to assist them with identifying and su…" at bounding box center [568, 650] width 596 height 77
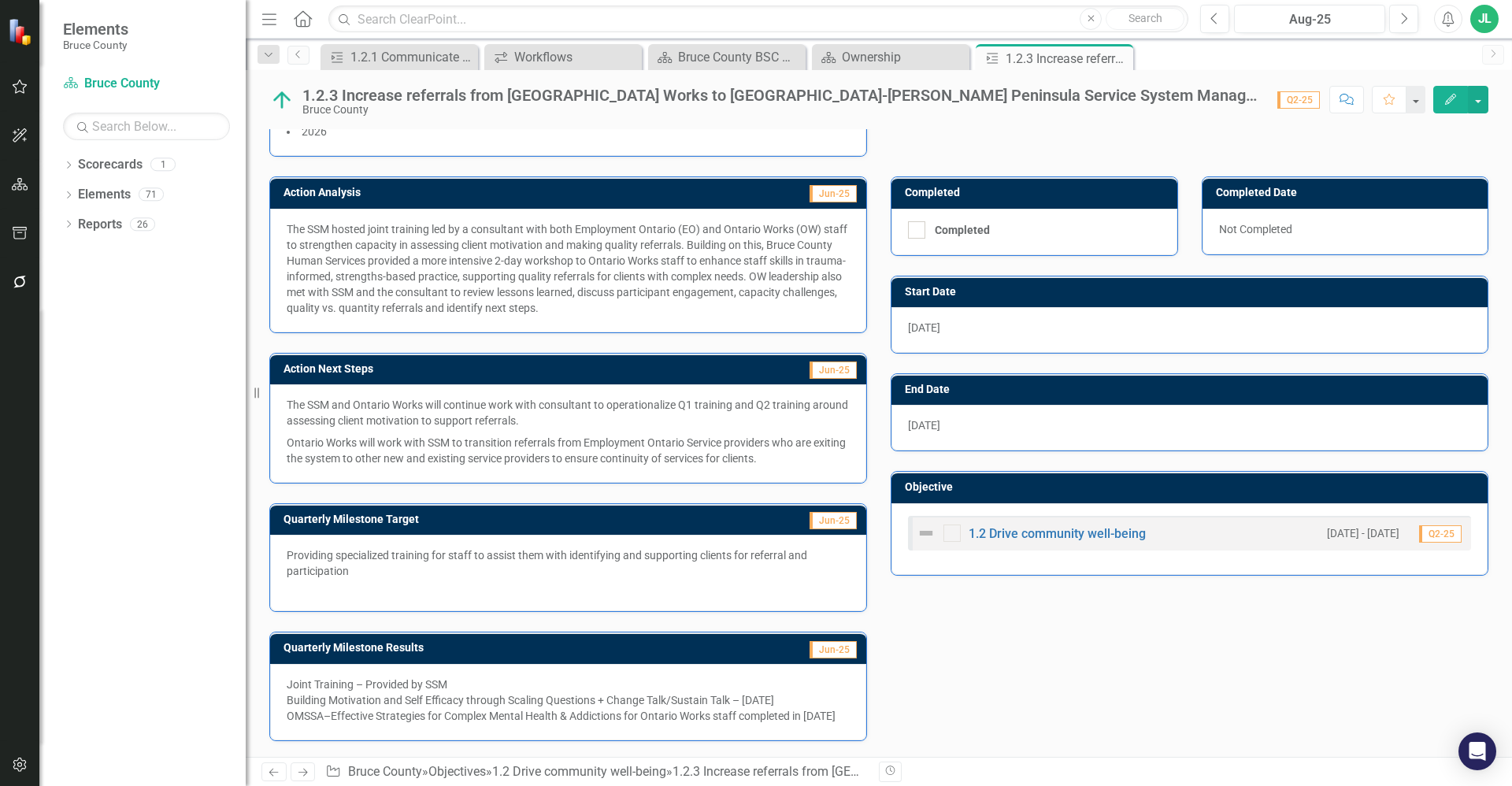
scroll to position [329, 0]
click at [613, 692] on p "Building Motivation and Self Efficacy through Scaling Questions + Change Talk/S…" at bounding box center [569, 700] width 563 height 16
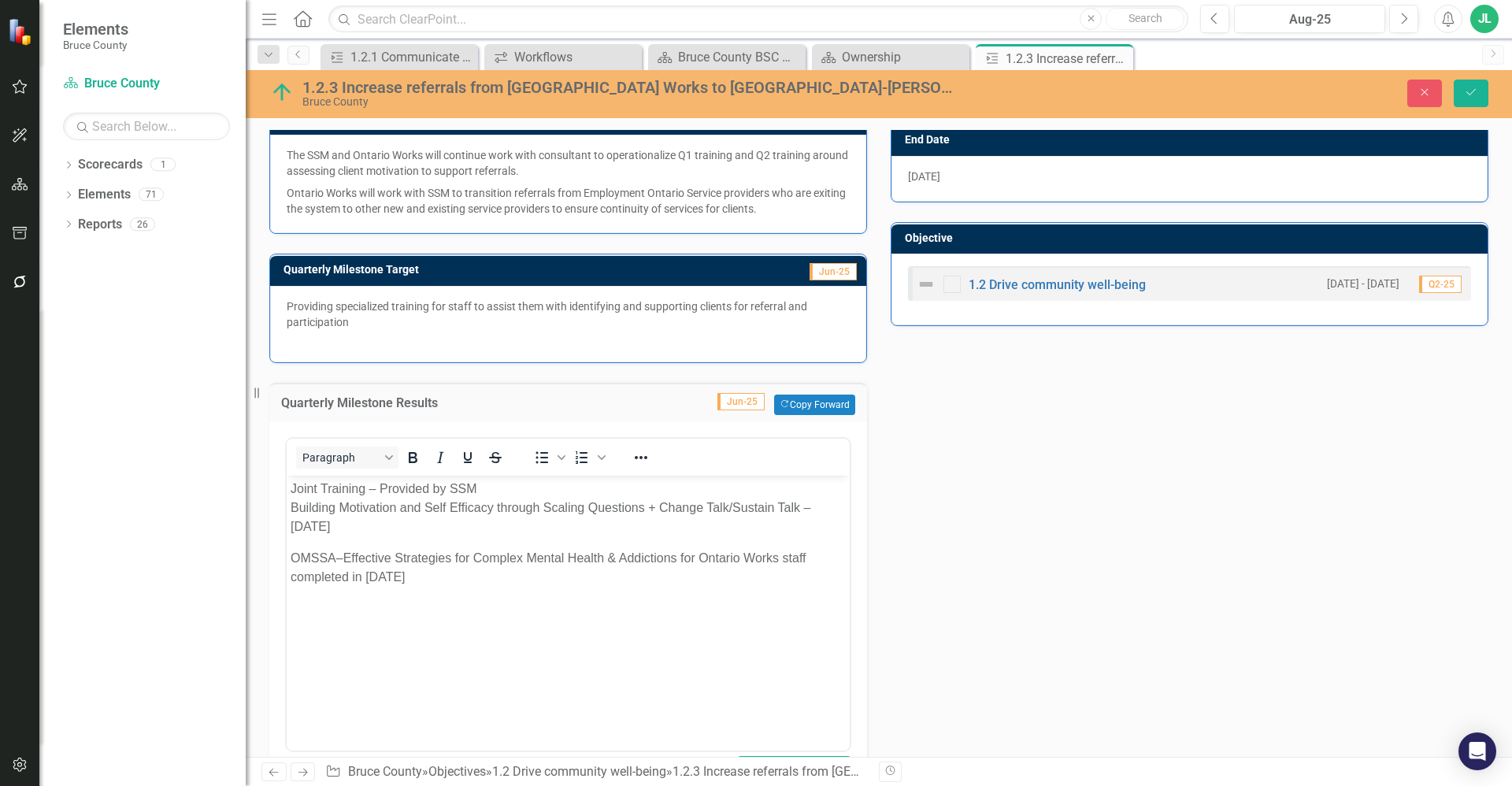
scroll to position [565, 0]
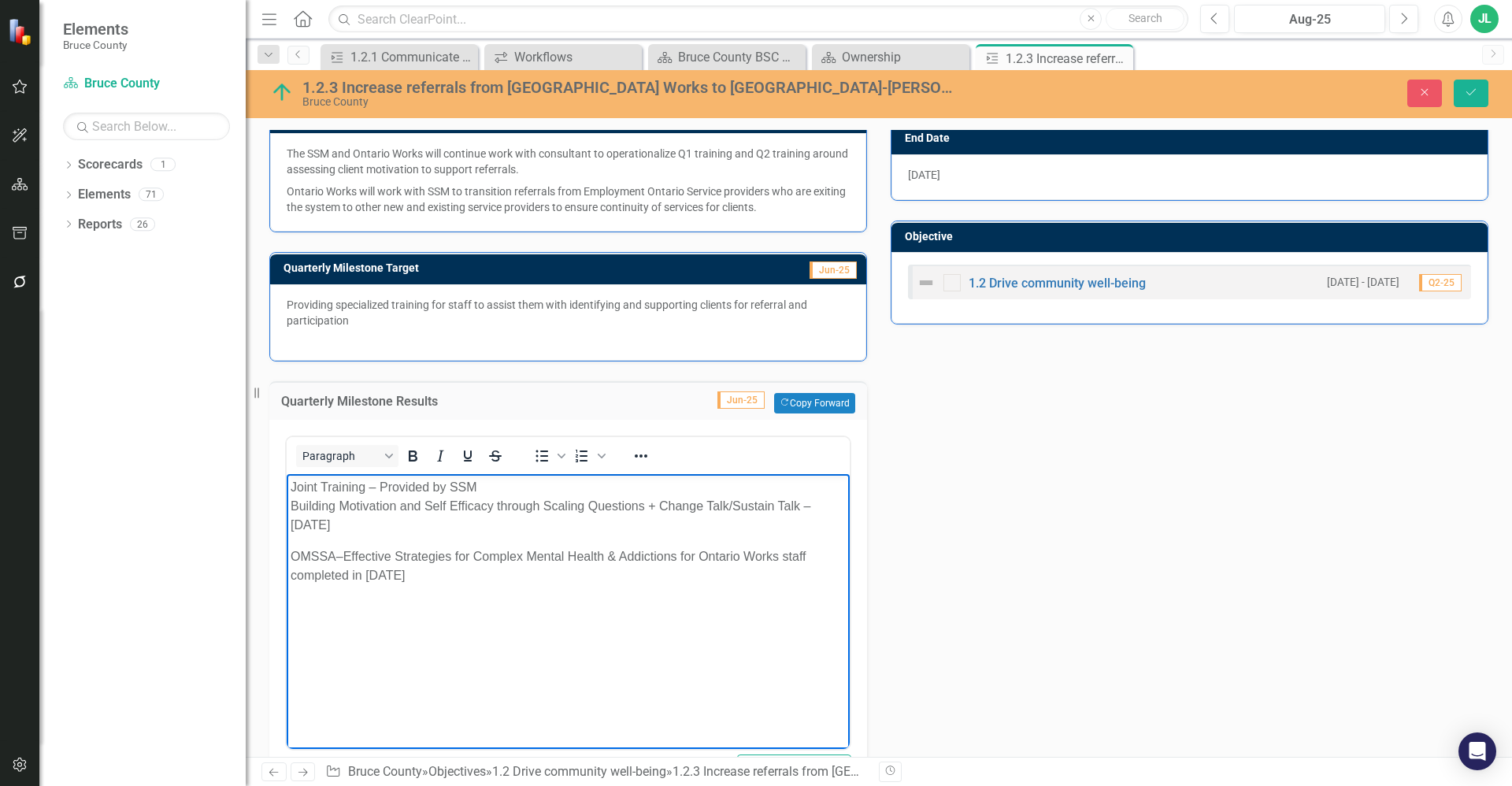
drag, startPoint x: 454, startPoint y: 573, endPoint x: 572, endPoint y: 958, distance: 402.7
click at [287, 483] on html "Joint Training – Provided by SSM Building Motivation and Self Efficacy through …" at bounding box center [569, 591] width 563 height 236
copy body "Joint Training – Provided by SSM Building Motivation and Self Efficacy through …"
drag, startPoint x: 998, startPoint y: 434, endPoint x: 981, endPoint y: 433, distance: 17.0
click at [998, 434] on div "Action Analysis Jun-25 The SSM hosted joint training led by a consultant with b…" at bounding box center [879, 358] width 1243 height 903
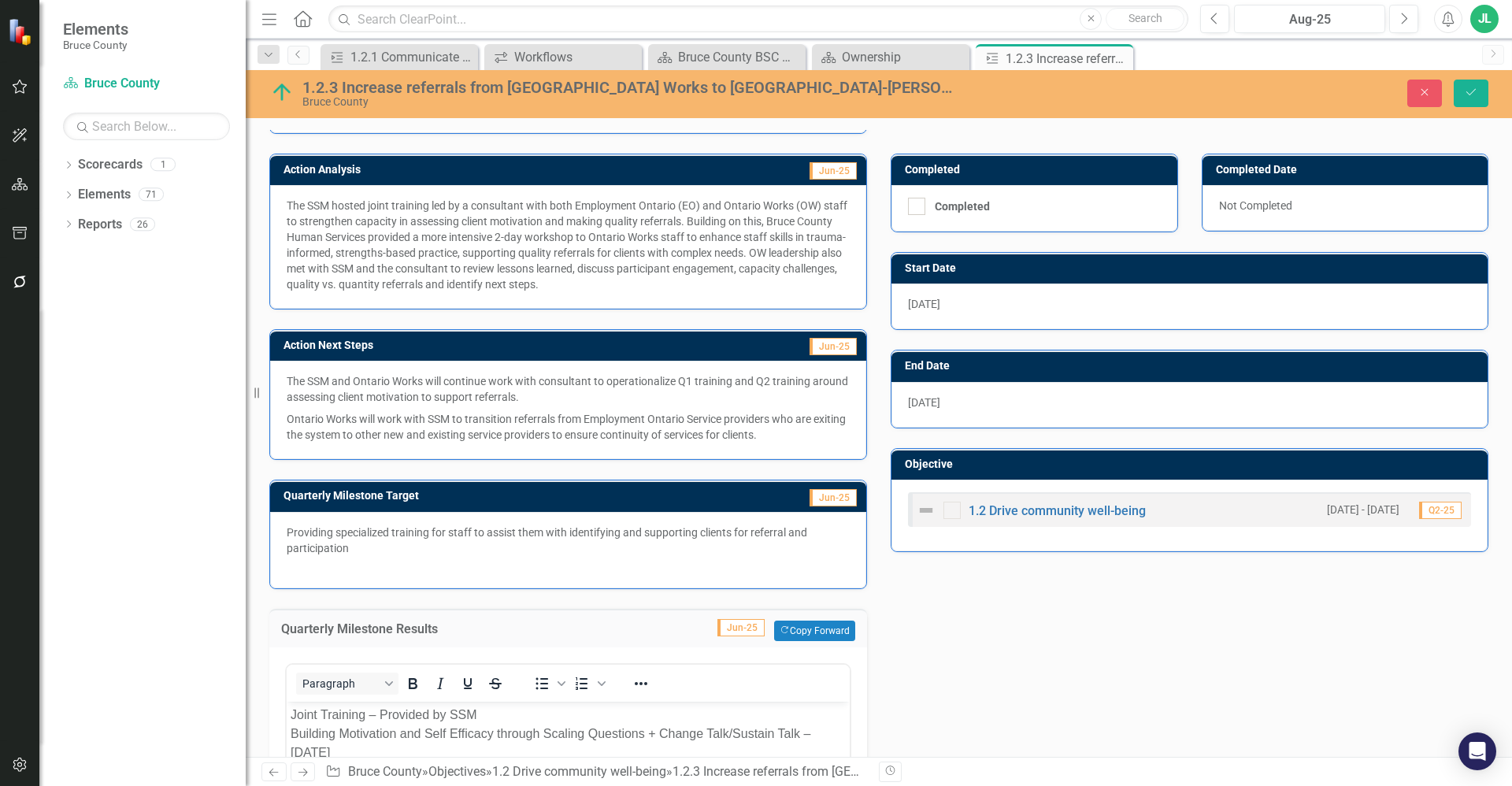
scroll to position [334, 0]
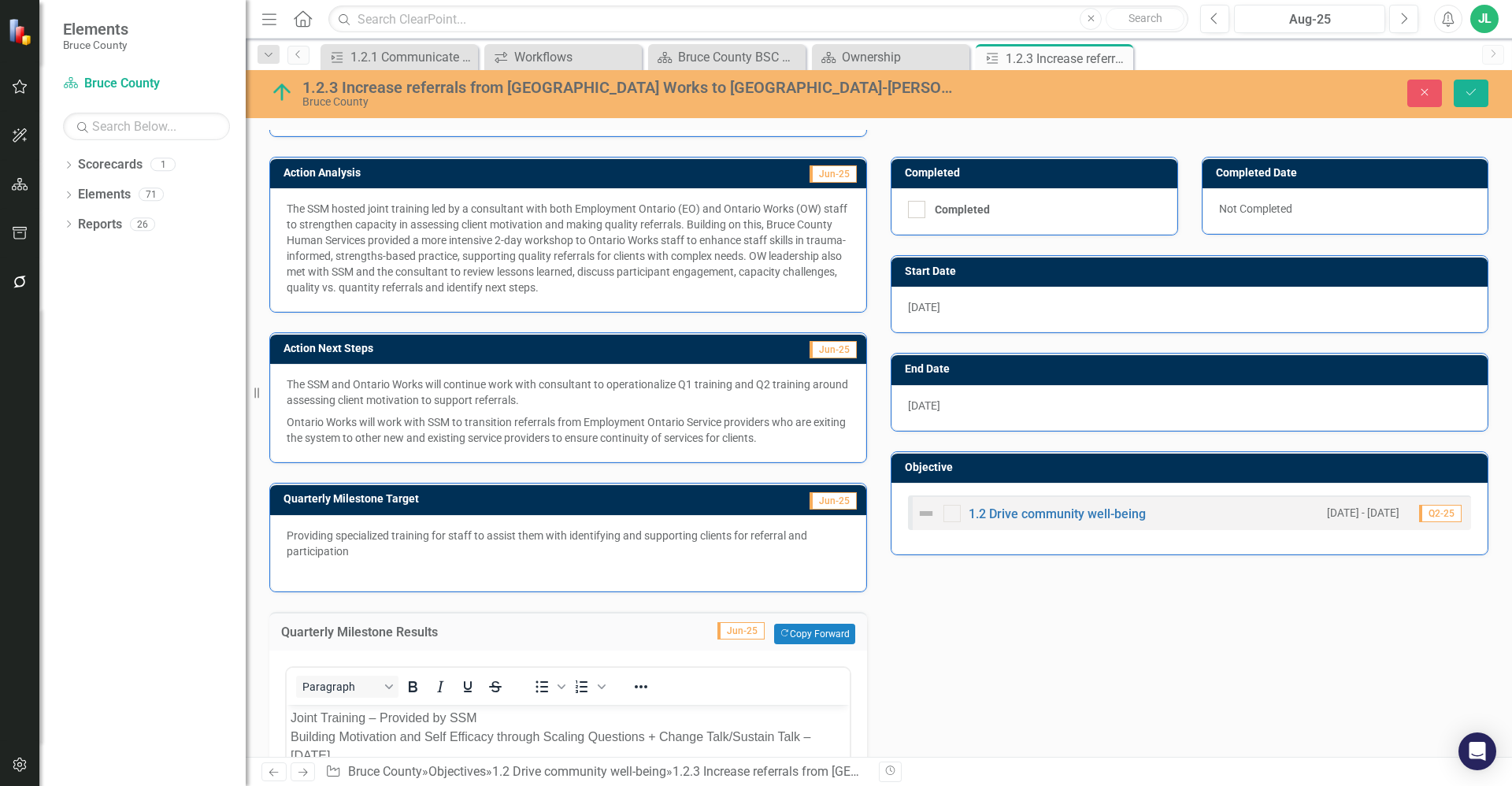
click at [726, 426] on p "Ontario Works will work with SSM to transition referrals from Employment Ontari…" at bounding box center [569, 428] width 563 height 34
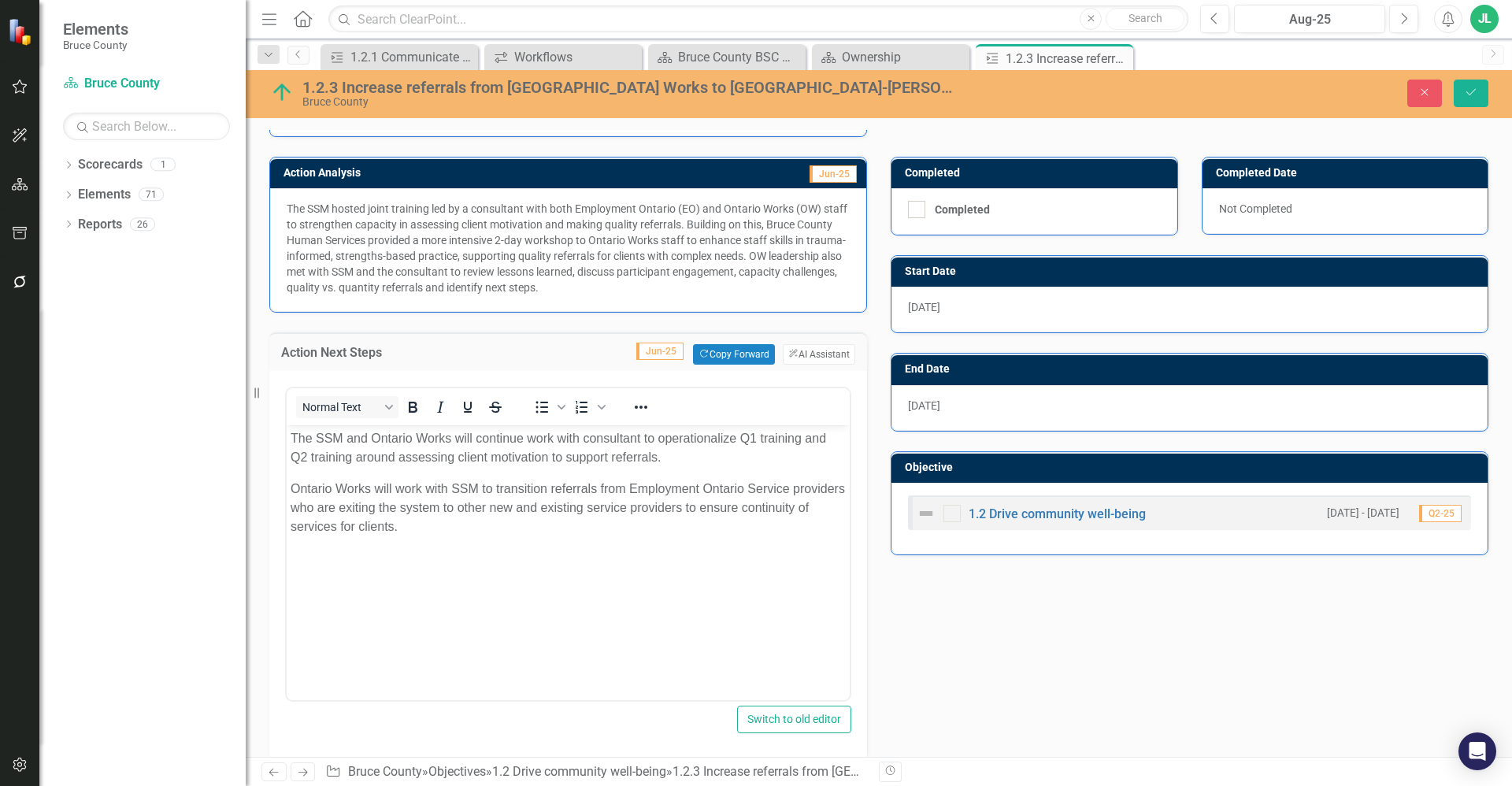
scroll to position [0, 0]
drag, startPoint x: 425, startPoint y: 512, endPoint x: 279, endPoint y: 433, distance: 166.0
click at [287, 433] on html "The SSM and Ontario Works will continue work with consultant to operationalize …" at bounding box center [569, 543] width 563 height 236
click at [504, 535] on p "Ontario Works will work with SSM to transition referrals from Employment Ontari…" at bounding box center [568, 508] width 555 height 56
drag, startPoint x: 494, startPoint y: 529, endPoint x: 283, endPoint y: 440, distance: 229.0
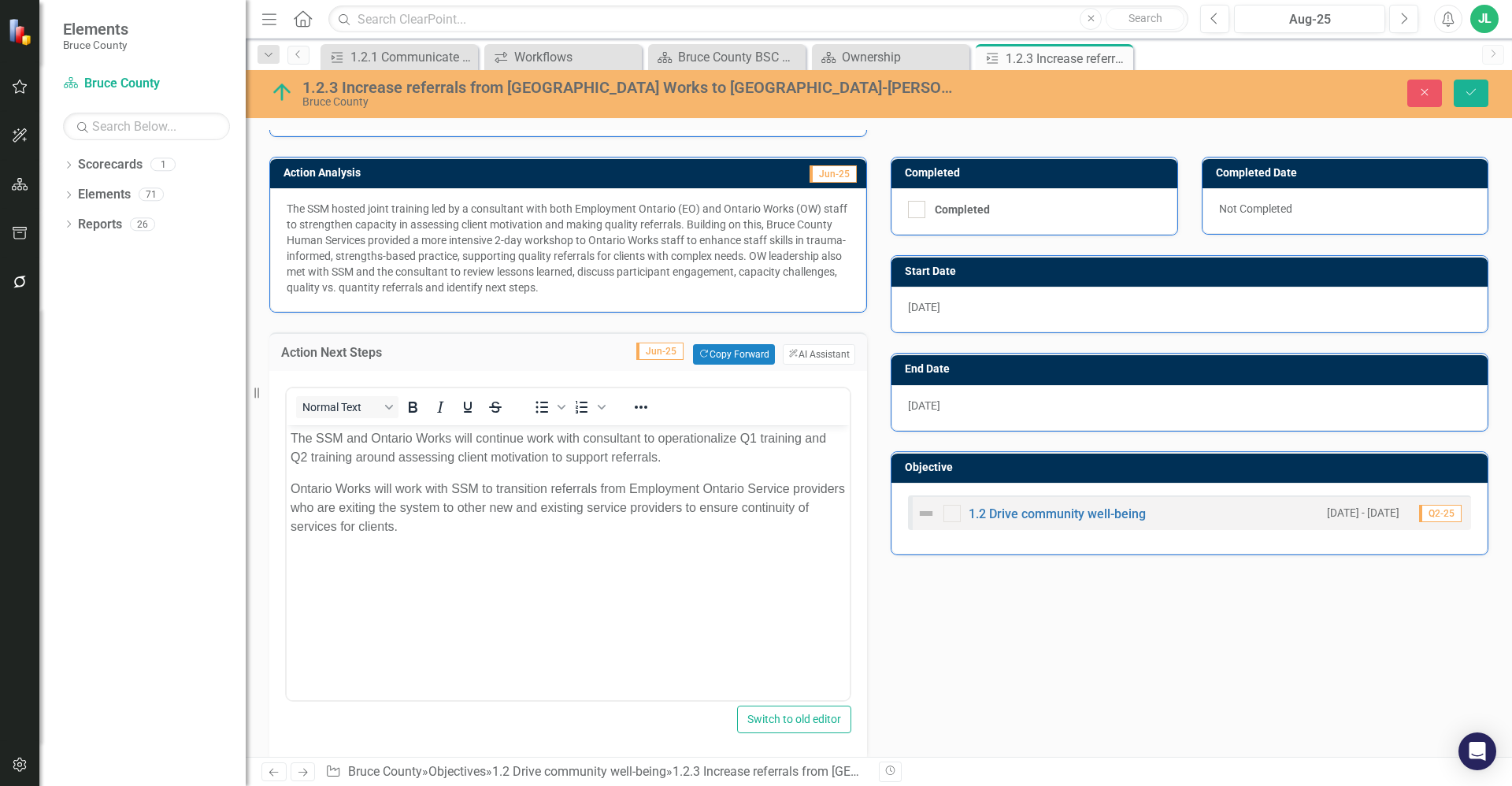
click at [287, 440] on html "The SSM and Ontario Works will continue work with consultant to operationalize …" at bounding box center [569, 543] width 563 height 236
copy body "The SSM and Ontario Works will continue work with consultant to operationalize …"
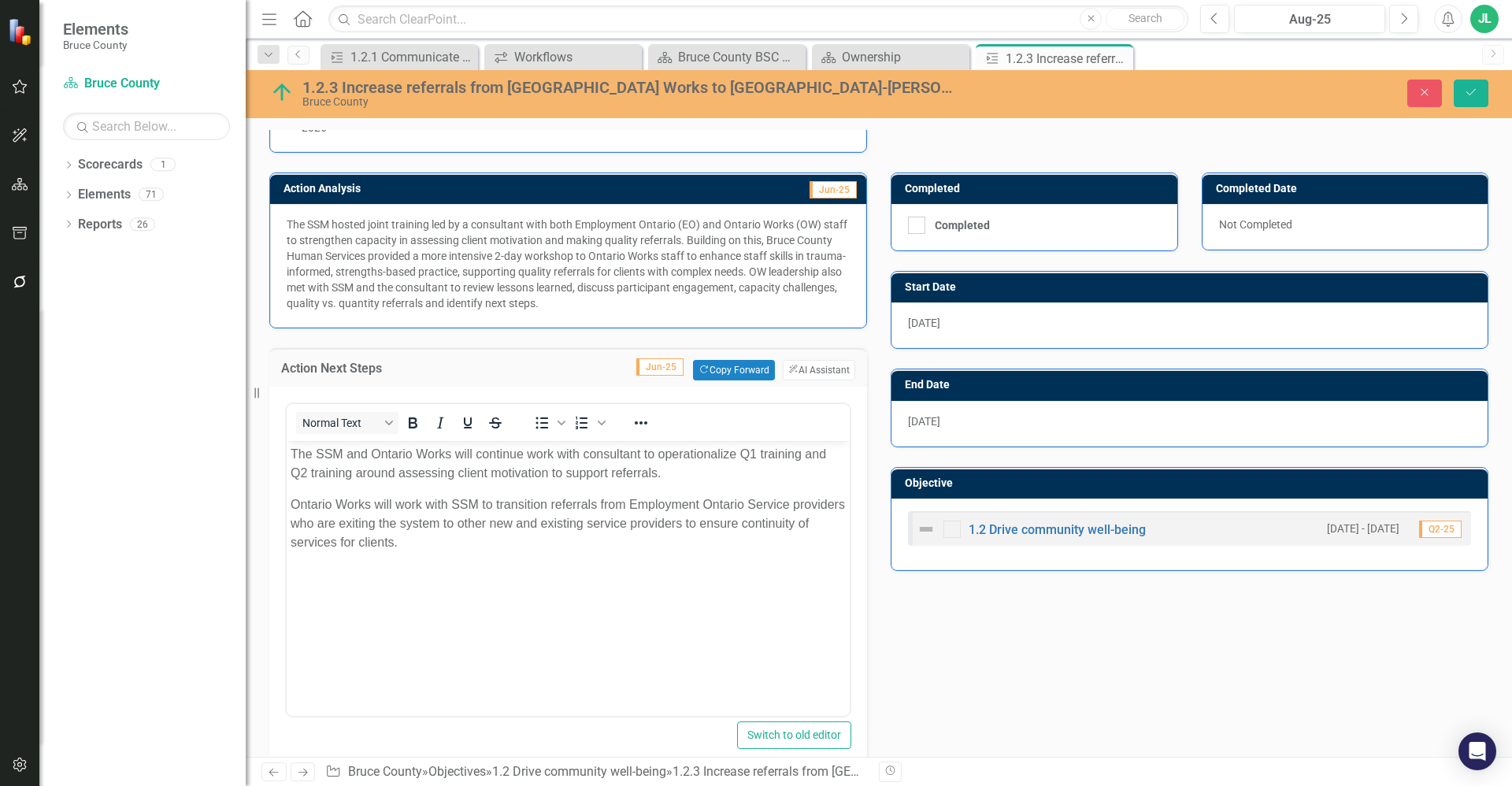
scroll to position [315, 0]
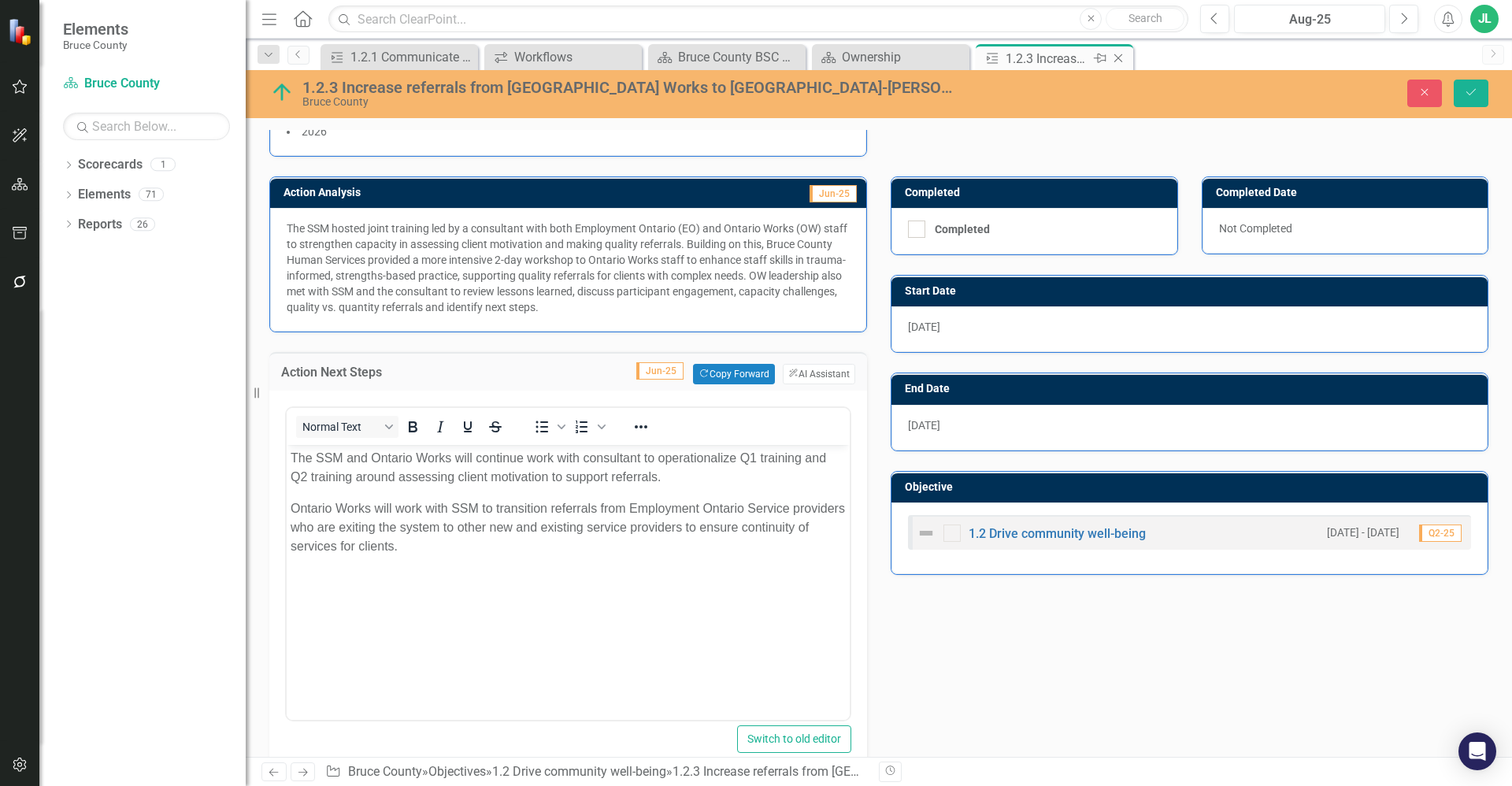
click at [1119, 57] on icon at bounding box center [1119, 59] width 9 height 9
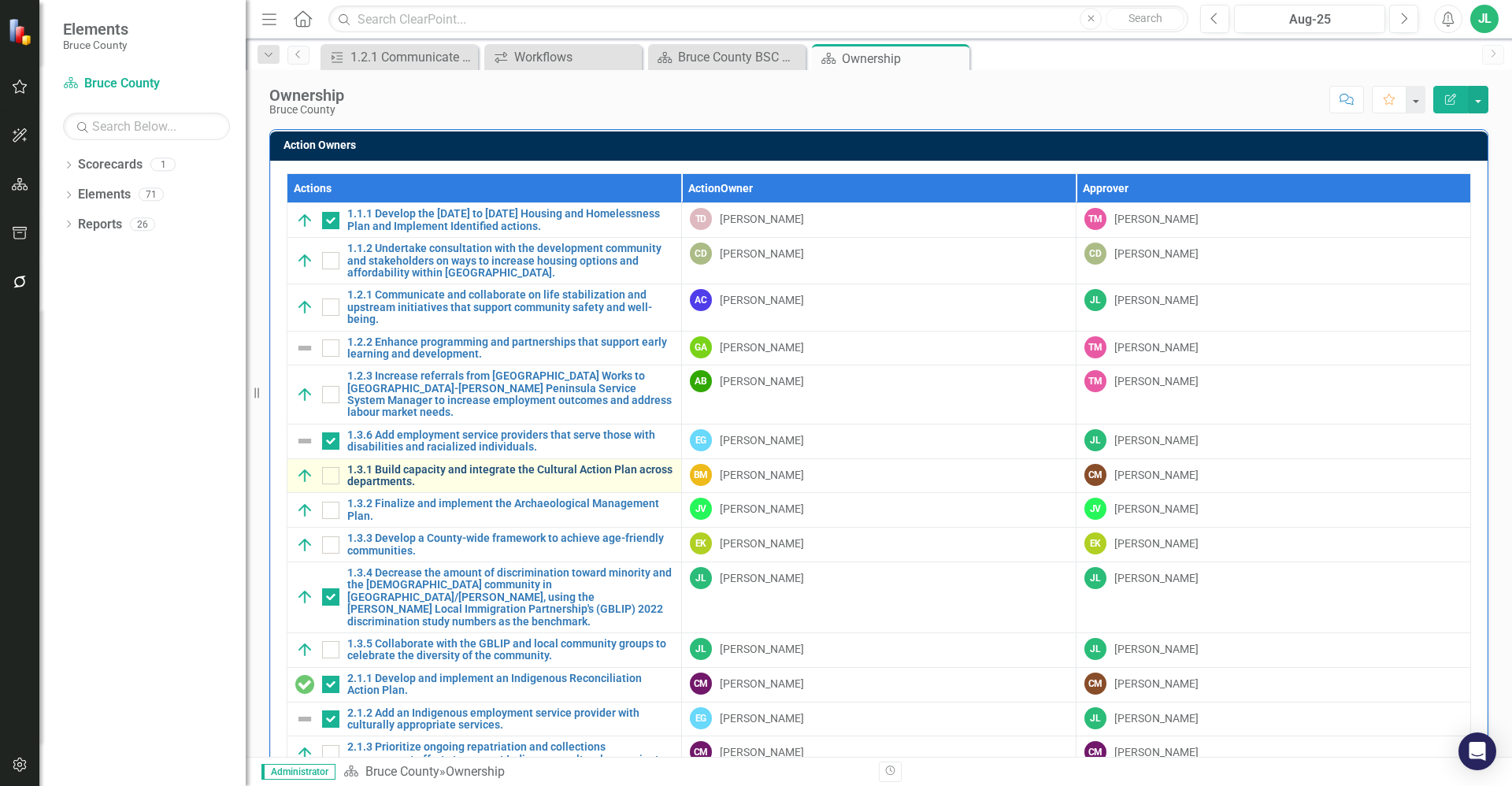
click at [442, 464] on link "1.3.1 Build capacity and integrate the Cultural Action Plan across departments." at bounding box center [510, 476] width 326 height 25
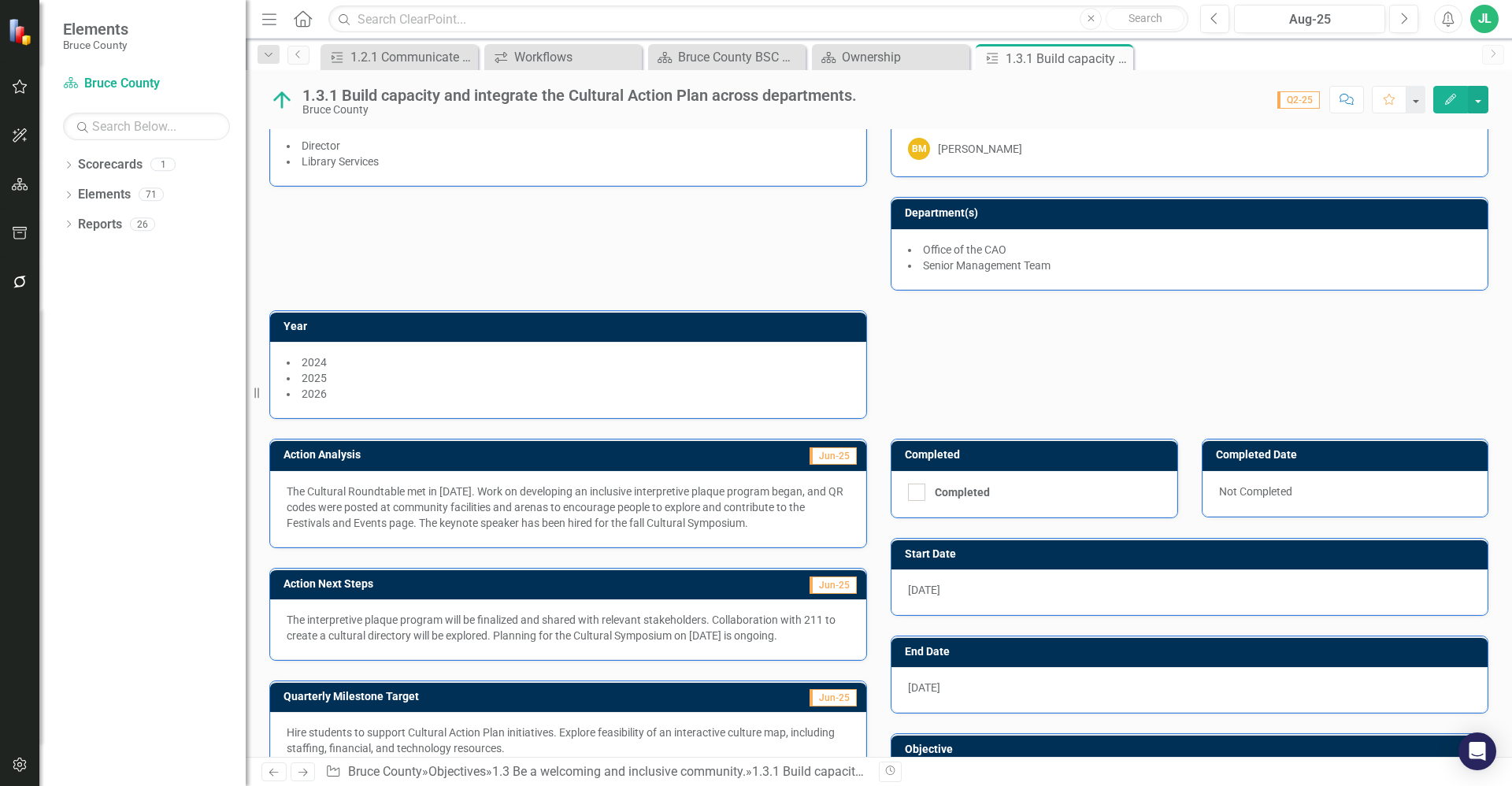
scroll to position [213, 0]
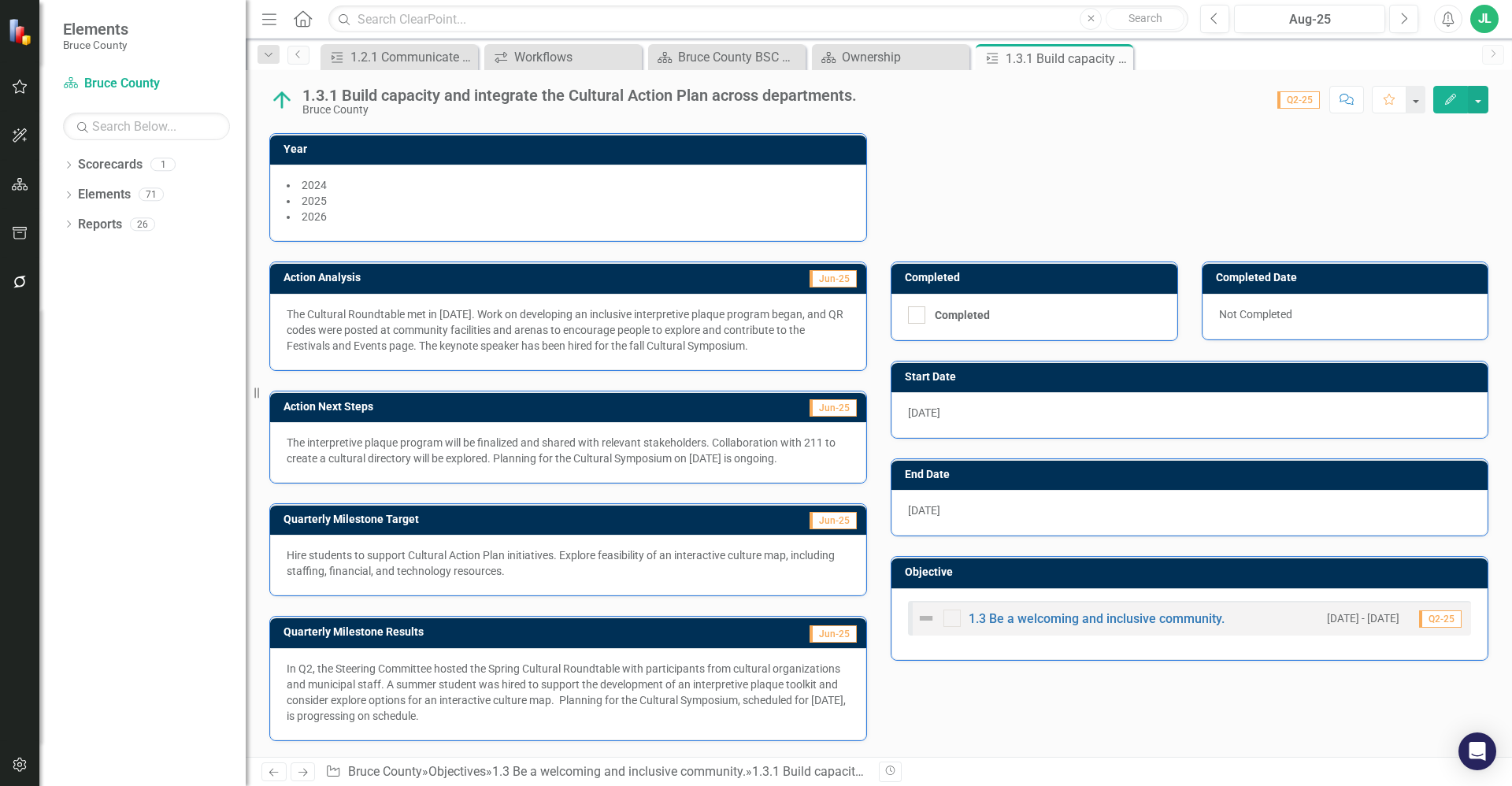
click at [539, 569] on p "Hire students to support Cultural Action Plan initiatives. Explore feasibility …" at bounding box center [569, 563] width 563 height 32
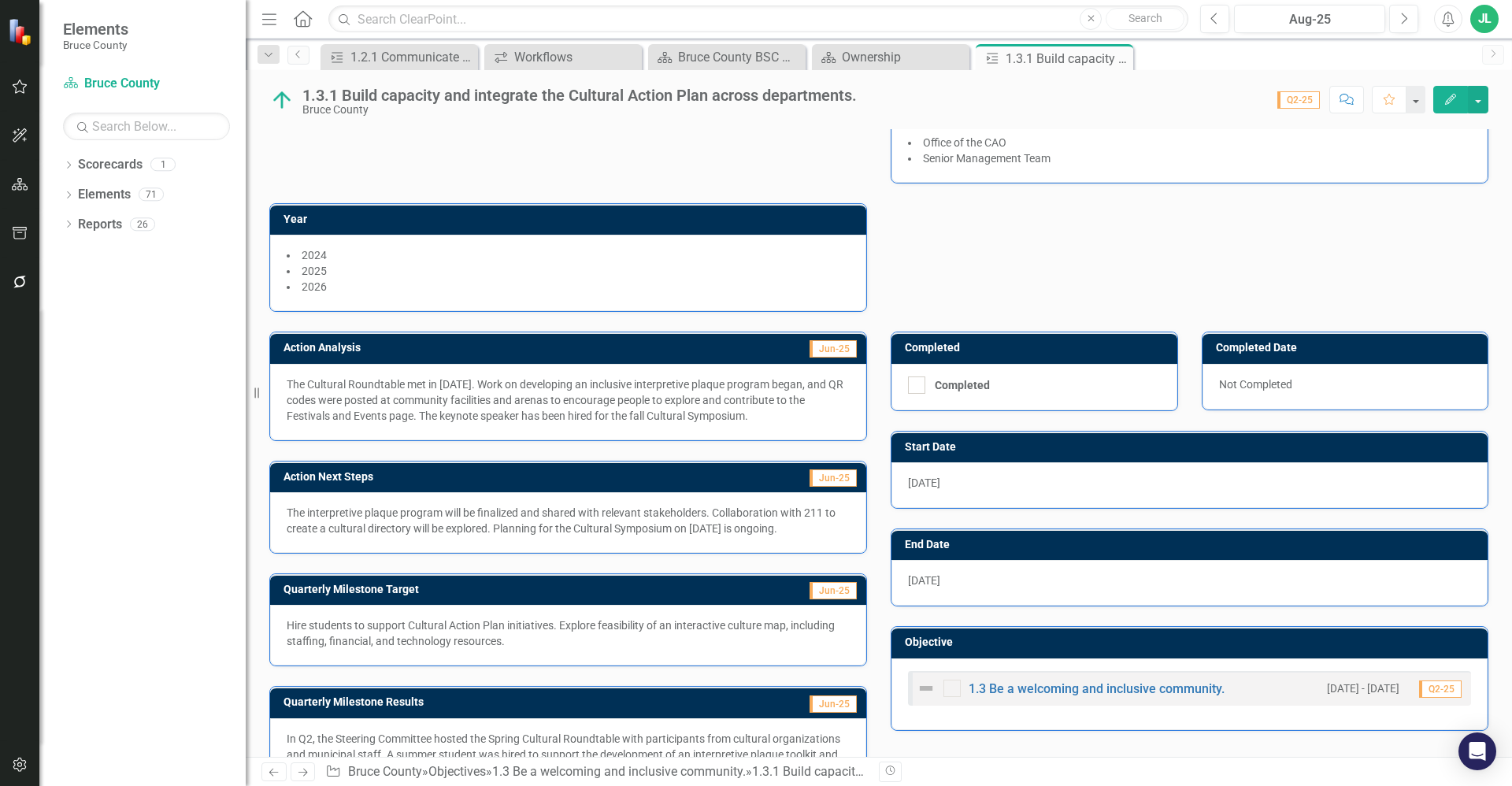
scroll to position [134, 0]
